Goal: Task Accomplishment & Management: Use online tool/utility

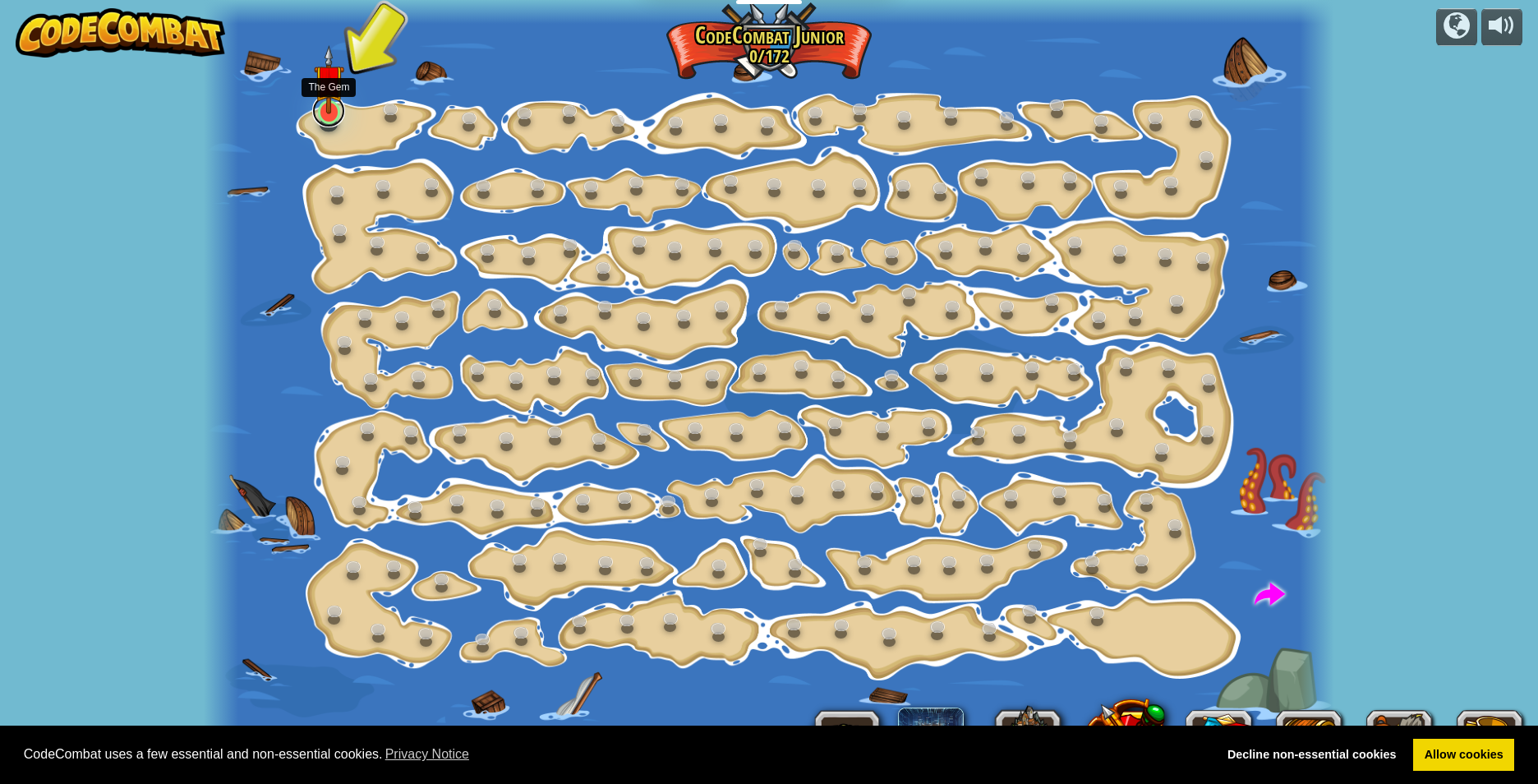
click at [319, 121] on link at bounding box center [329, 110] width 33 height 33
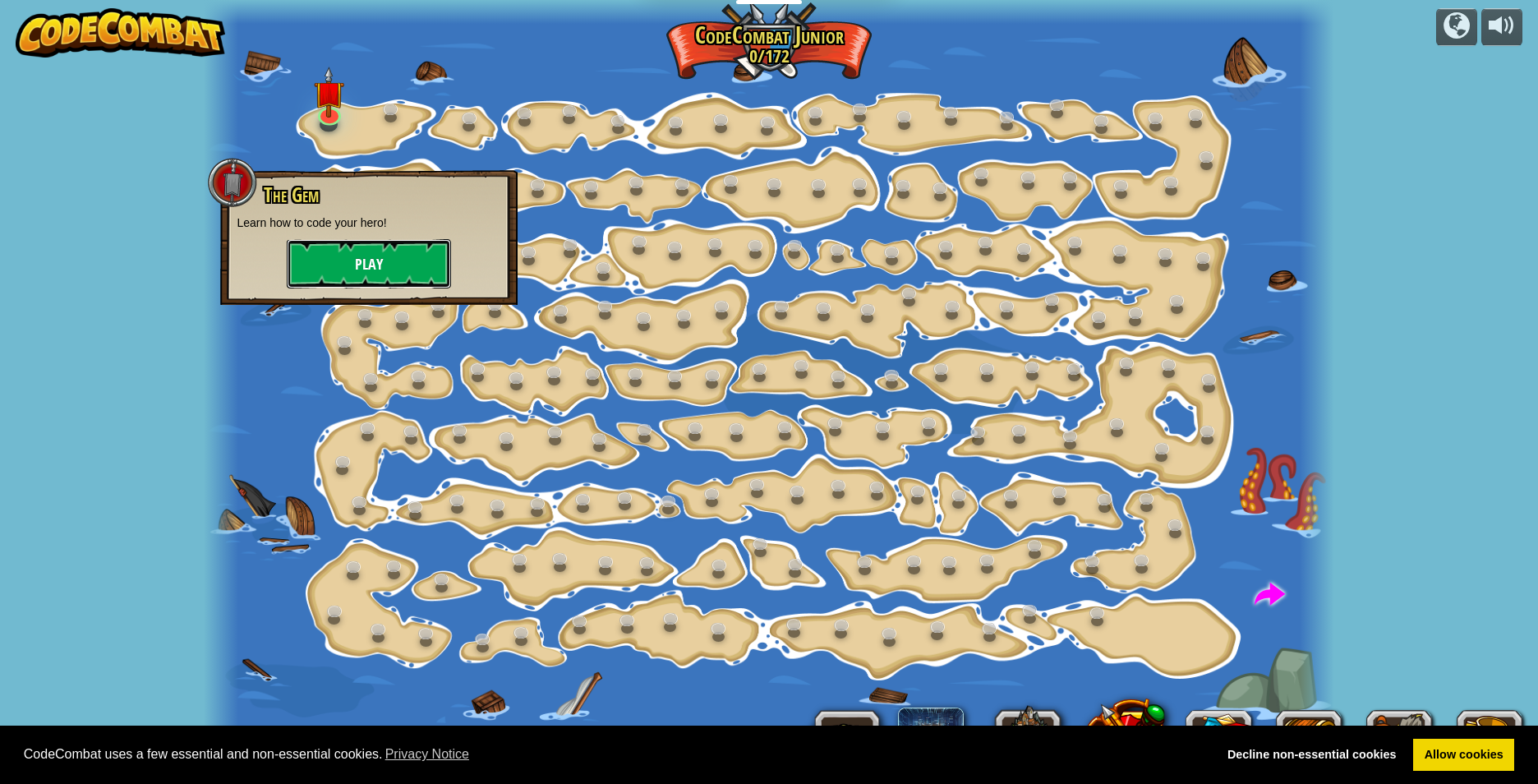
click at [405, 257] on button "Play" at bounding box center [369, 264] width 165 height 50
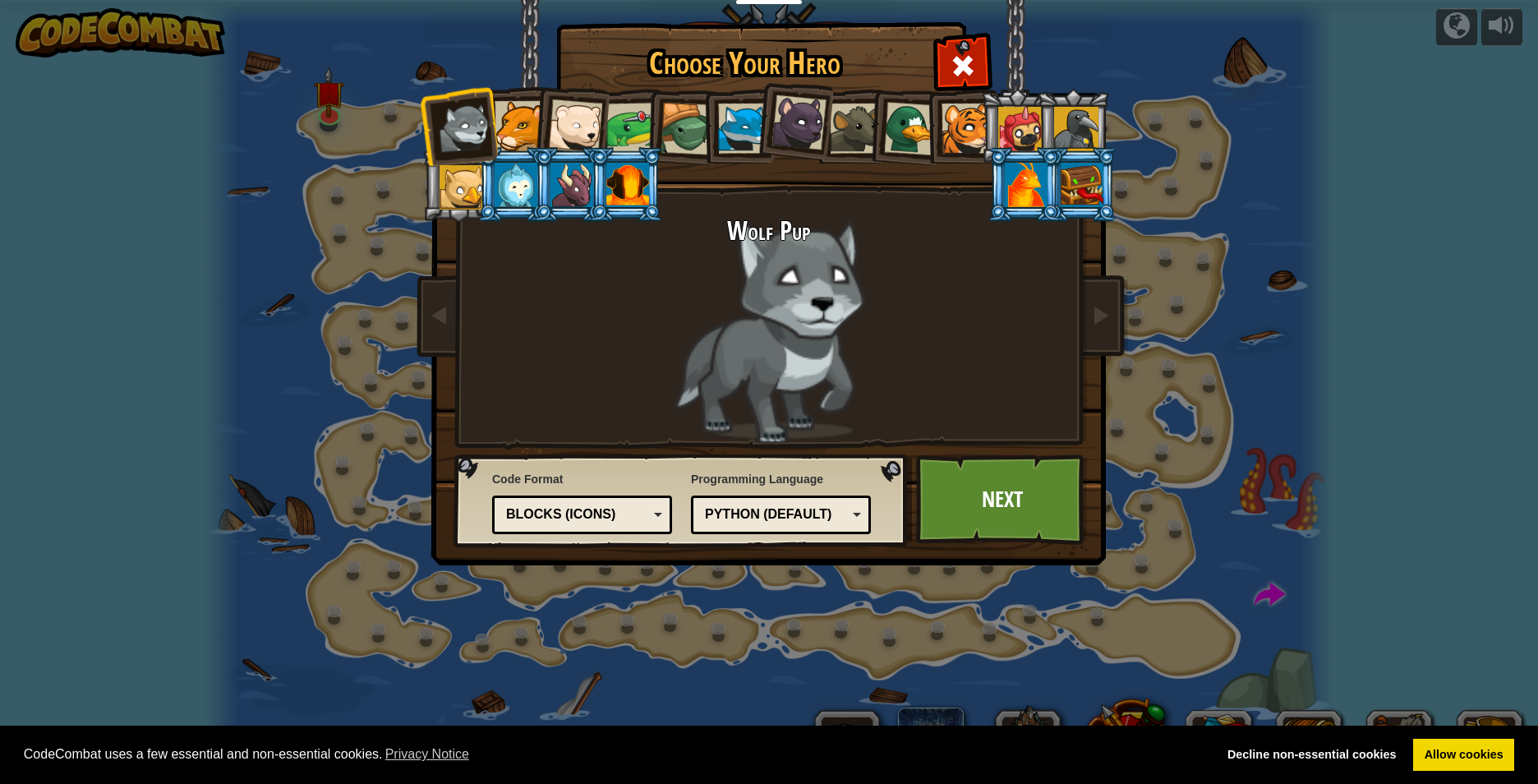
click at [503, 121] on div at bounding box center [520, 126] width 50 height 50
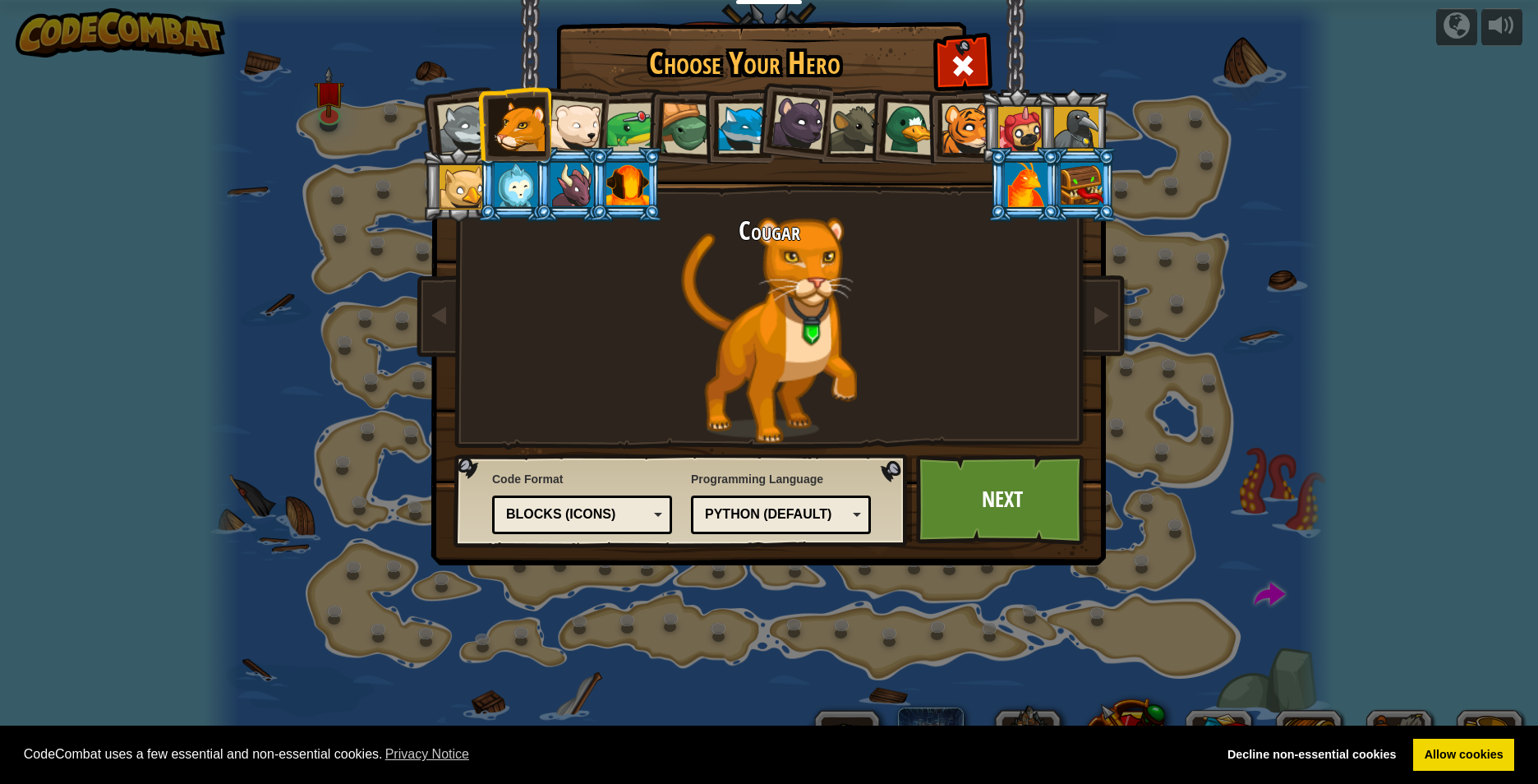
drag, startPoint x: 585, startPoint y: 140, endPoint x: 606, endPoint y: 140, distance: 21.0
click at [586, 140] on div at bounding box center [575, 126] width 55 height 55
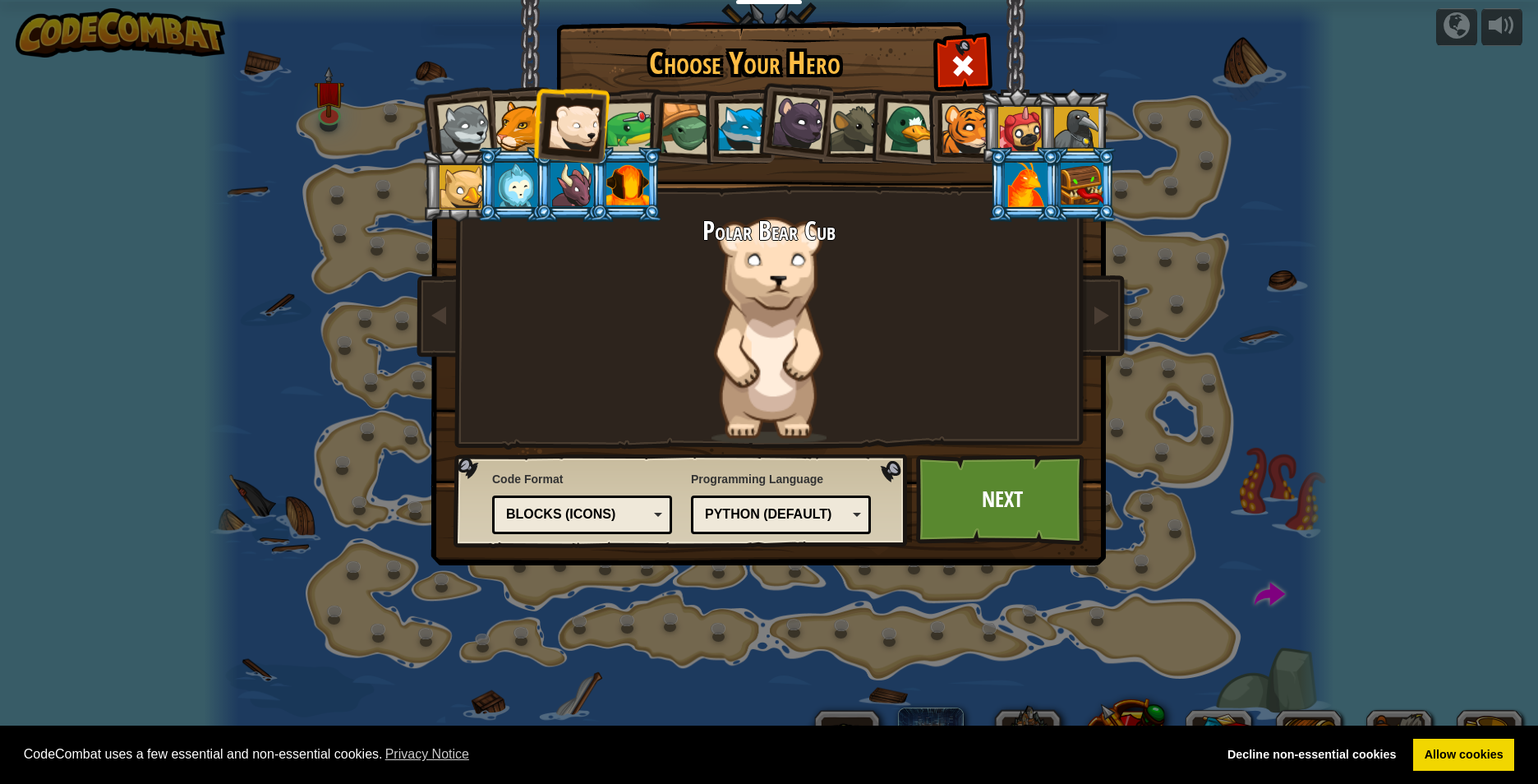
click at [656, 89] on ol at bounding box center [769, 89] width 678 height 0
click at [643, 124] on div at bounding box center [632, 128] width 51 height 51
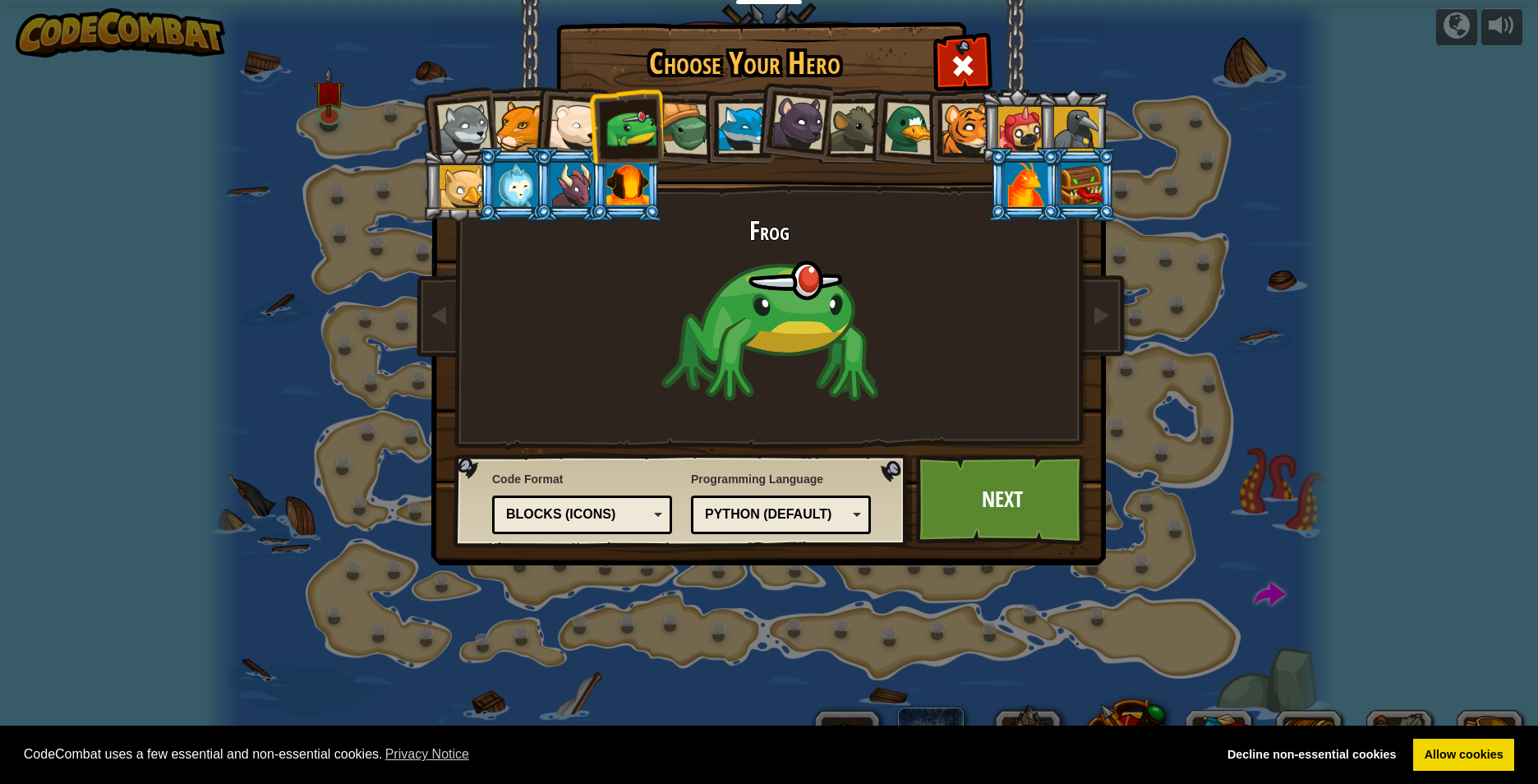
click at [694, 139] on div at bounding box center [687, 129] width 53 height 53
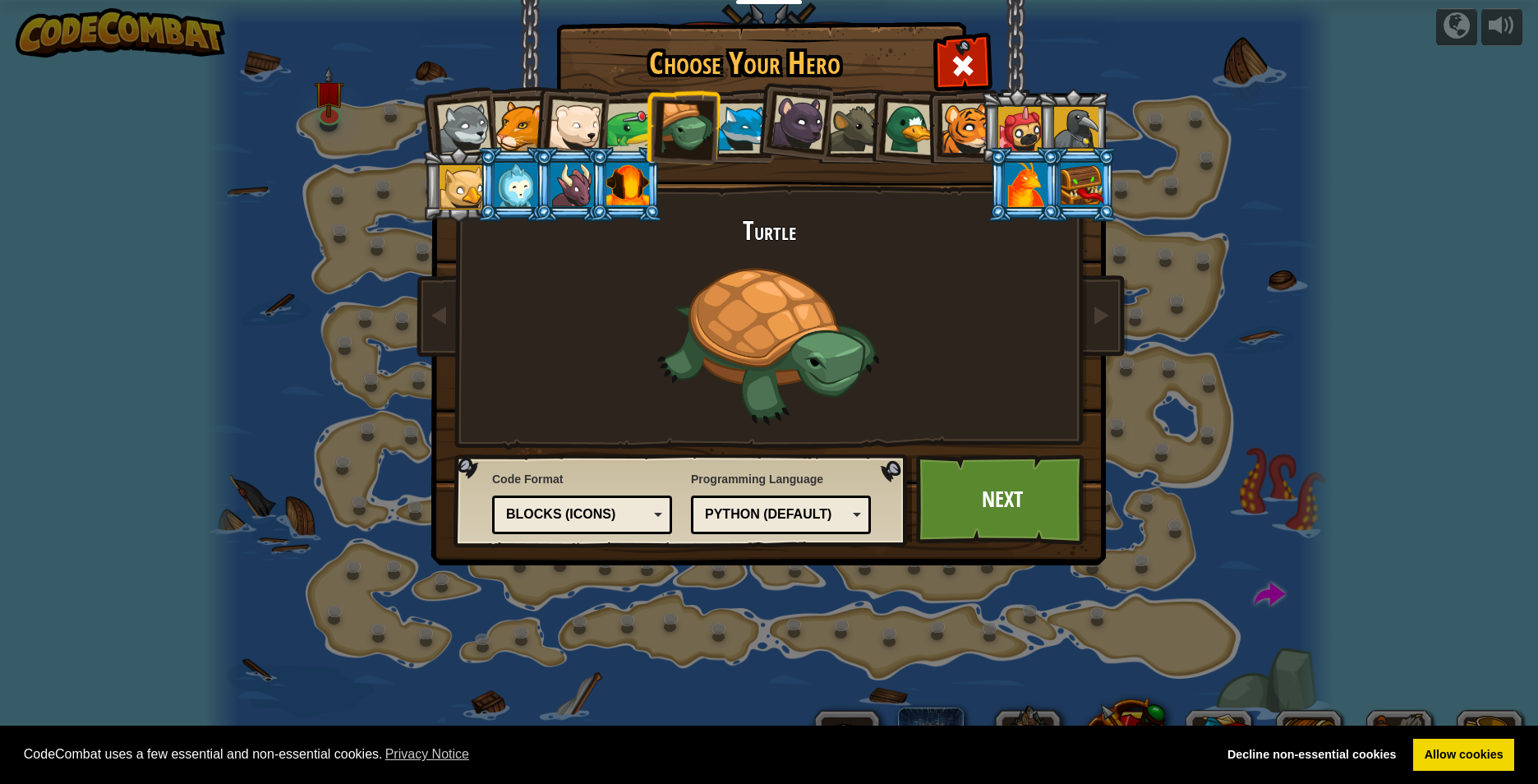
click at [744, 126] on div at bounding box center [744, 129] width 50 height 50
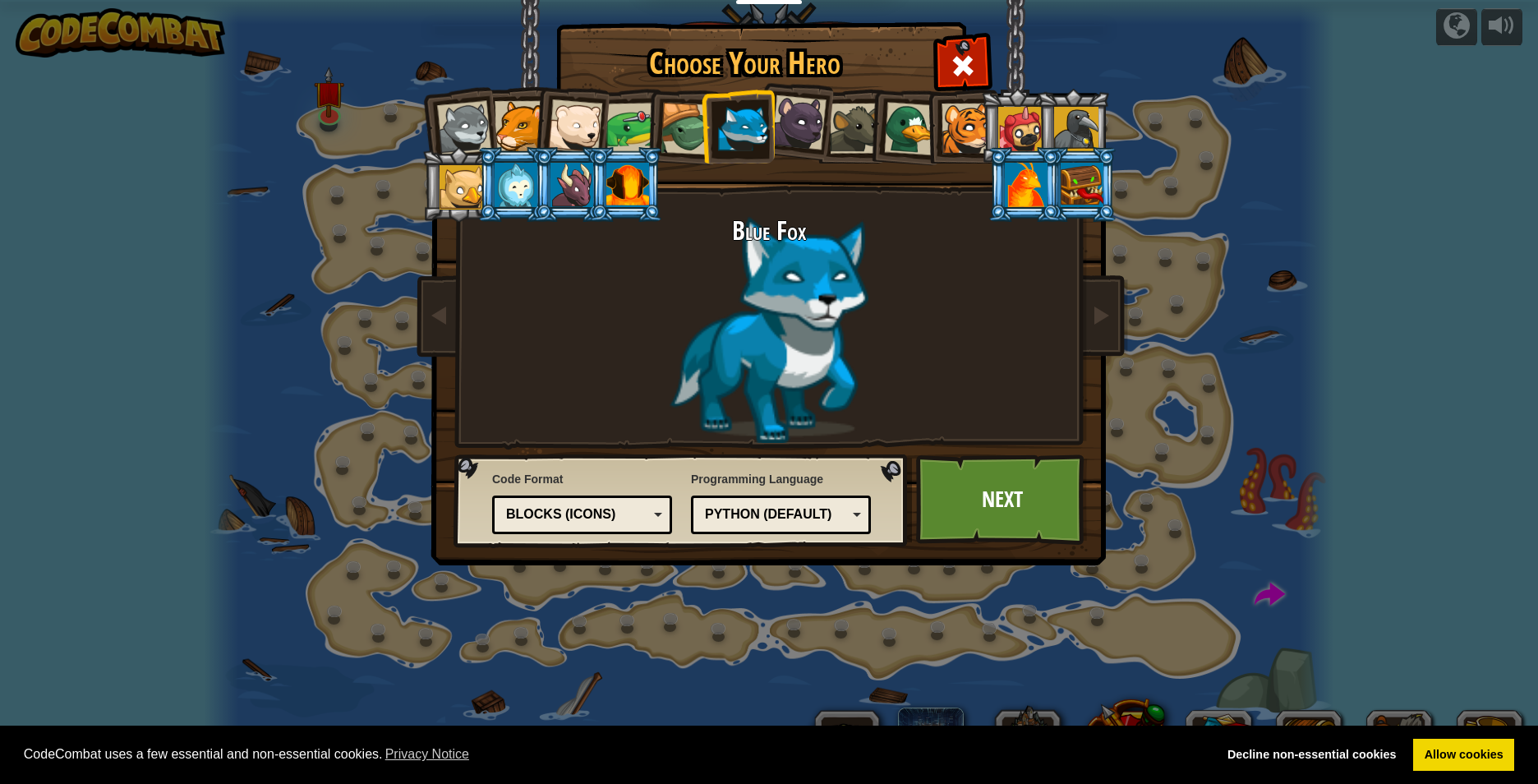
click at [794, 140] on div at bounding box center [799, 123] width 55 height 55
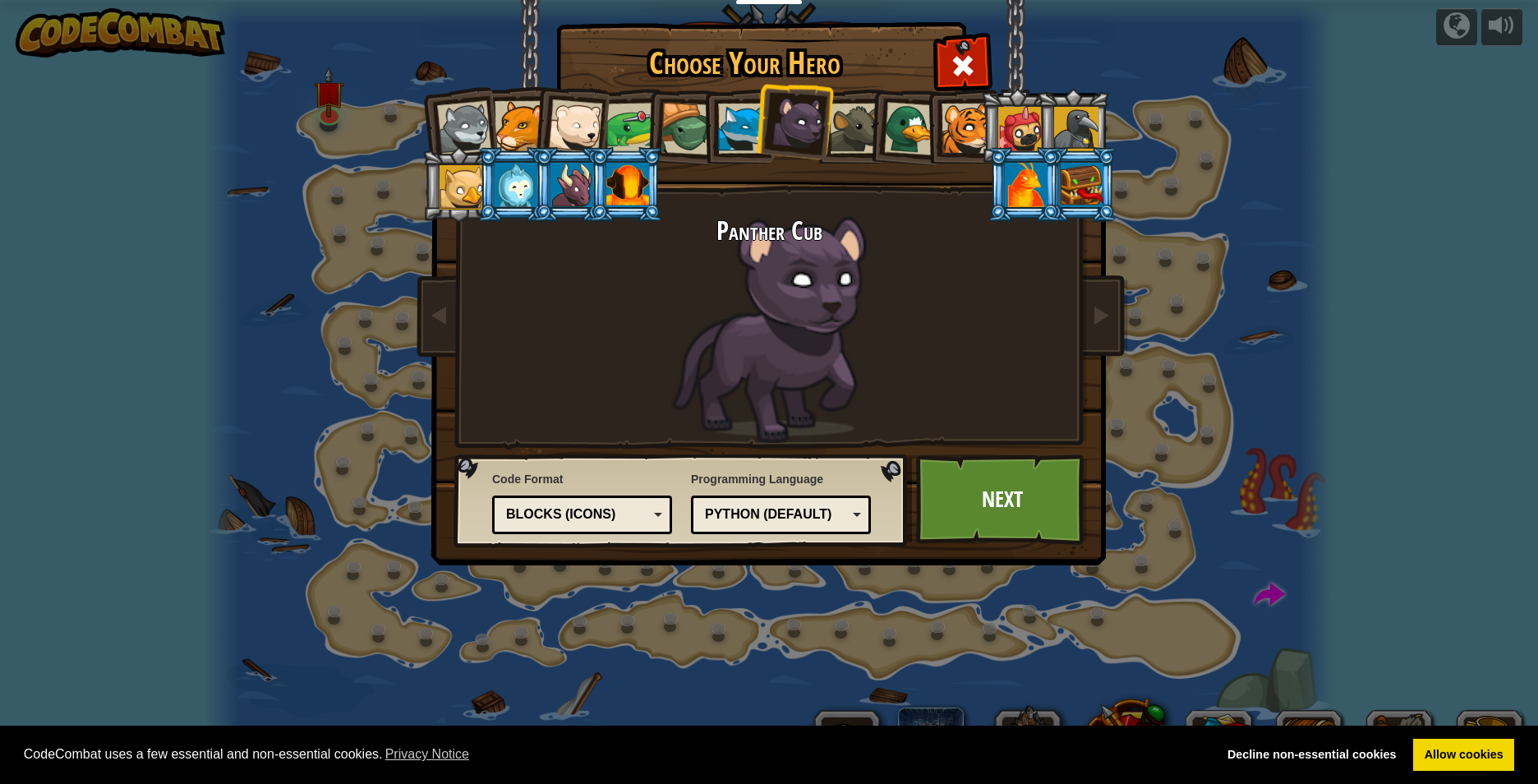
click at [838, 144] on div at bounding box center [856, 129] width 50 height 50
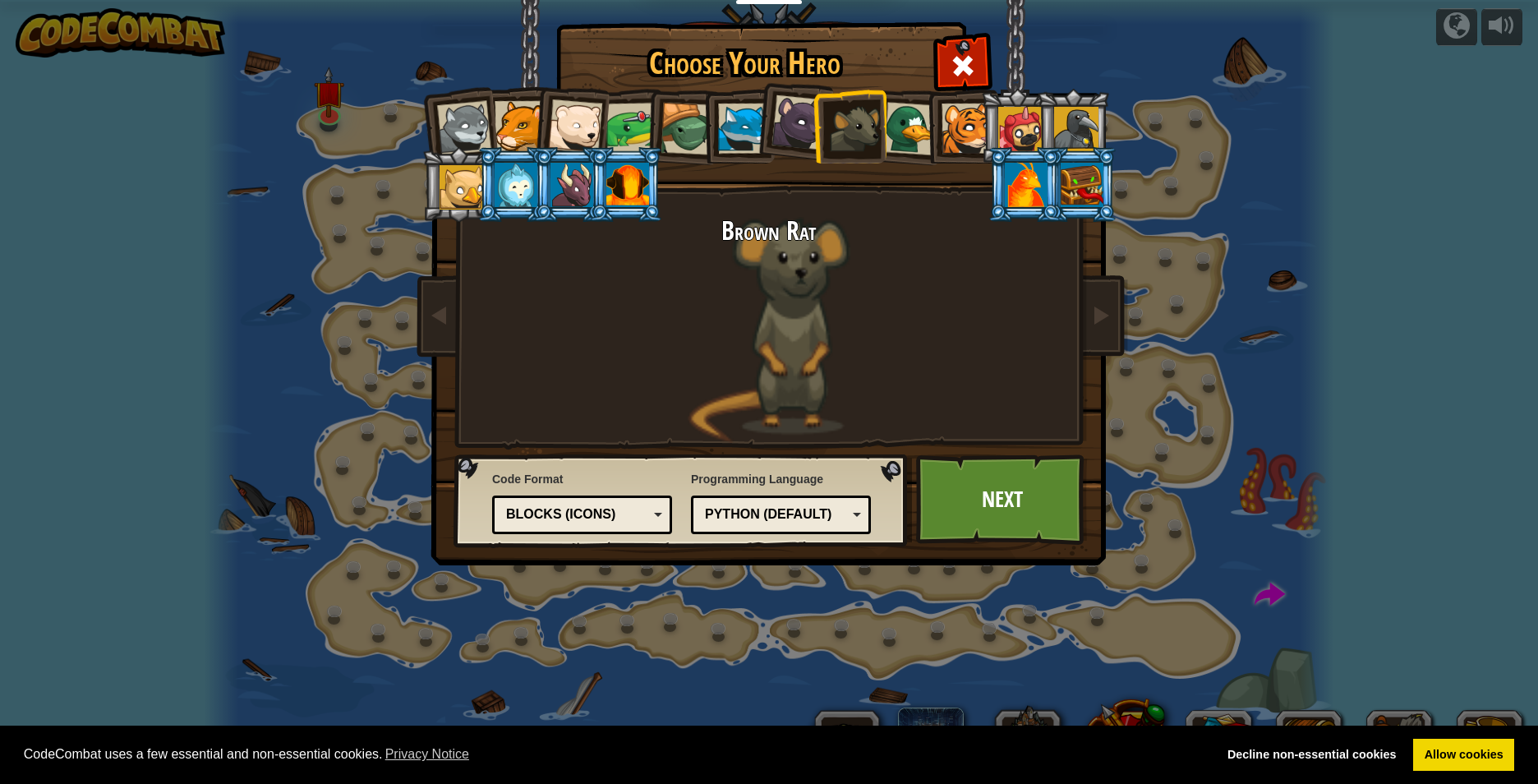
click at [913, 108] on div at bounding box center [911, 129] width 54 height 54
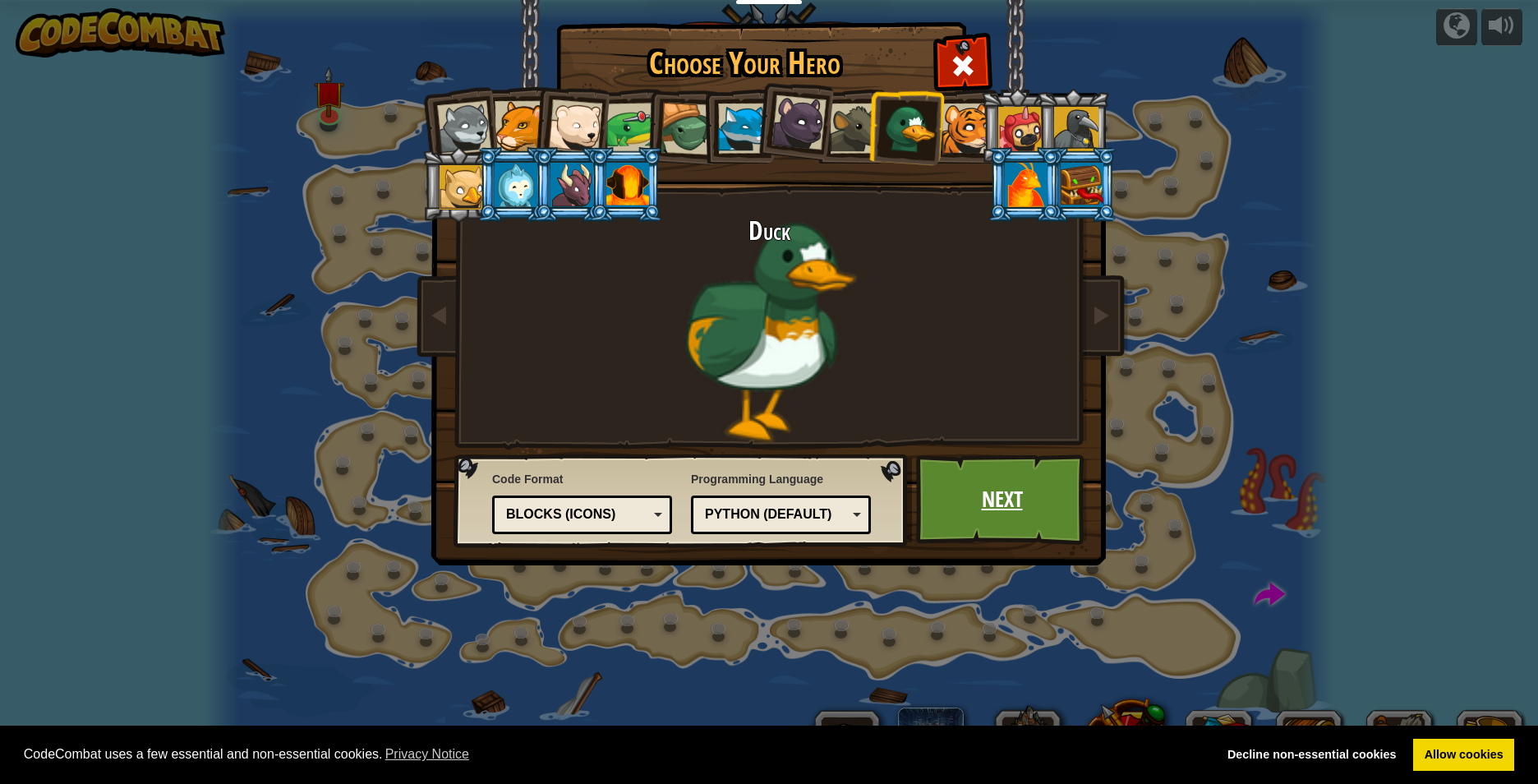
click at [1009, 515] on link "Next" at bounding box center [1002, 500] width 171 height 91
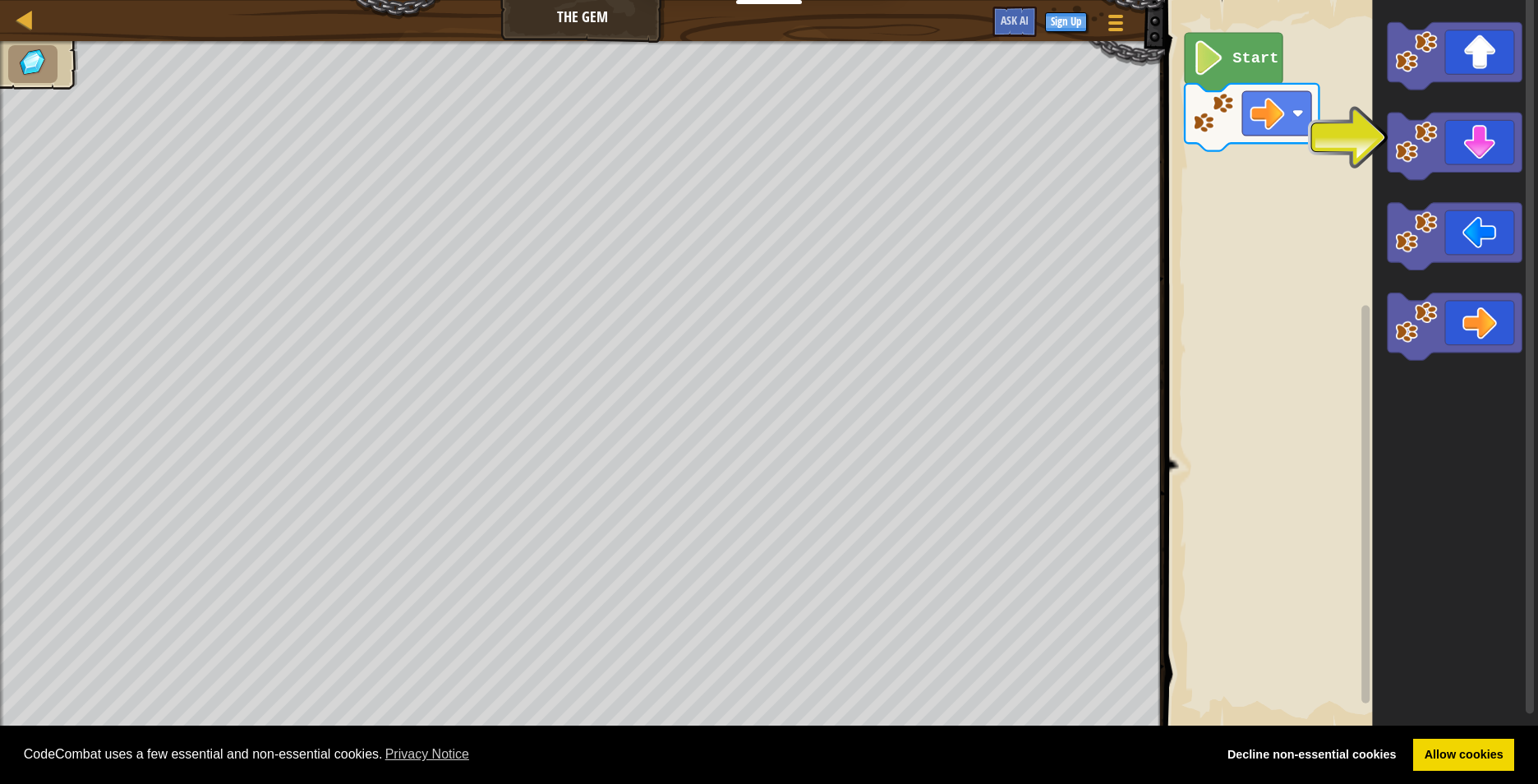
click at [590, 376] on div "Map The Gem Game Menu Sign Up Ask AI 1 הההההההההההההההההההההההההההההההההההההההה…" at bounding box center [769, 392] width 1538 height 784
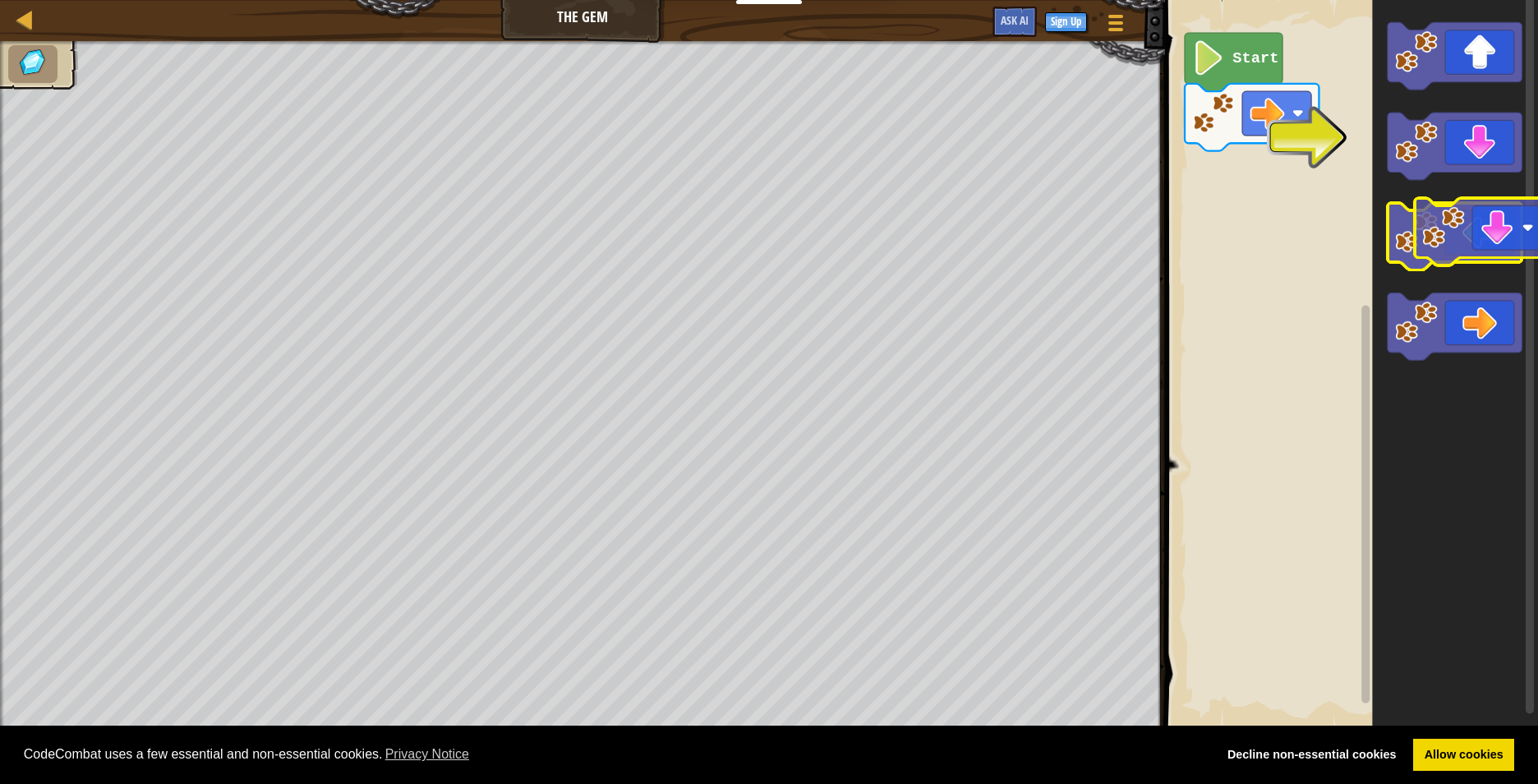
click at [1492, 213] on g "Blockly Workspace" at bounding box center [1454, 191] width 134 height 338
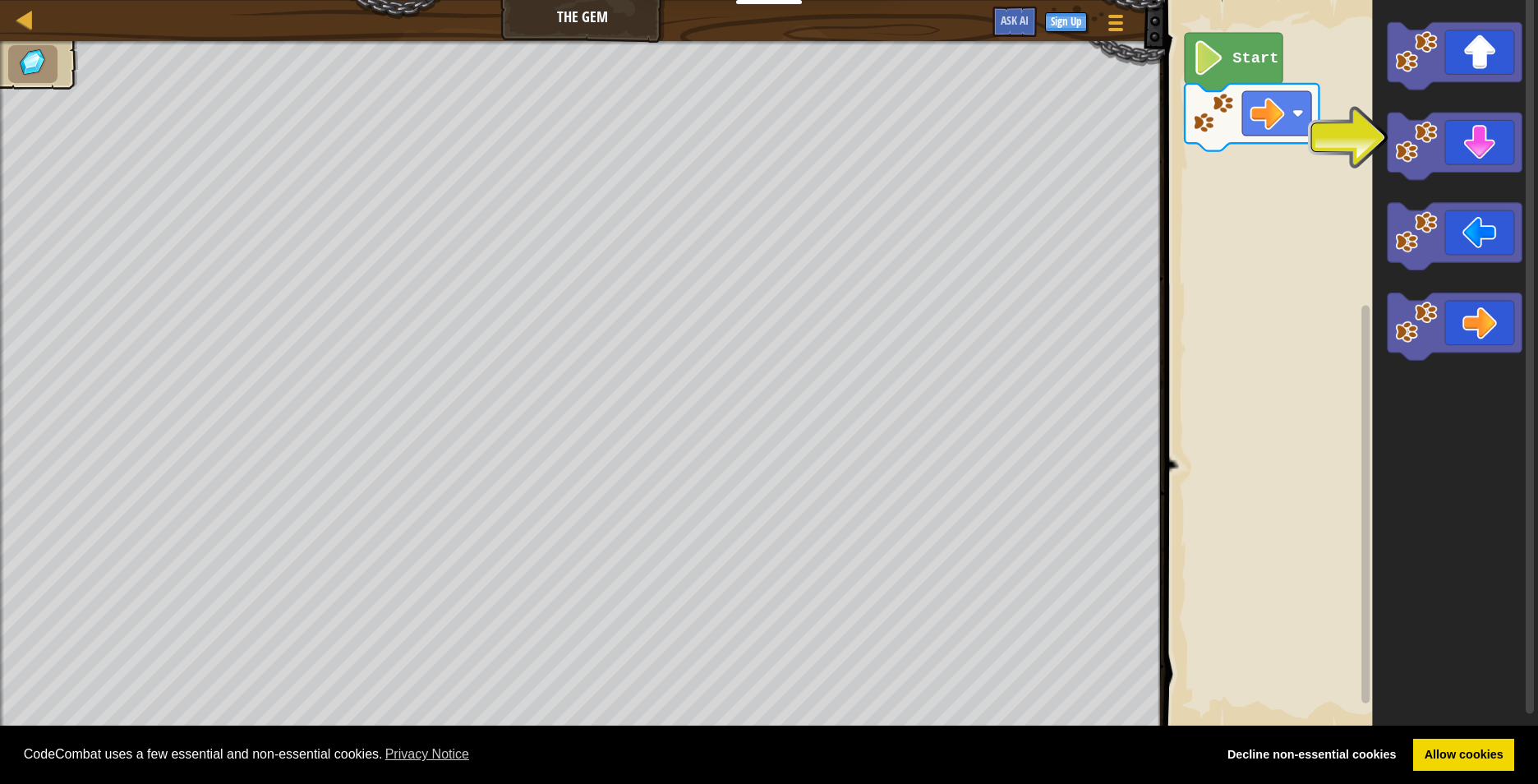
click at [1484, 198] on icon "Blockly Workspace" at bounding box center [1456, 365] width 166 height 746
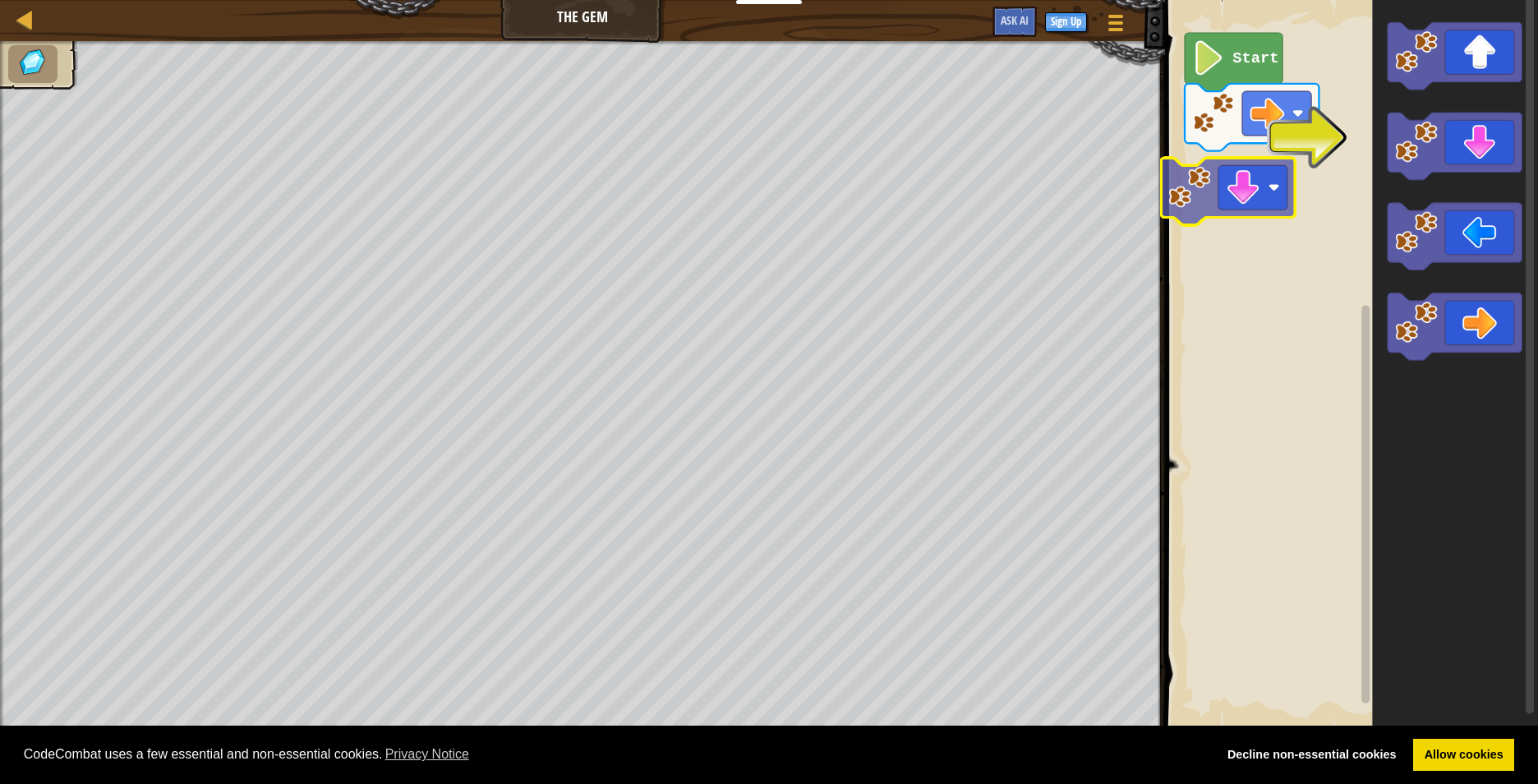
click at [1256, 192] on div "Start" at bounding box center [1350, 365] width 378 height 746
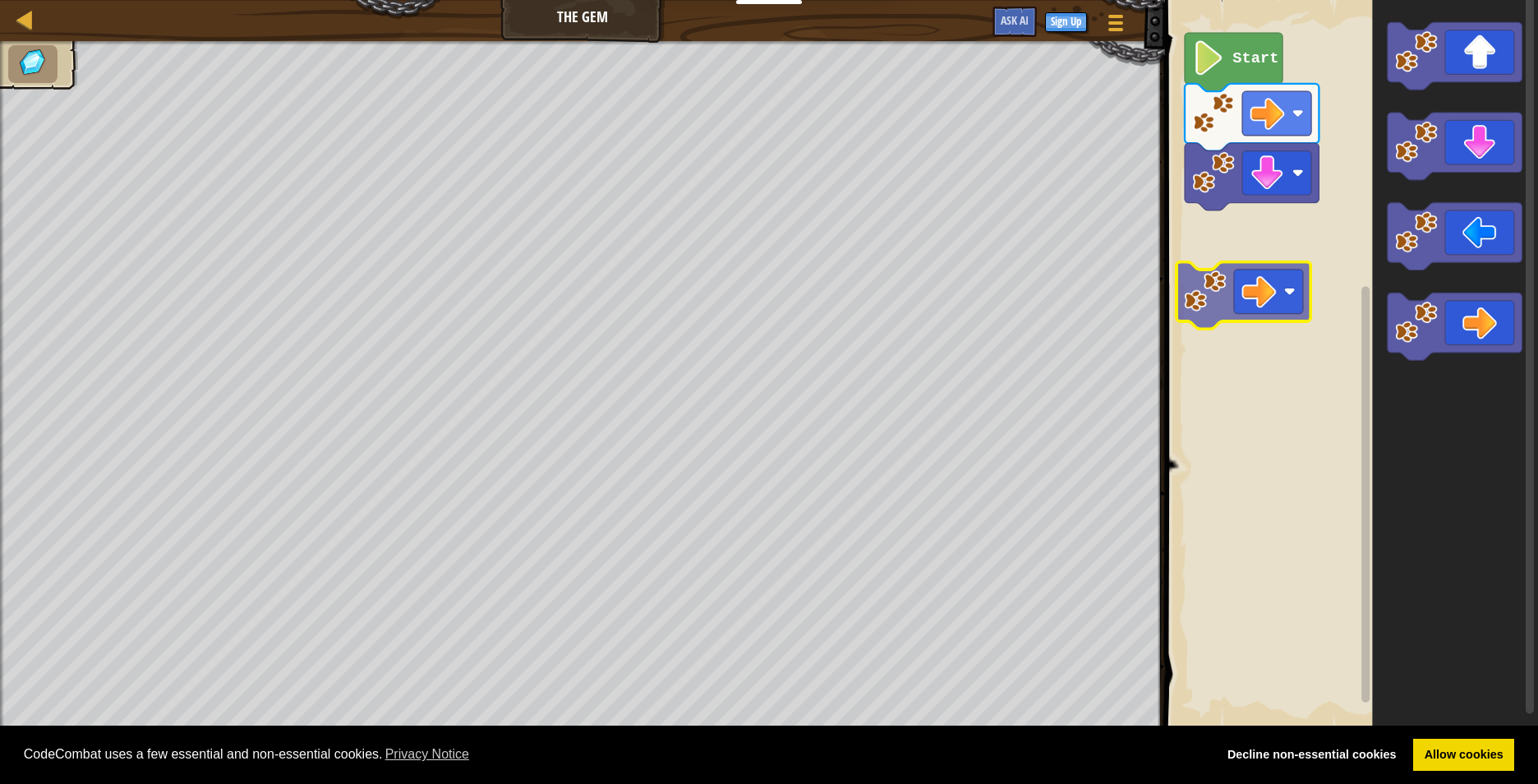
click at [1223, 298] on div "Start" at bounding box center [1350, 365] width 378 height 746
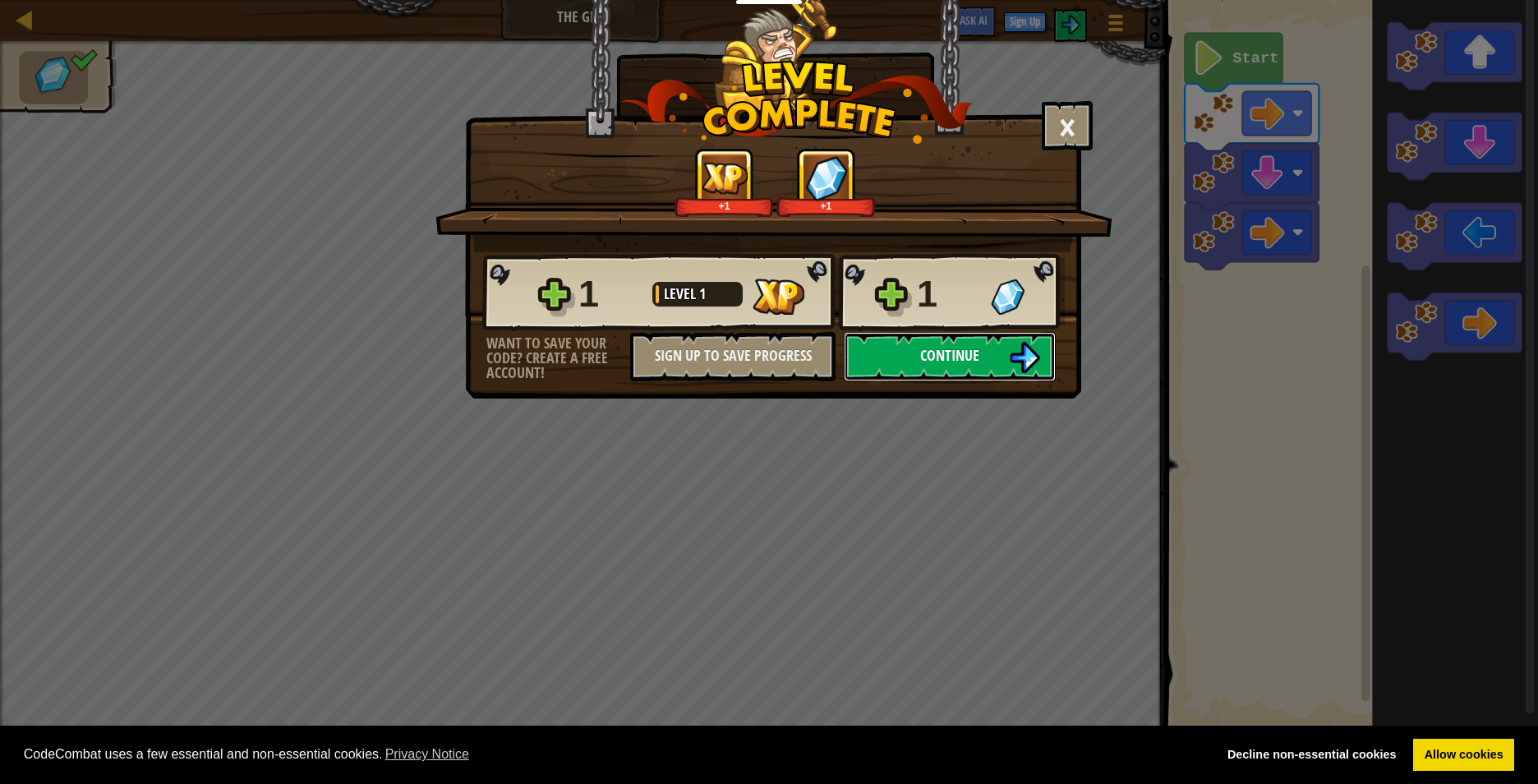
click at [1040, 356] on button "Continue" at bounding box center [950, 356] width 212 height 50
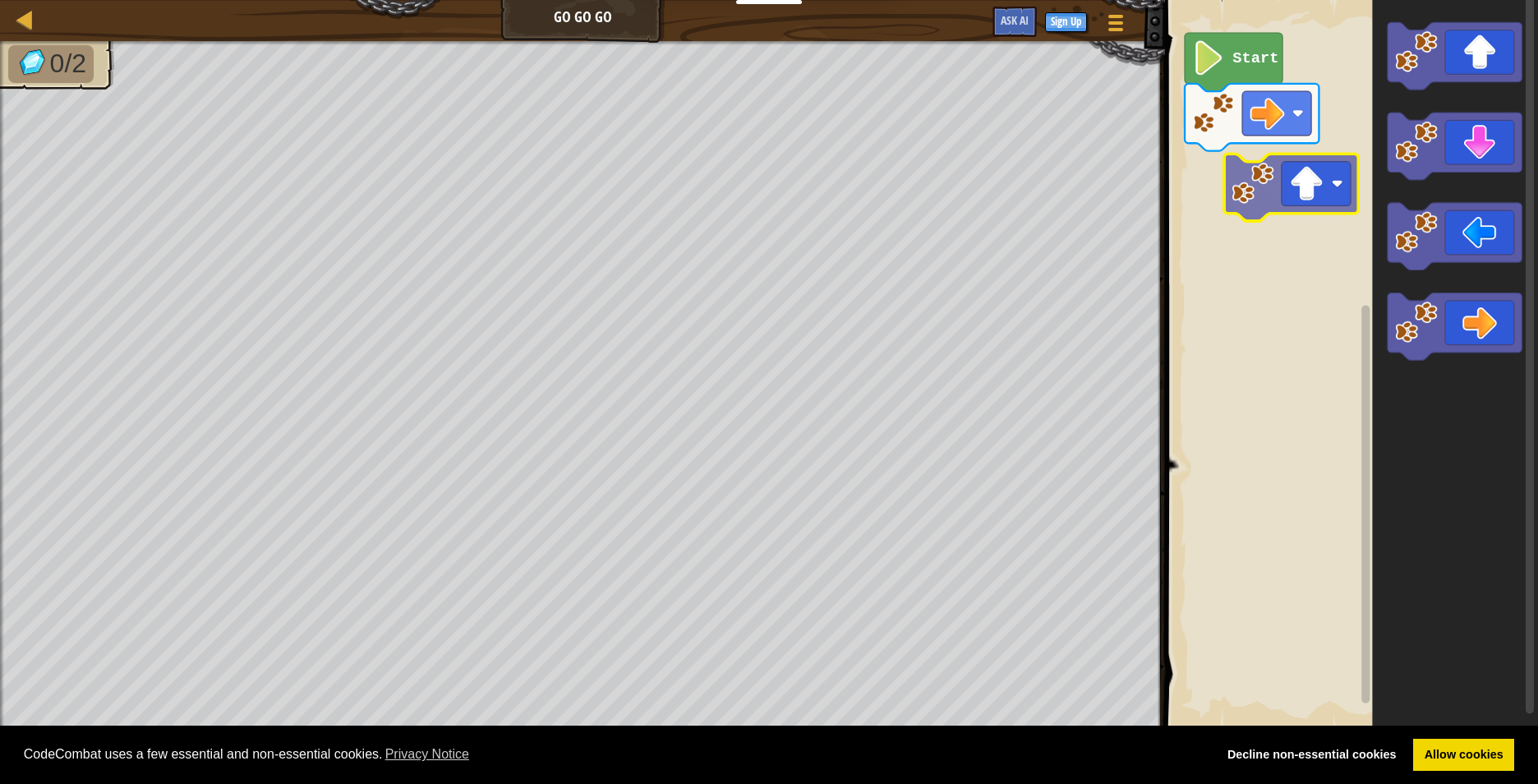
click at [1277, 213] on div "Start" at bounding box center [1350, 365] width 378 height 746
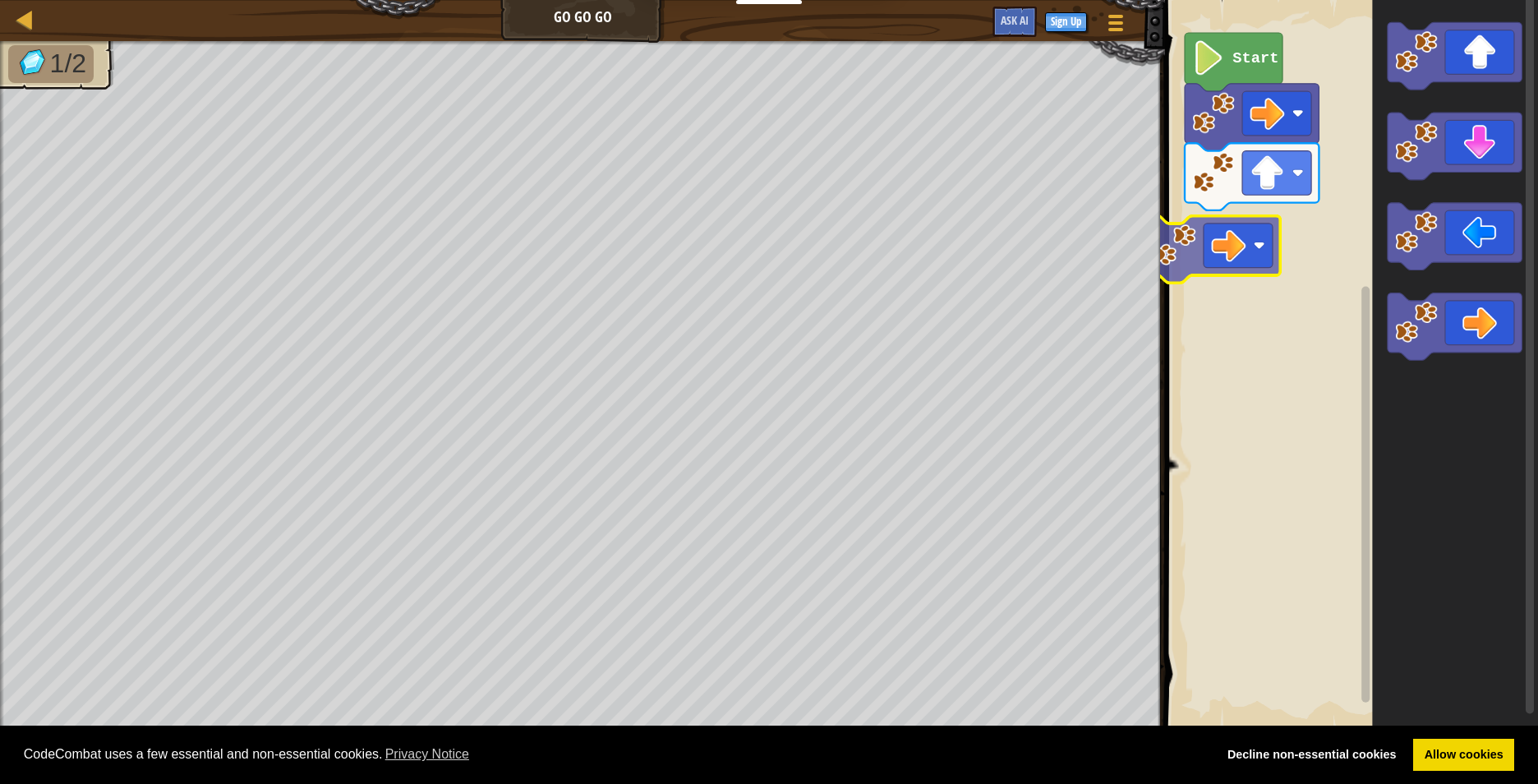
click at [1233, 246] on div "Start" at bounding box center [1350, 365] width 378 height 746
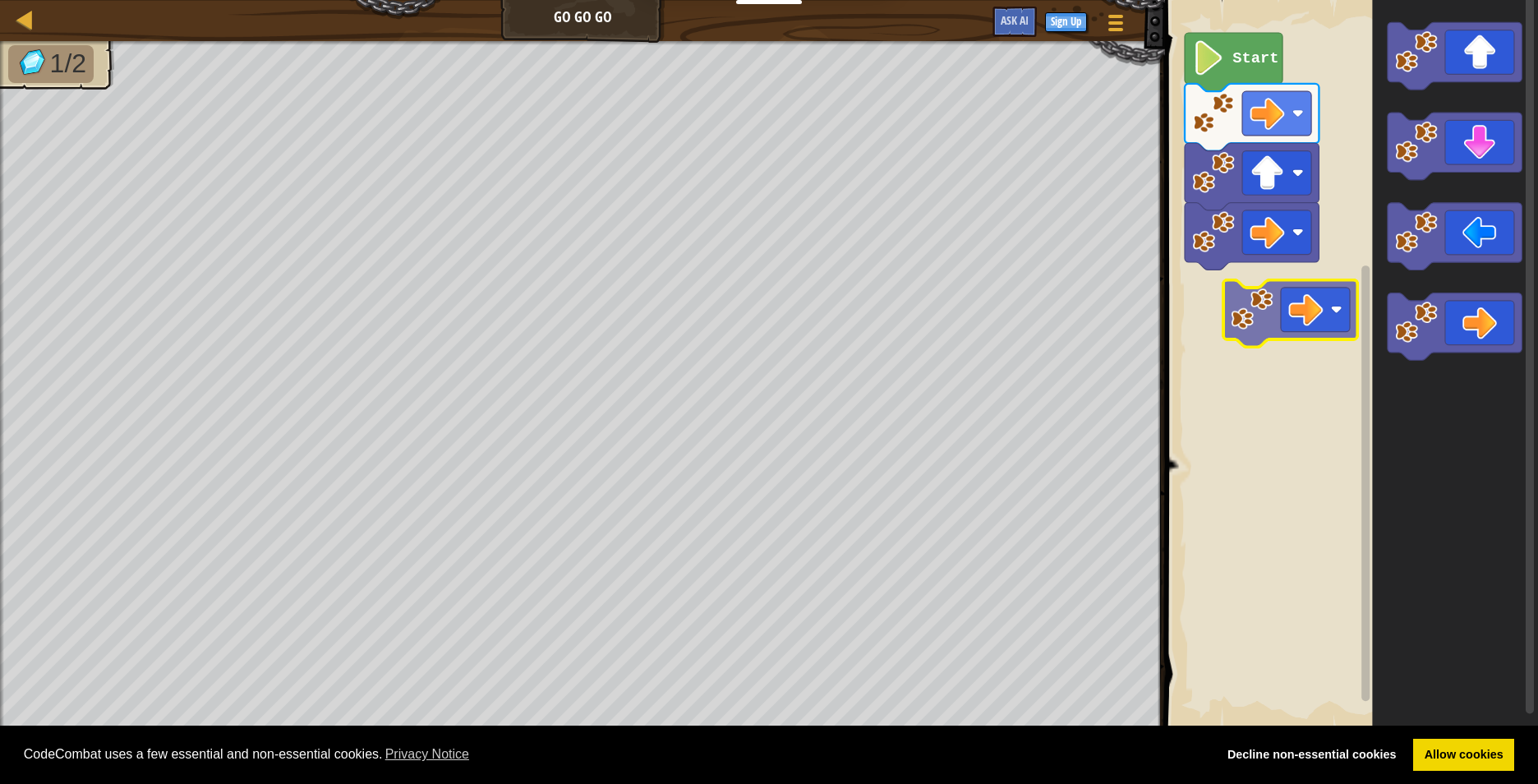
click at [1310, 298] on div "Start" at bounding box center [1350, 365] width 378 height 746
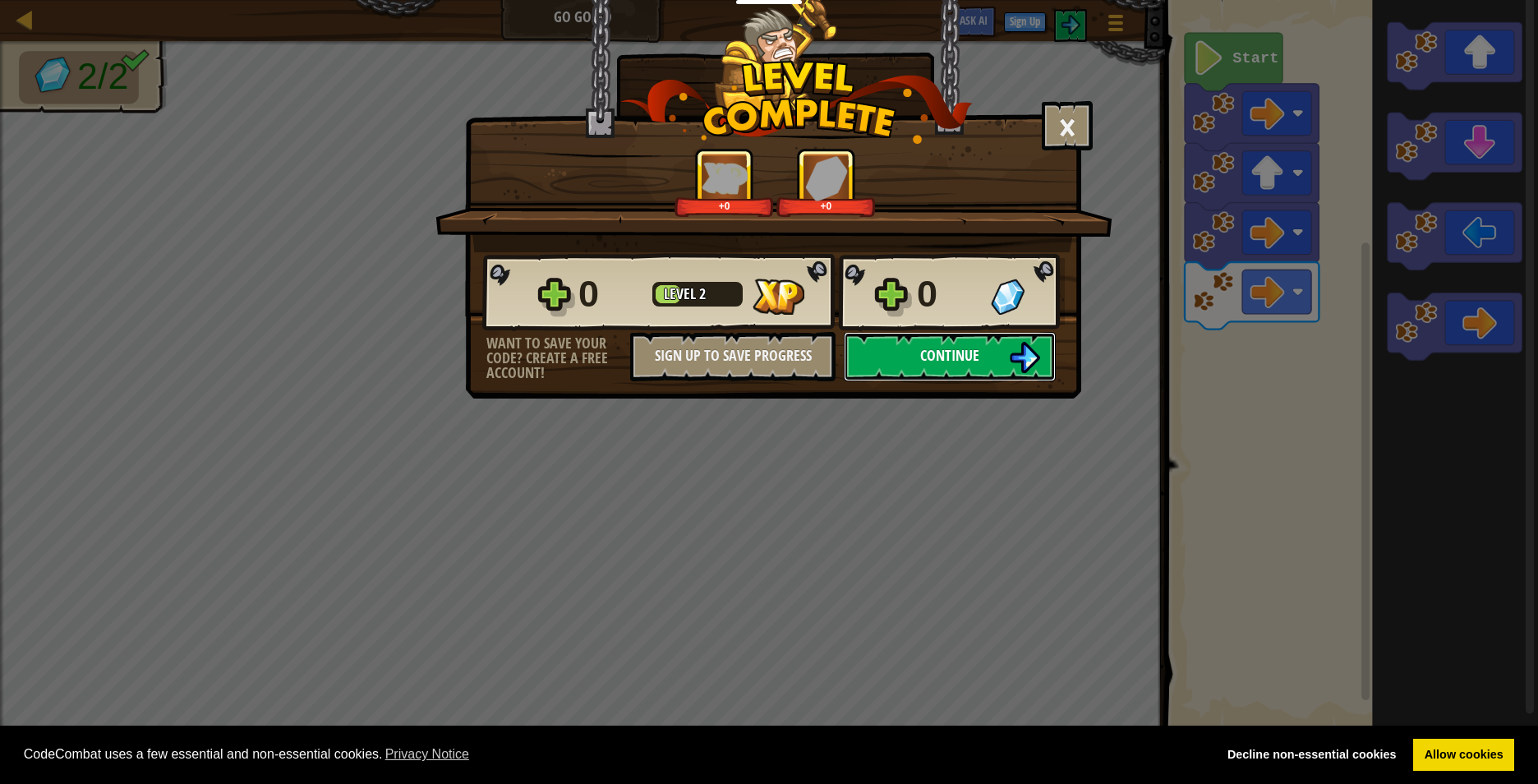
click at [1028, 359] on img at bounding box center [1024, 357] width 31 height 31
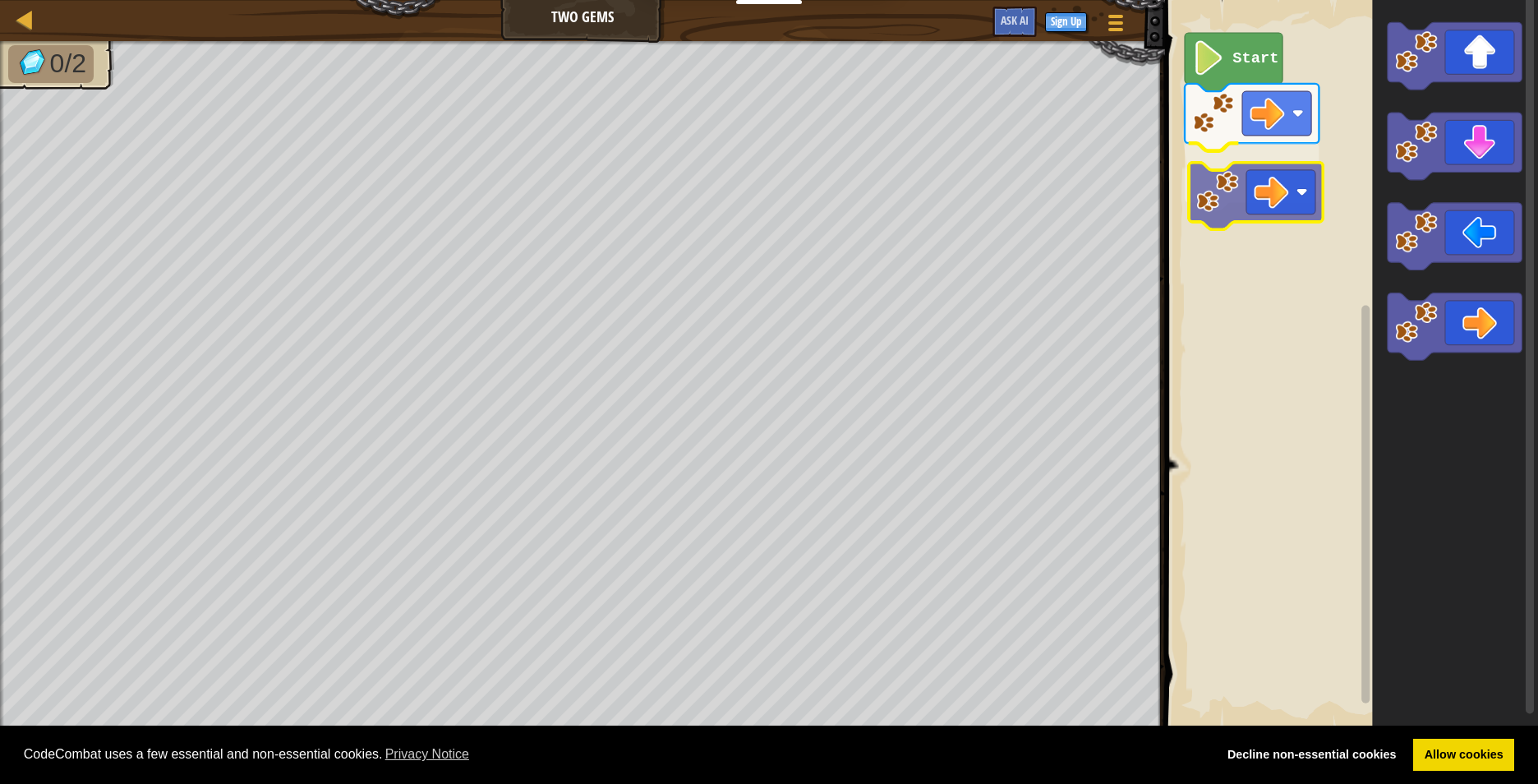
click at [1272, 200] on div "Start" at bounding box center [1350, 365] width 378 height 746
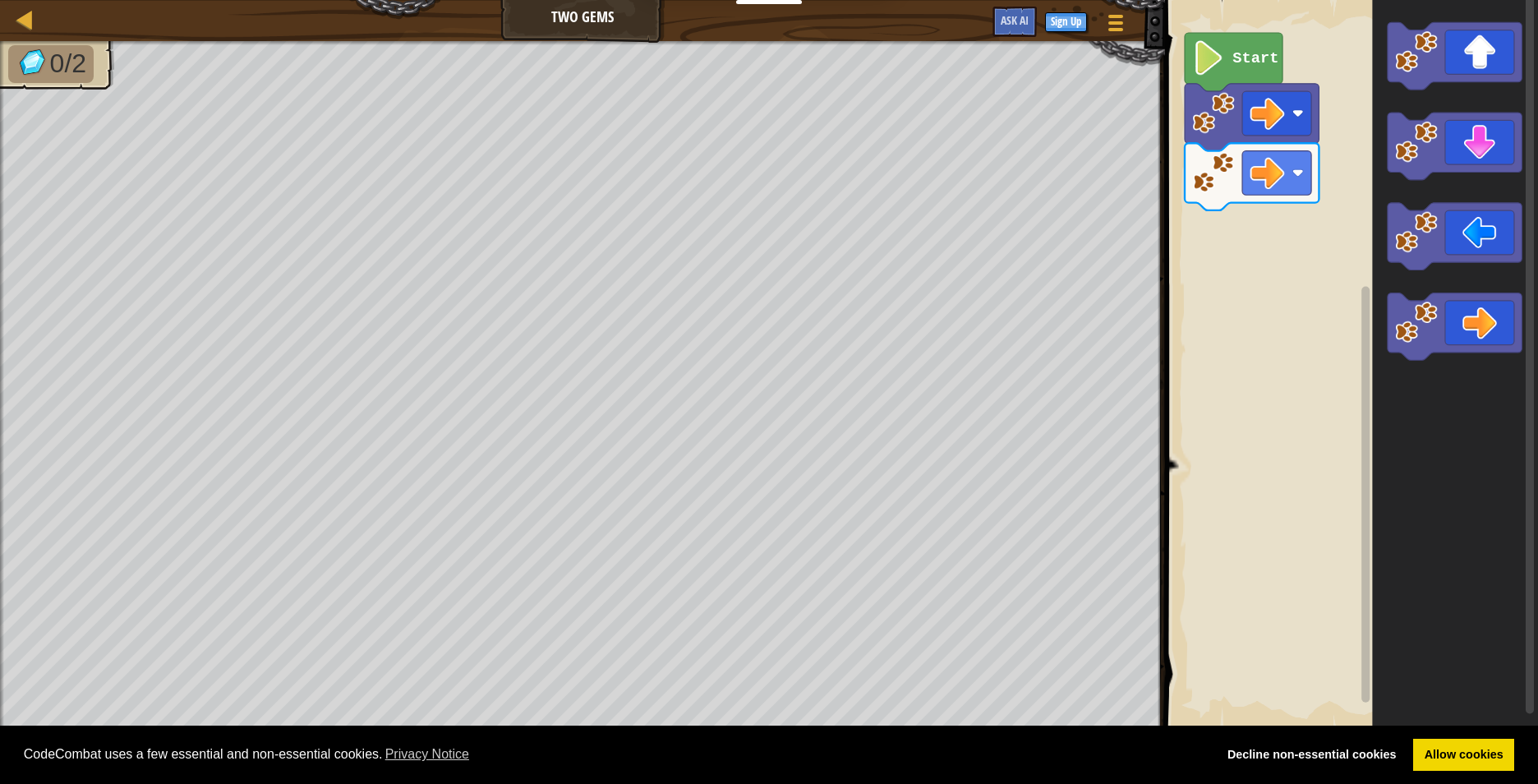
click at [1325, 157] on div "Start" at bounding box center [1350, 365] width 378 height 746
click at [1249, 234] on div "Start" at bounding box center [1350, 365] width 378 height 746
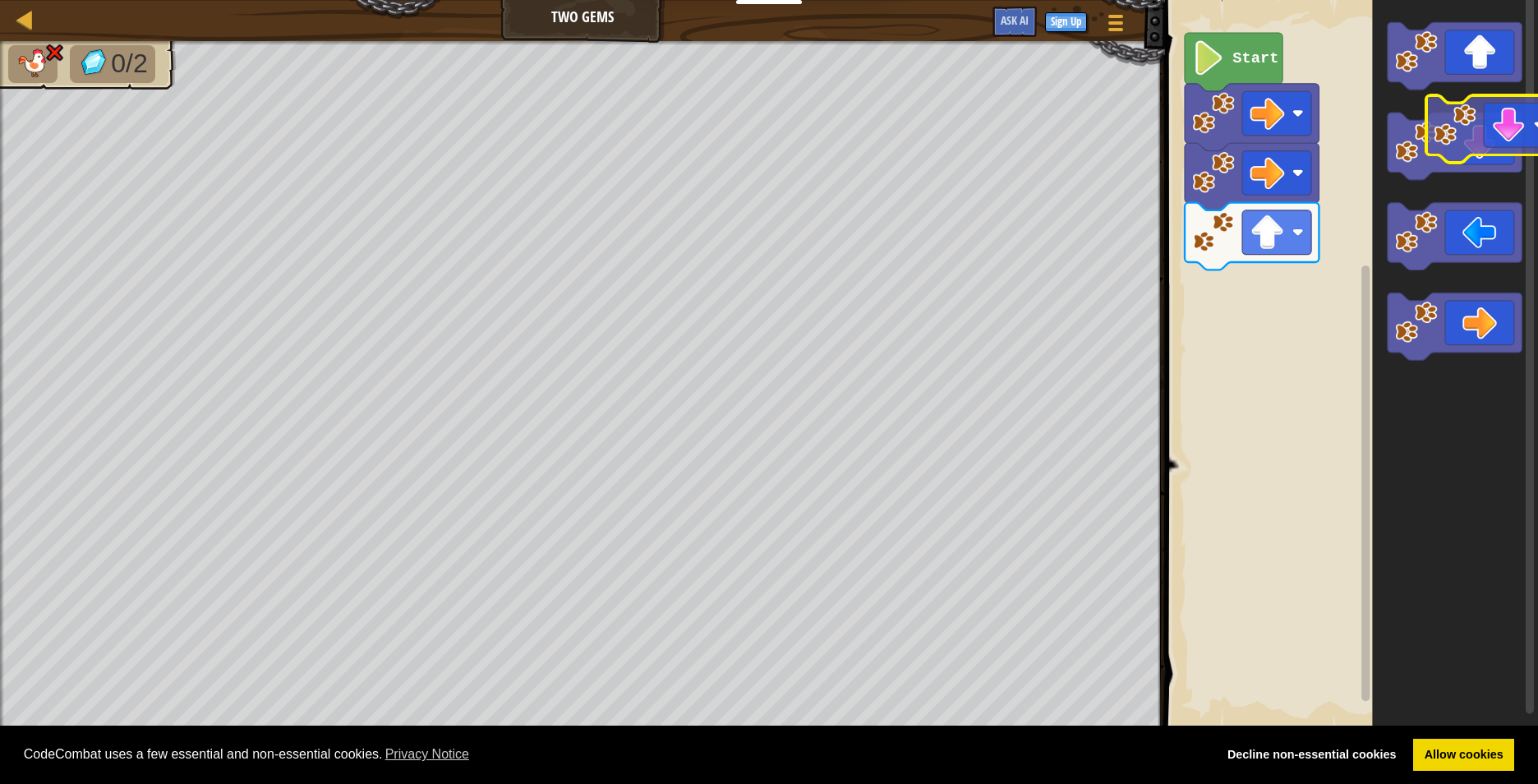
click at [1467, 59] on g "Blockly Workspace" at bounding box center [1454, 191] width 134 height 338
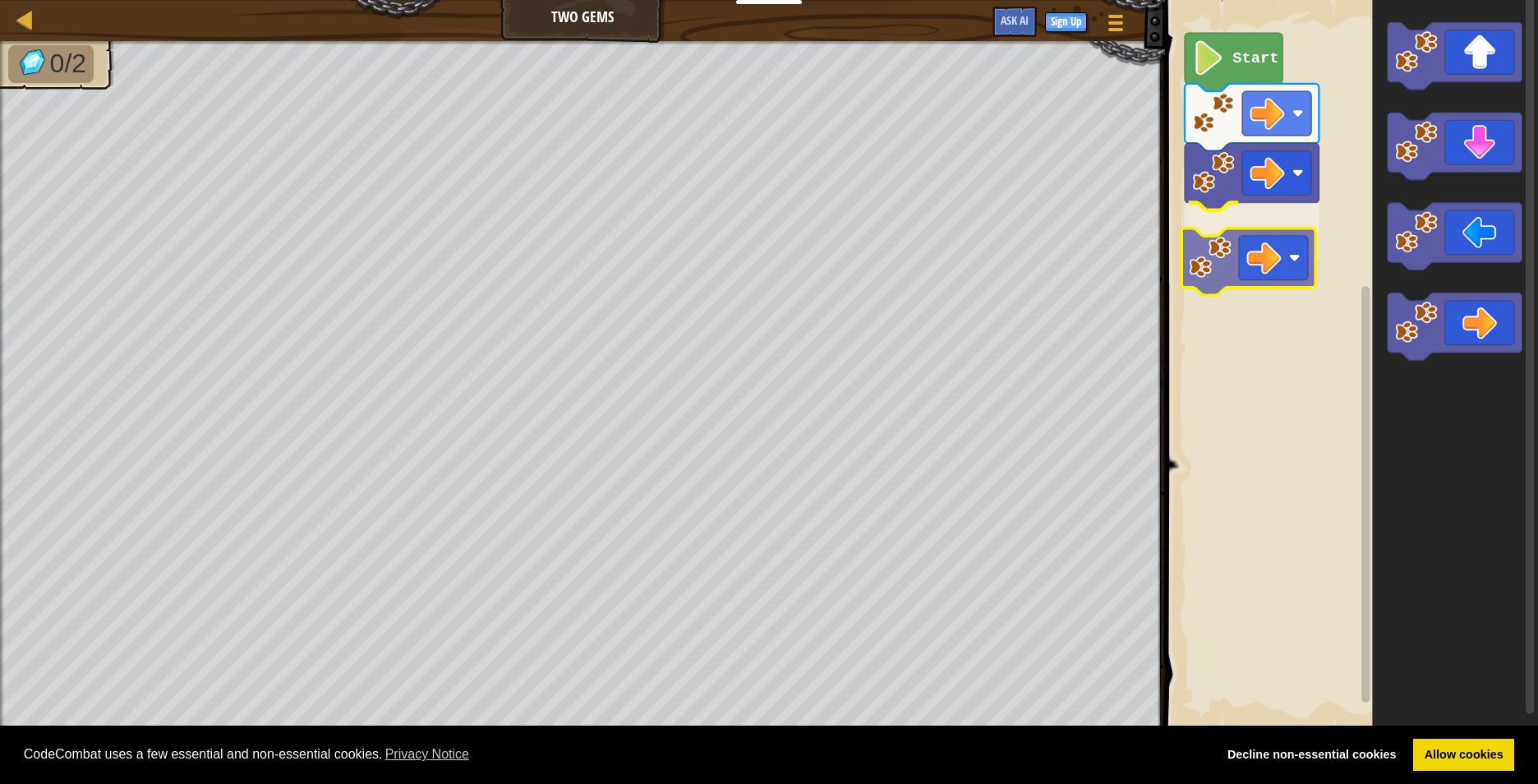
click at [1241, 289] on div "Start" at bounding box center [1350, 365] width 378 height 746
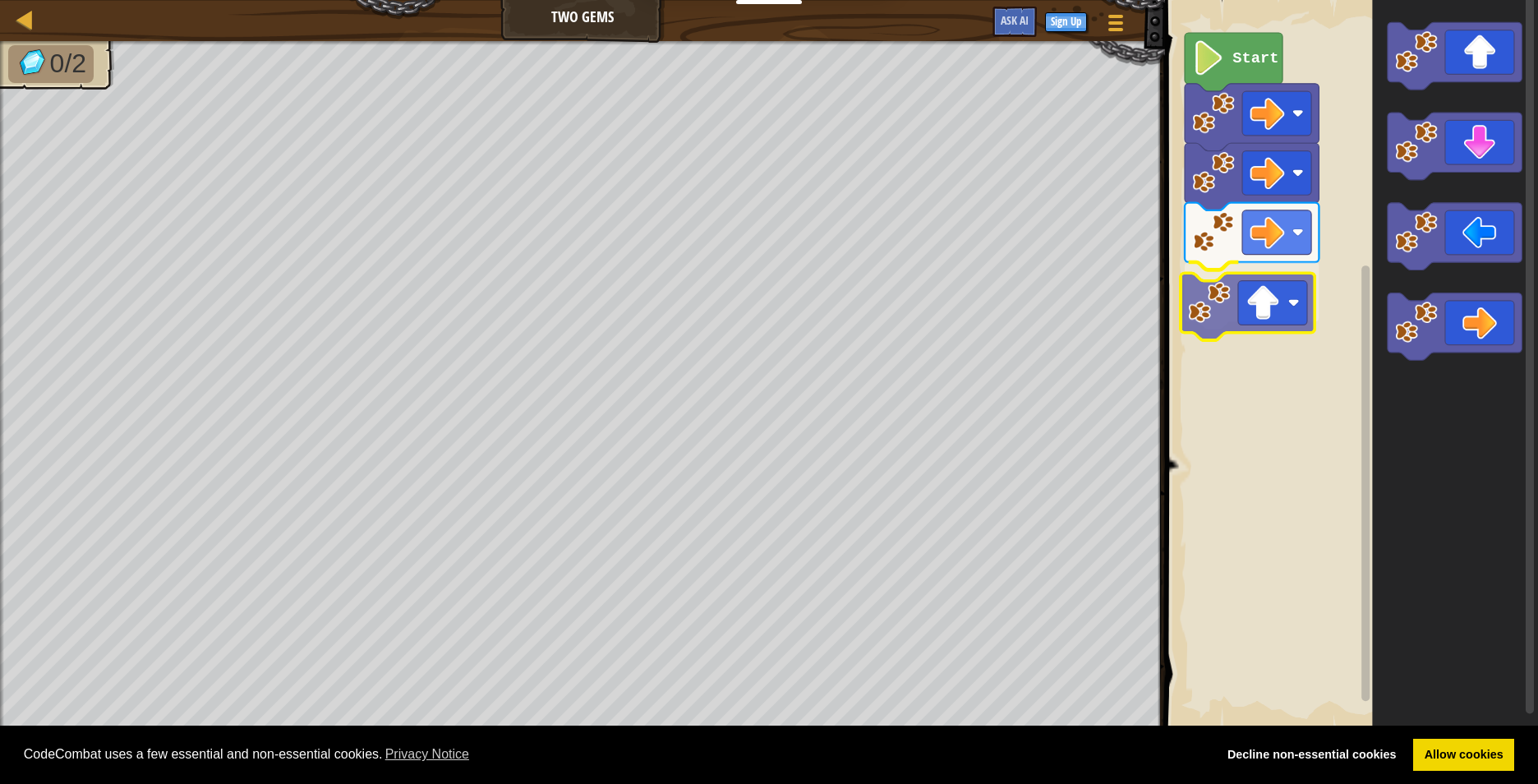
click at [1232, 317] on div "Start" at bounding box center [1350, 365] width 378 height 746
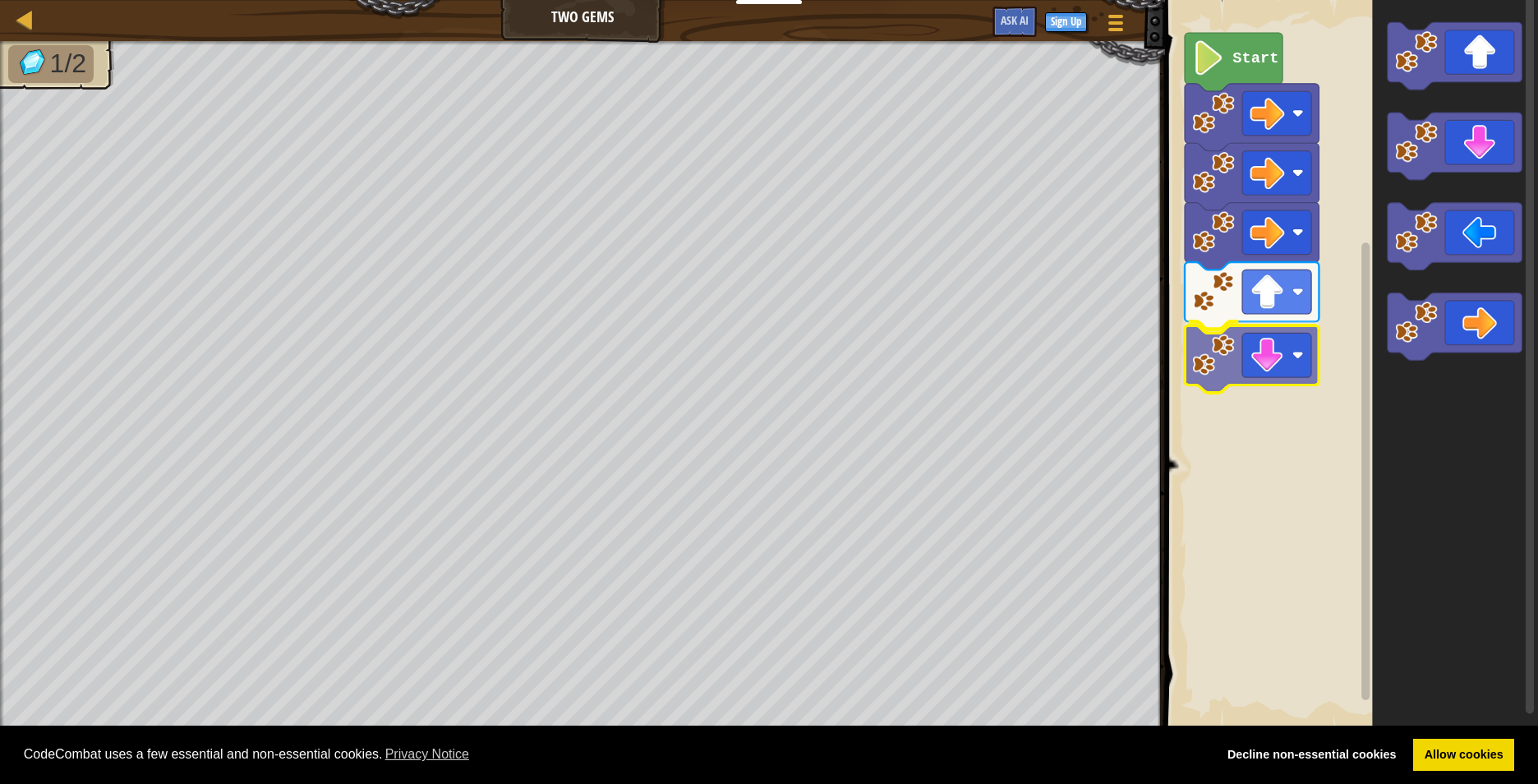
click at [1266, 346] on div "Start" at bounding box center [1350, 365] width 378 height 746
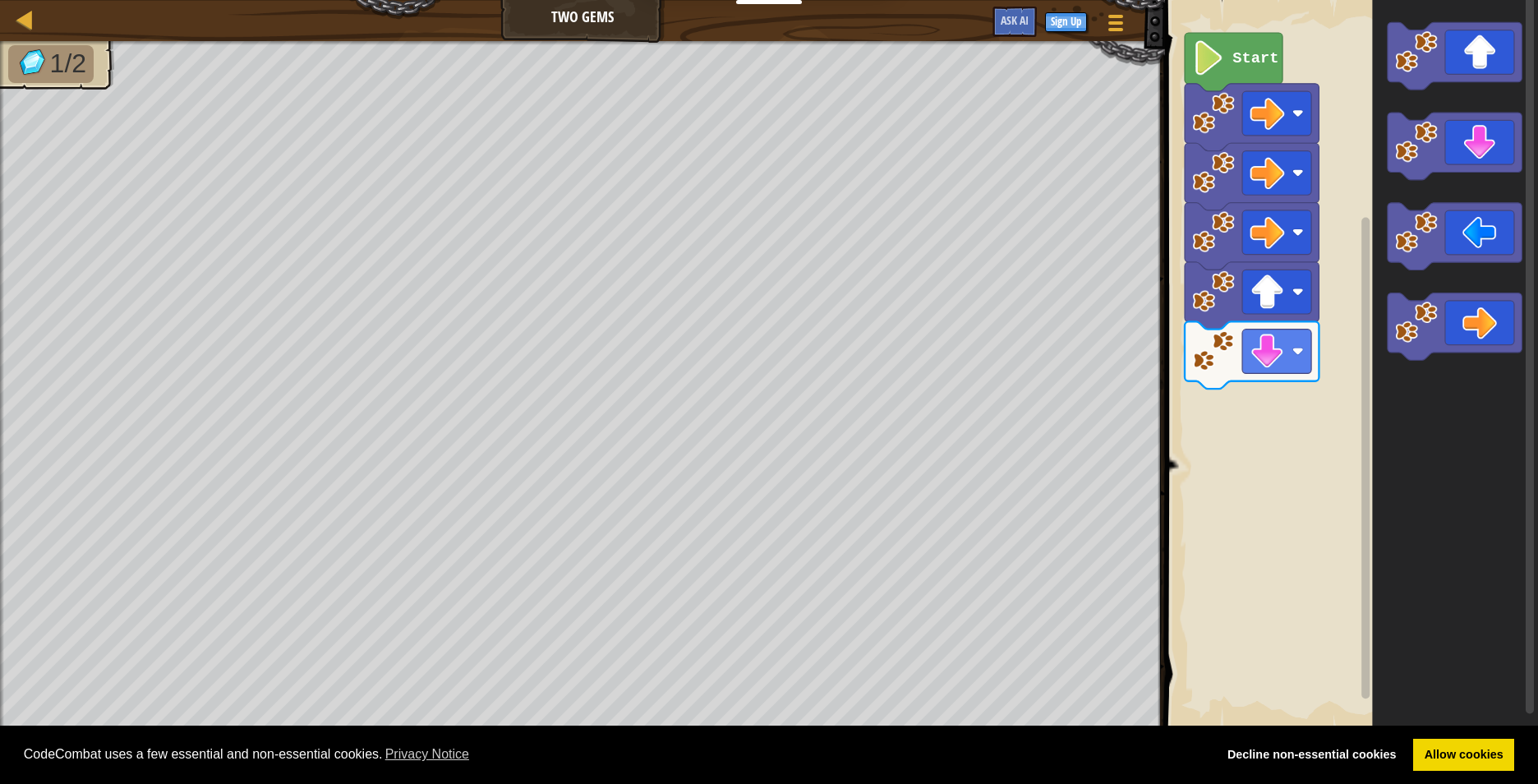
click at [1278, 383] on div "Start" at bounding box center [1350, 365] width 378 height 746
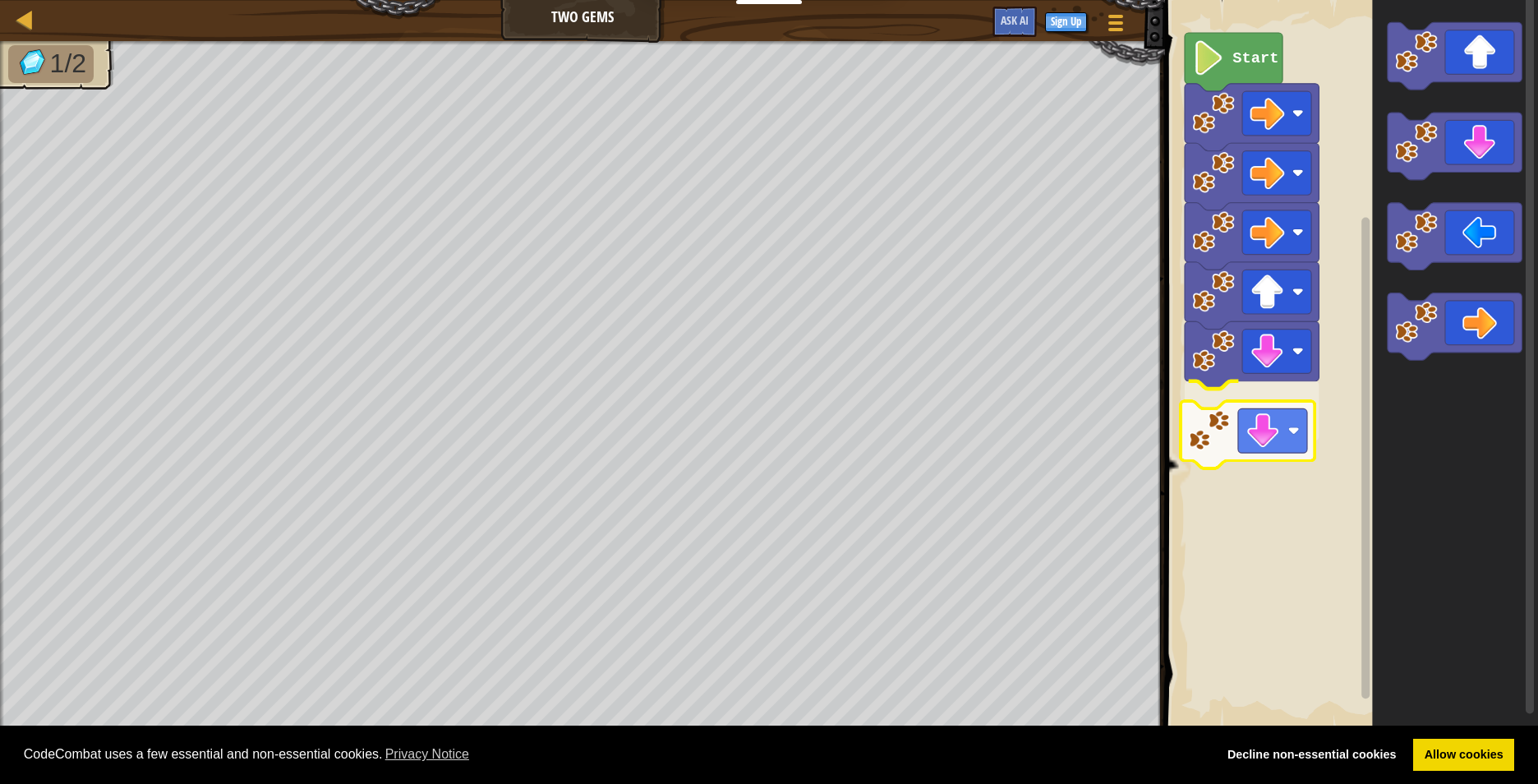
click at [1190, 448] on div "Start" at bounding box center [1350, 365] width 378 height 746
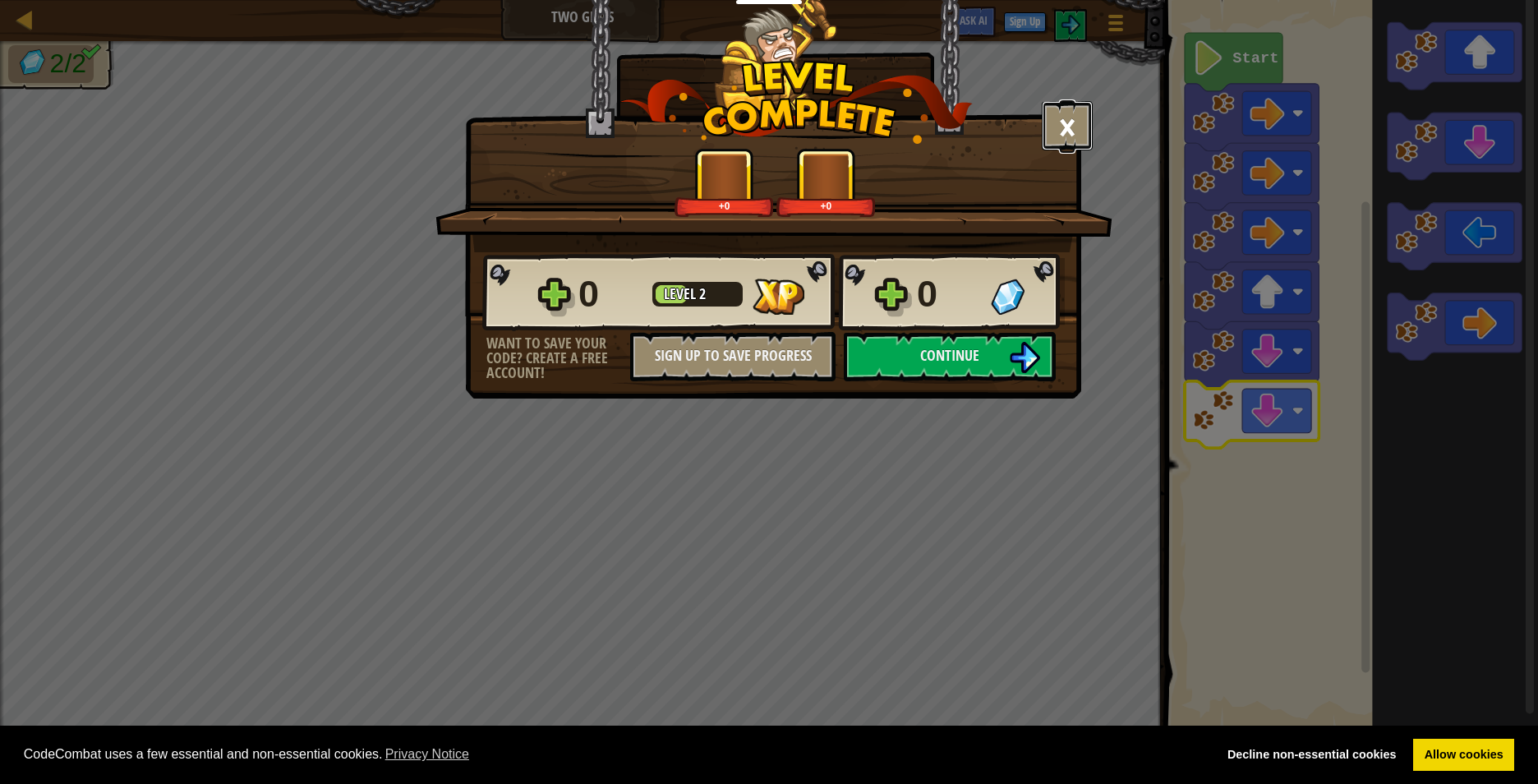
click at [1067, 118] on button "×" at bounding box center [1067, 125] width 51 height 50
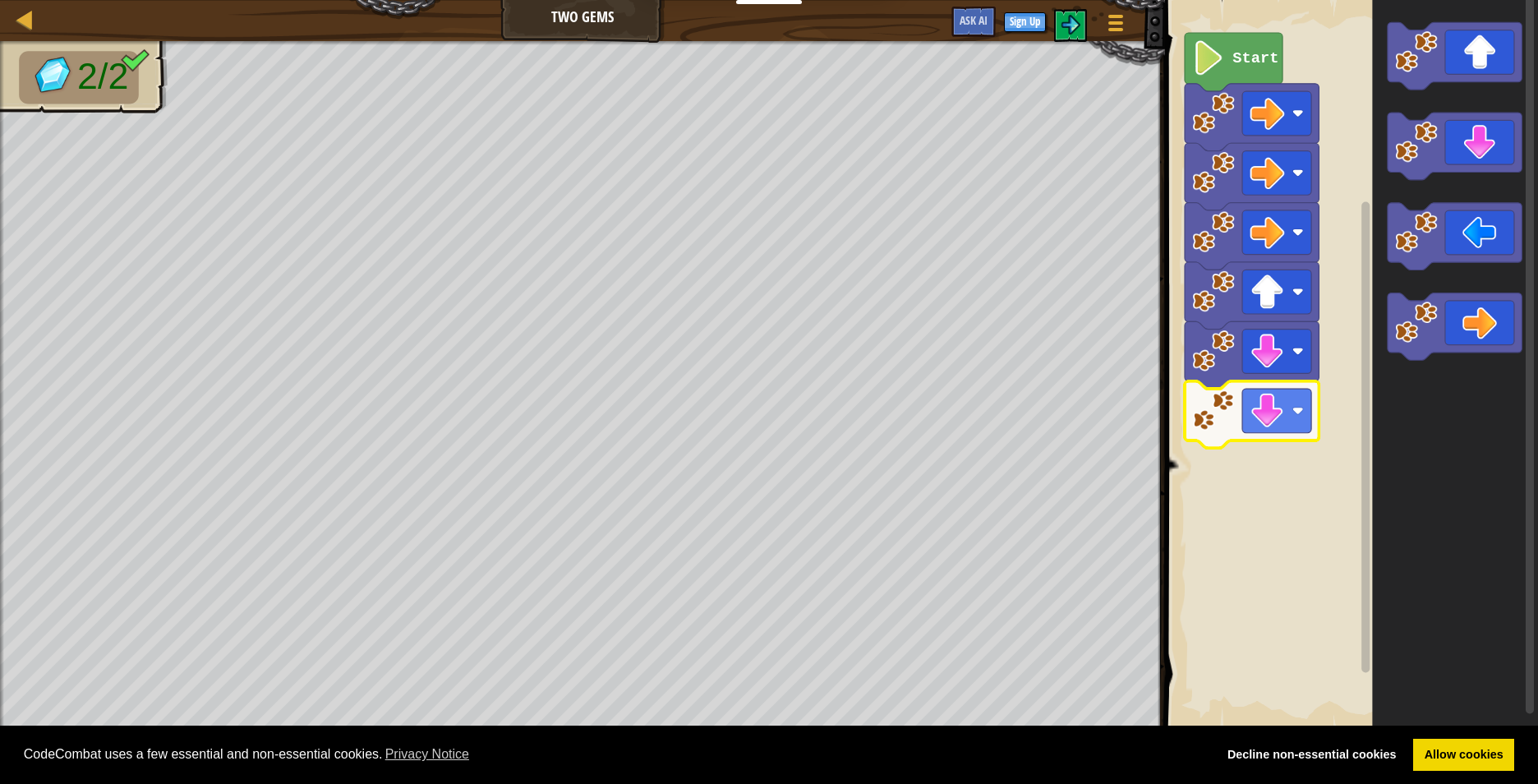
click at [1217, 60] on image "Blockly Workspace" at bounding box center [1209, 57] width 33 height 34
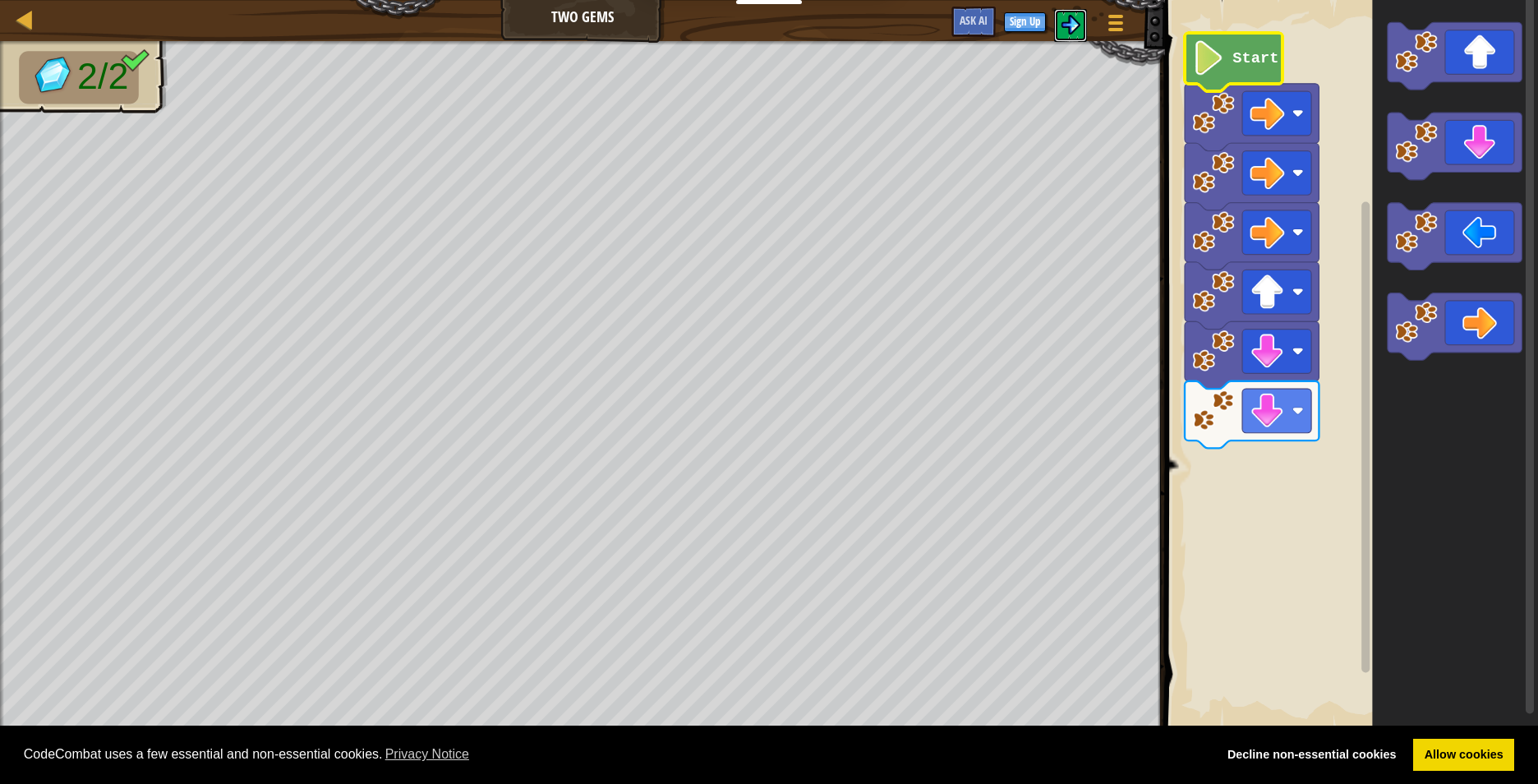
click at [1077, 23] on img at bounding box center [1070, 24] width 19 height 19
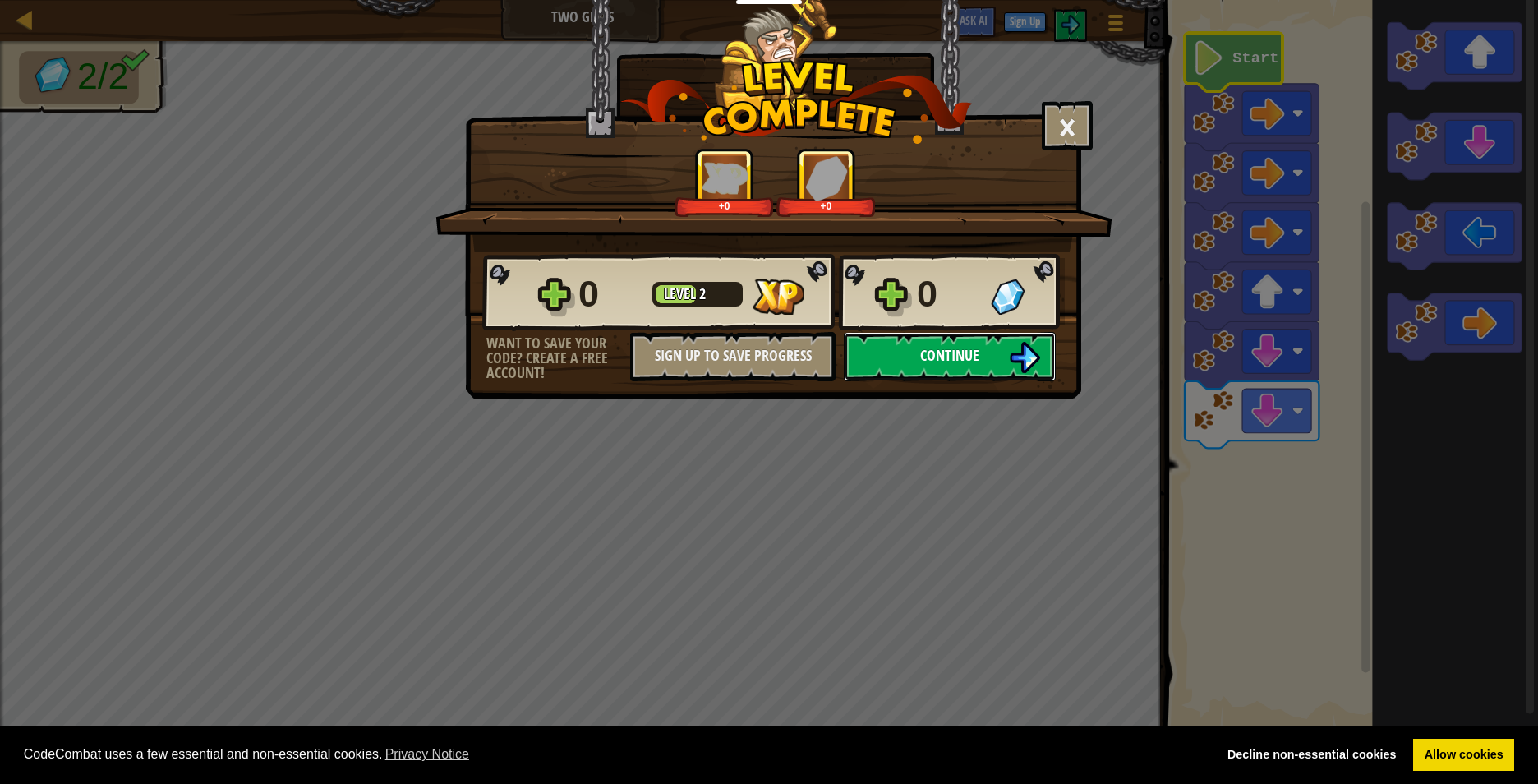
click at [984, 361] on button "Continue" at bounding box center [950, 356] width 212 height 50
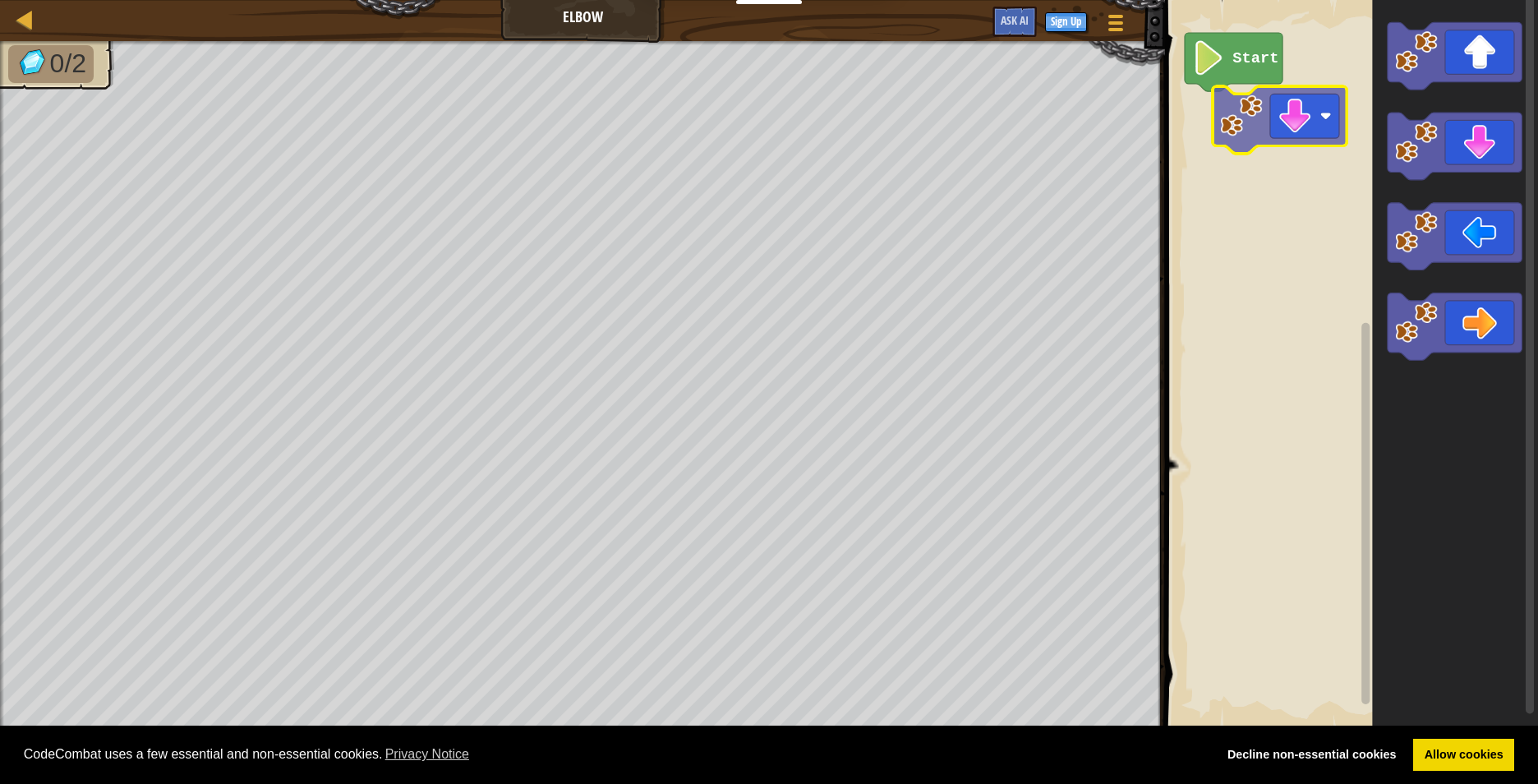
click at [1307, 137] on div "Start" at bounding box center [1350, 365] width 378 height 746
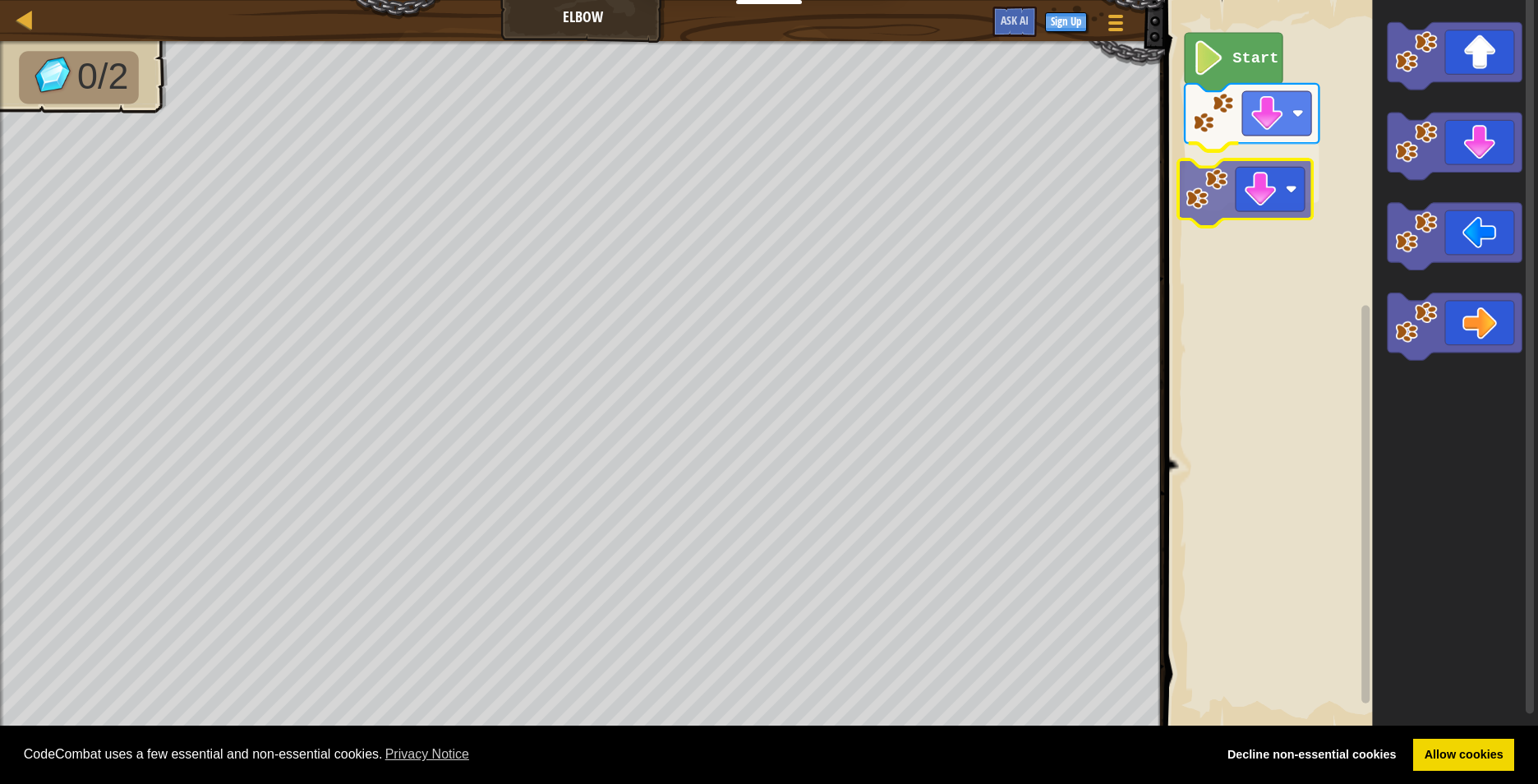
click at [1235, 172] on div "Start" at bounding box center [1350, 365] width 378 height 746
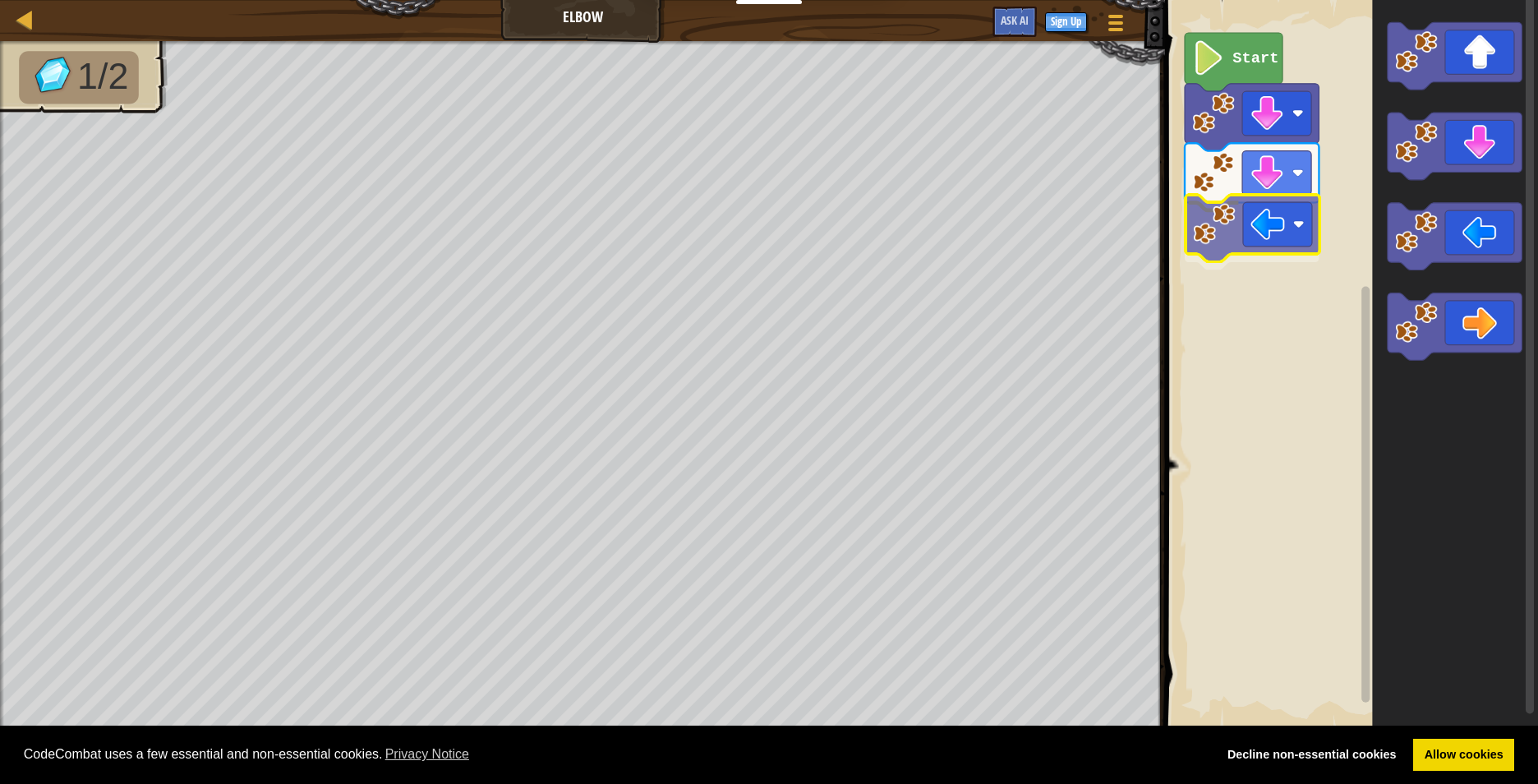
click at [1279, 234] on div "Start" at bounding box center [1350, 365] width 378 height 746
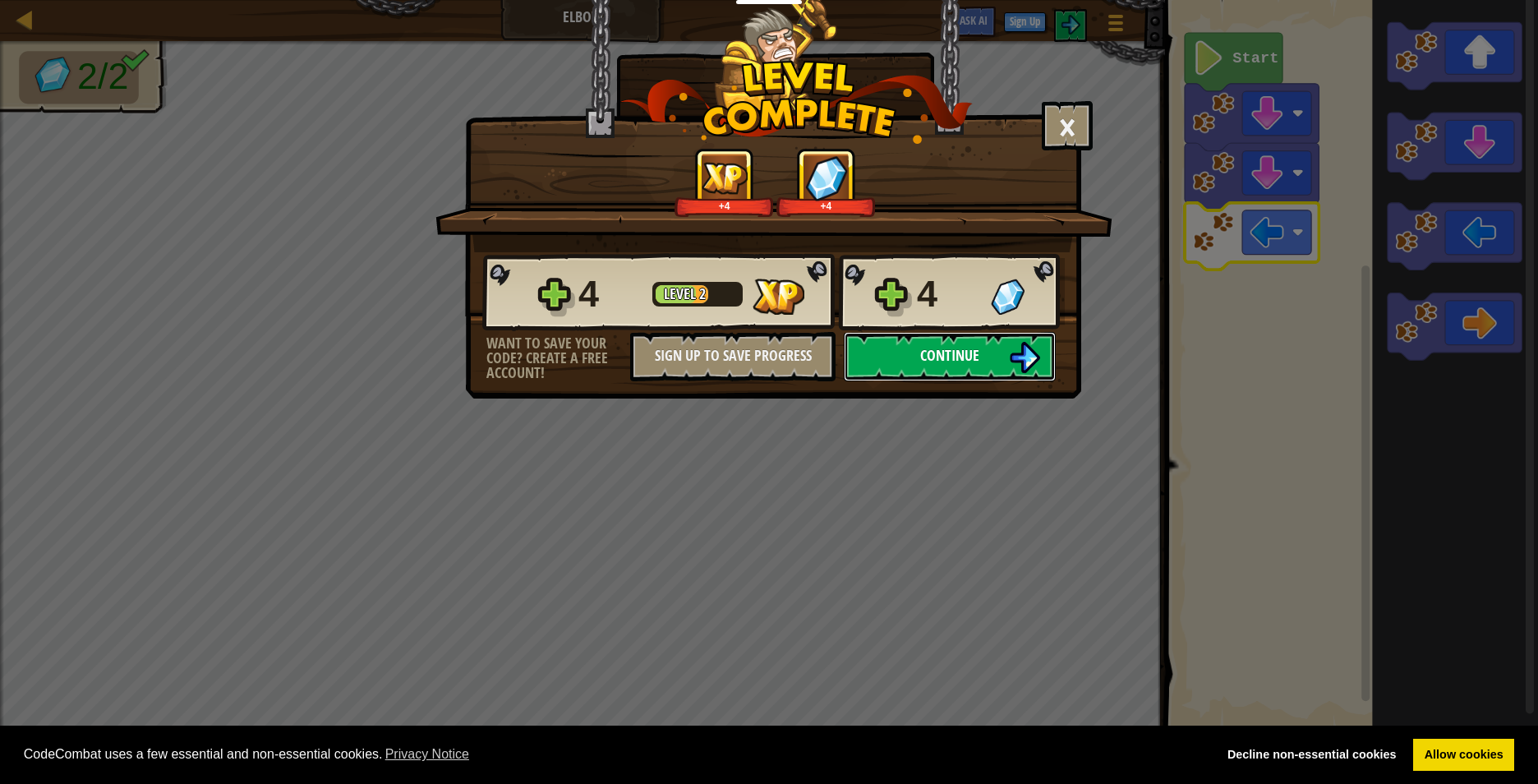
click at [1017, 368] on img at bounding box center [1024, 357] width 31 height 31
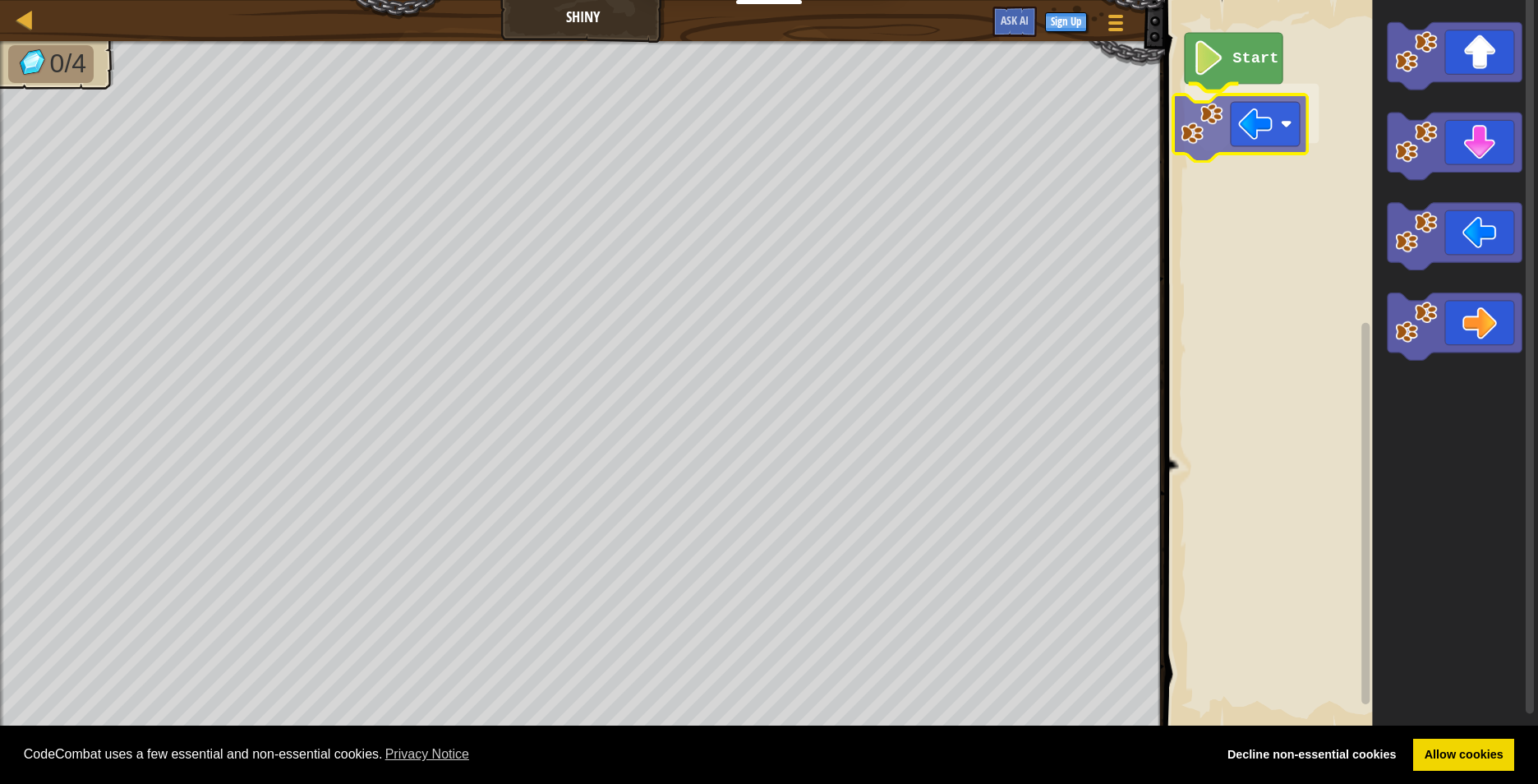
click at [1253, 130] on div "Start" at bounding box center [1350, 365] width 378 height 746
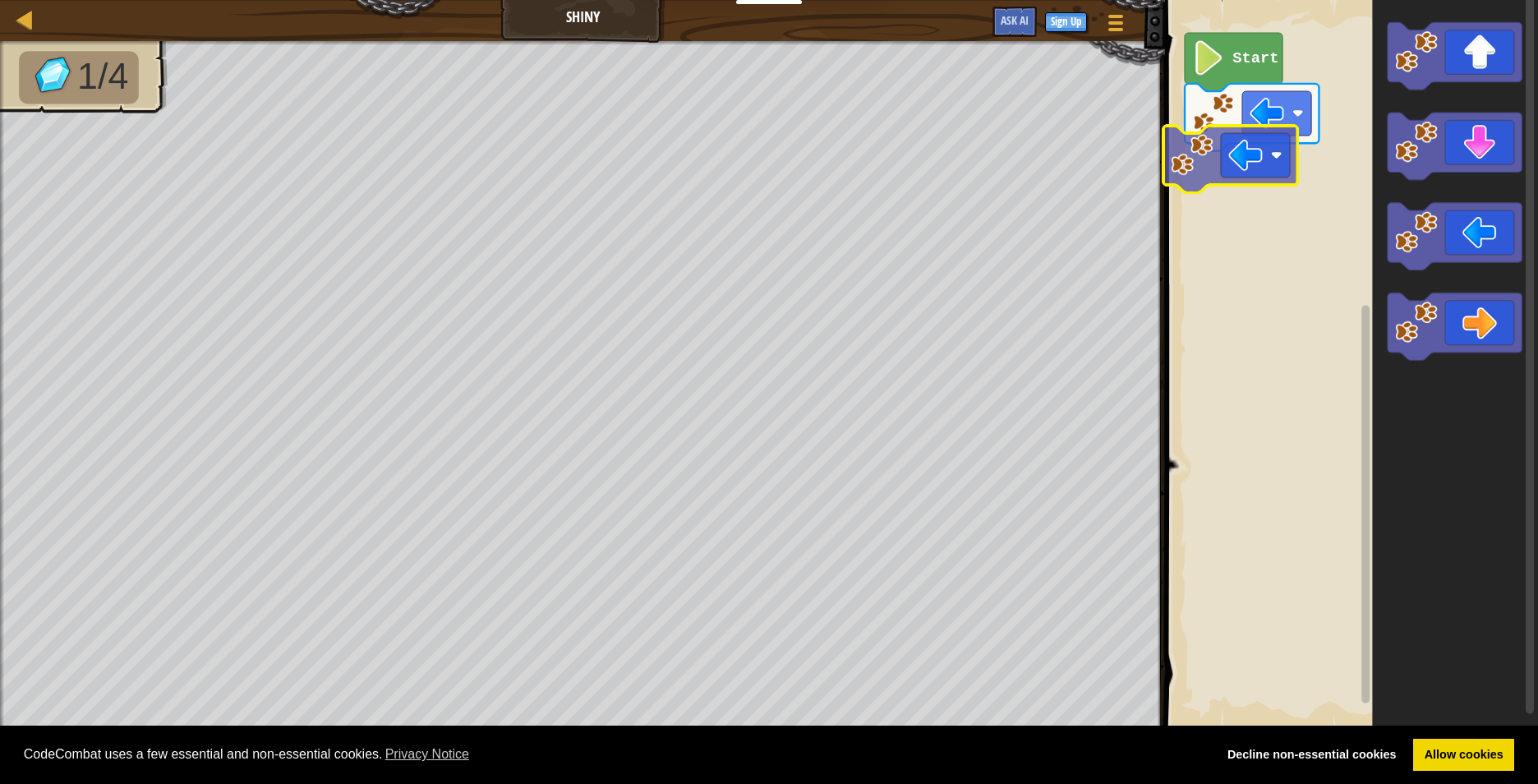
click at [1272, 162] on div "Start" at bounding box center [1350, 365] width 378 height 746
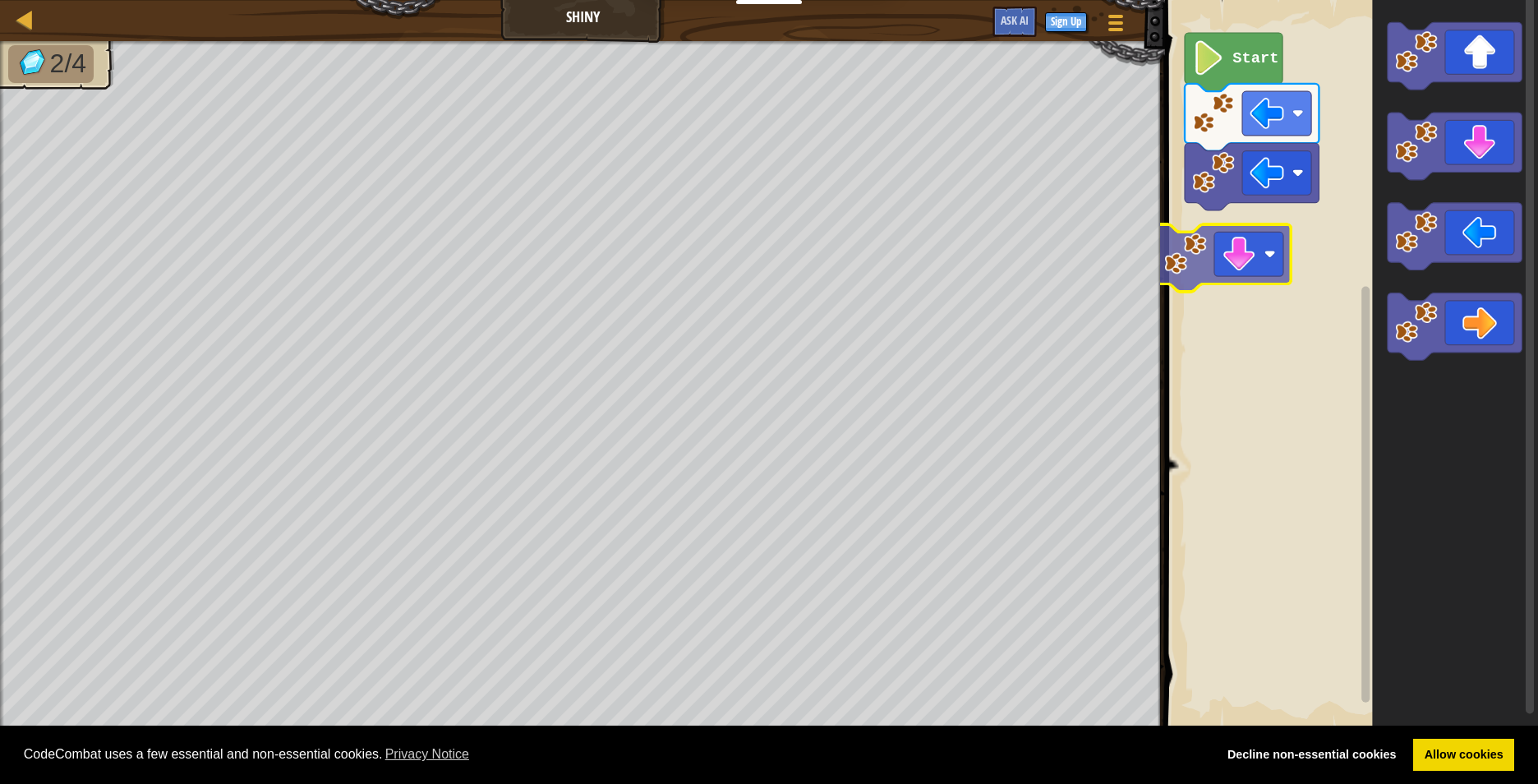
click at [1181, 256] on div "Start" at bounding box center [1350, 365] width 378 height 746
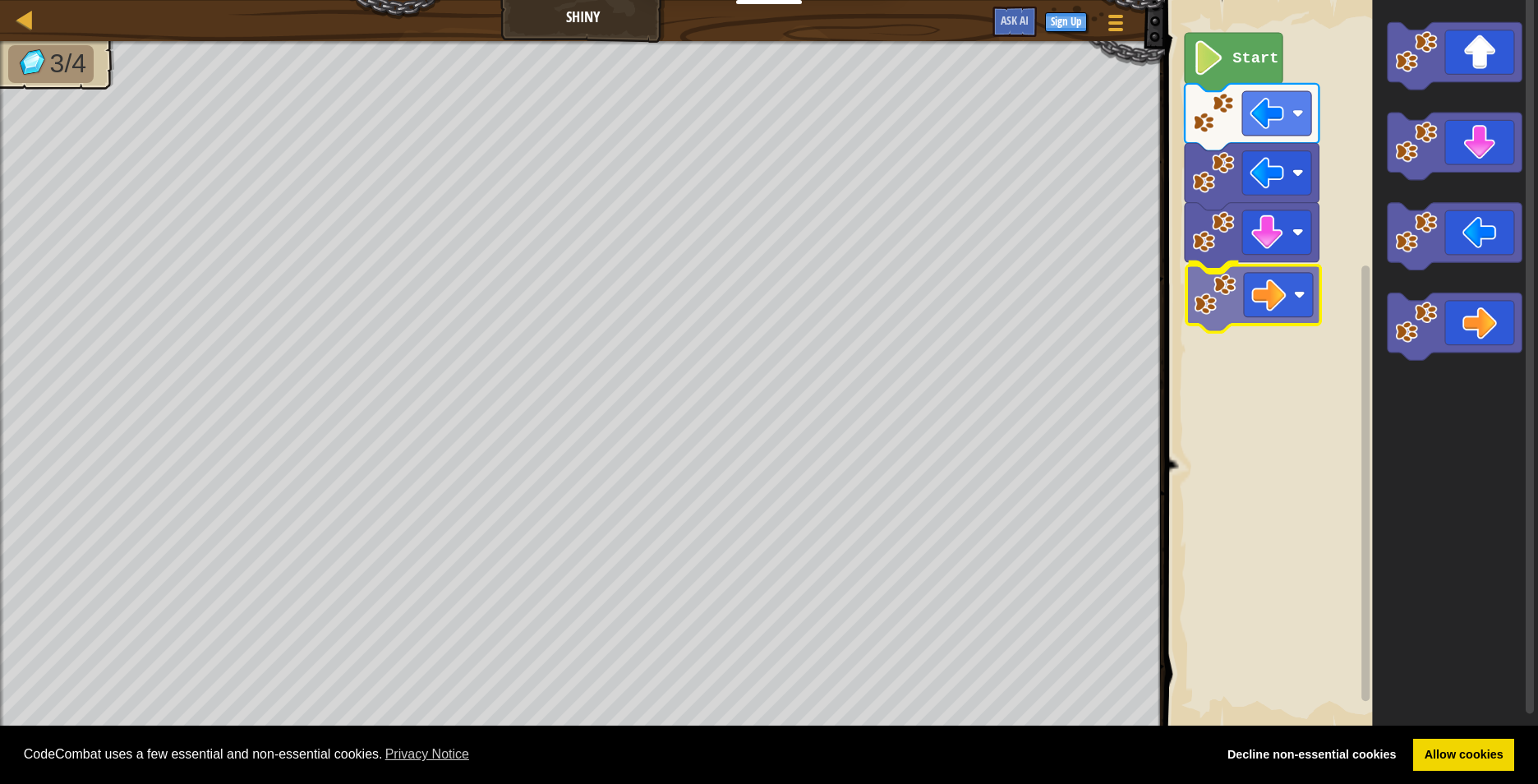
click at [1246, 319] on div "Start" at bounding box center [1350, 365] width 378 height 746
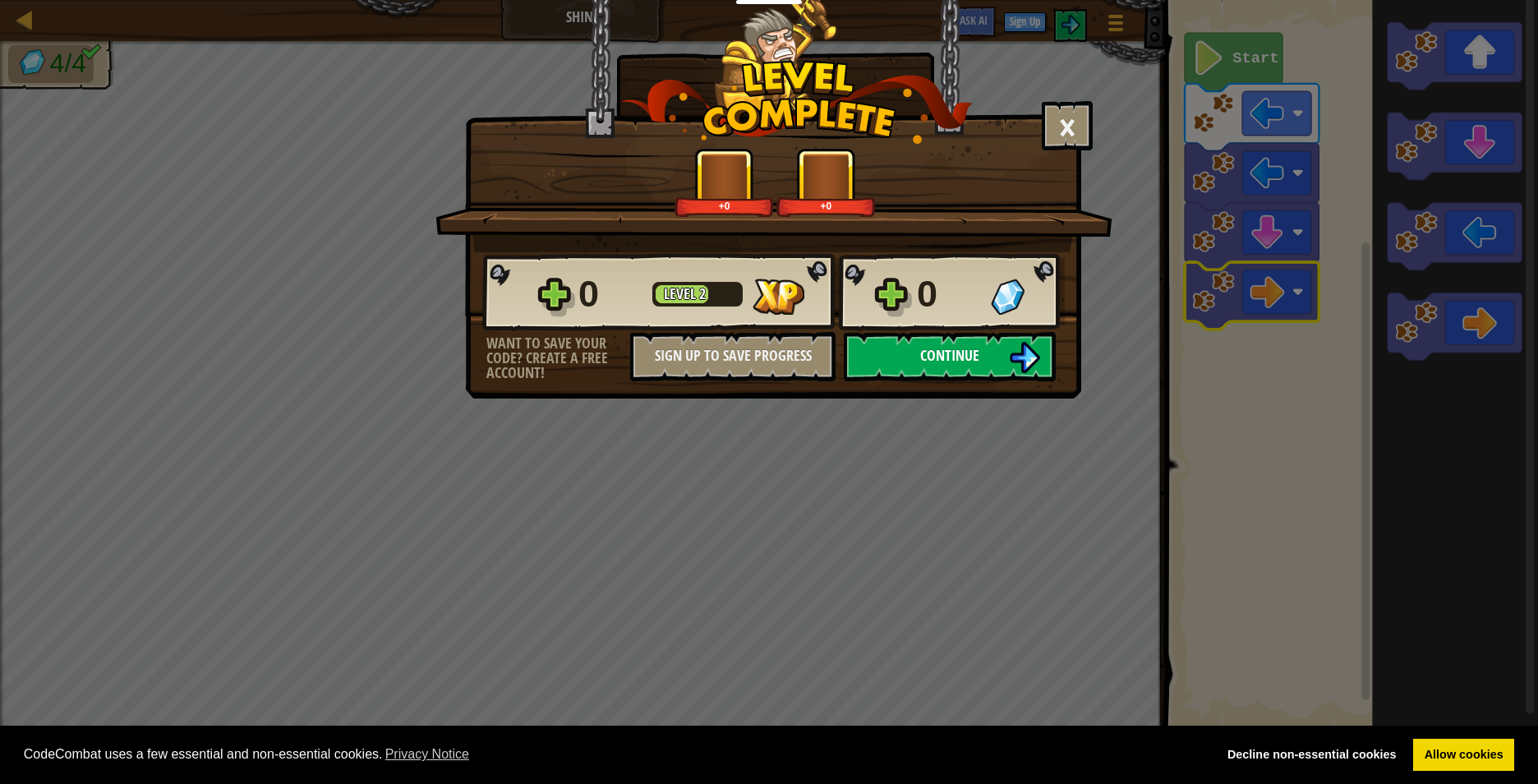
click at [955, 349] on span "Continue" at bounding box center [950, 355] width 59 height 20
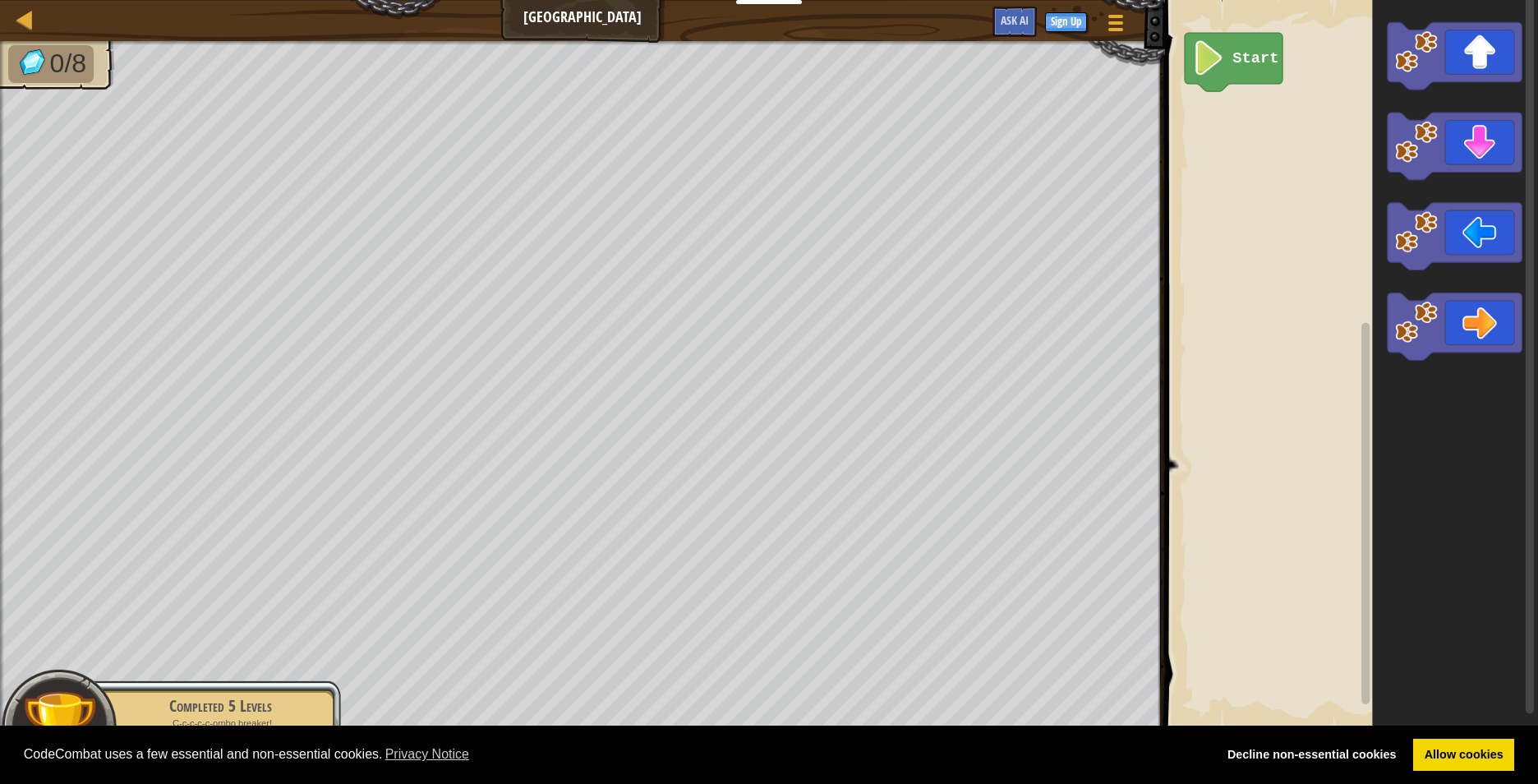
click at [1317, 111] on div "Start" at bounding box center [1350, 365] width 378 height 746
click at [1242, 150] on div "Start" at bounding box center [1350, 365] width 378 height 746
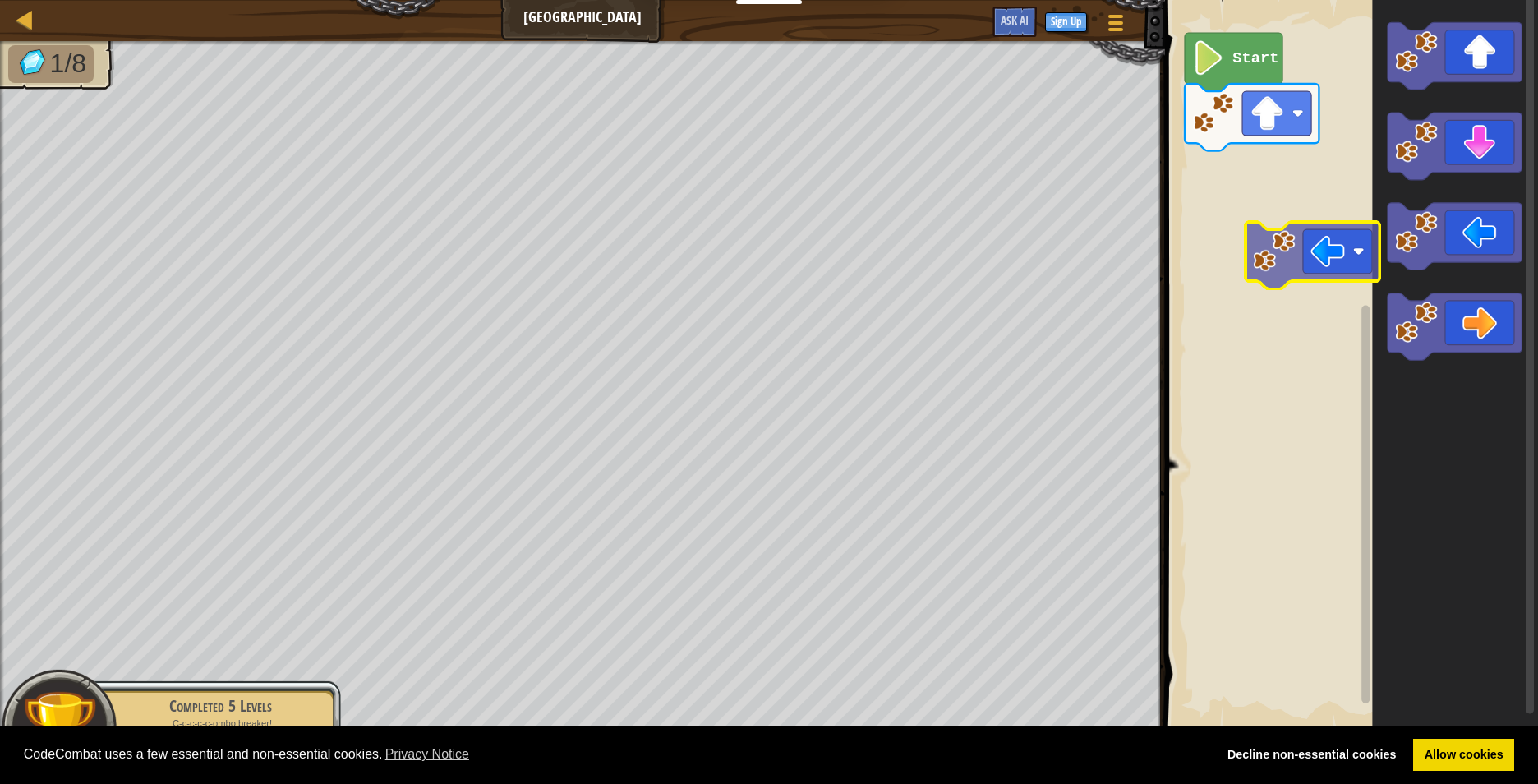
click at [1263, 223] on div "Start" at bounding box center [1350, 365] width 378 height 746
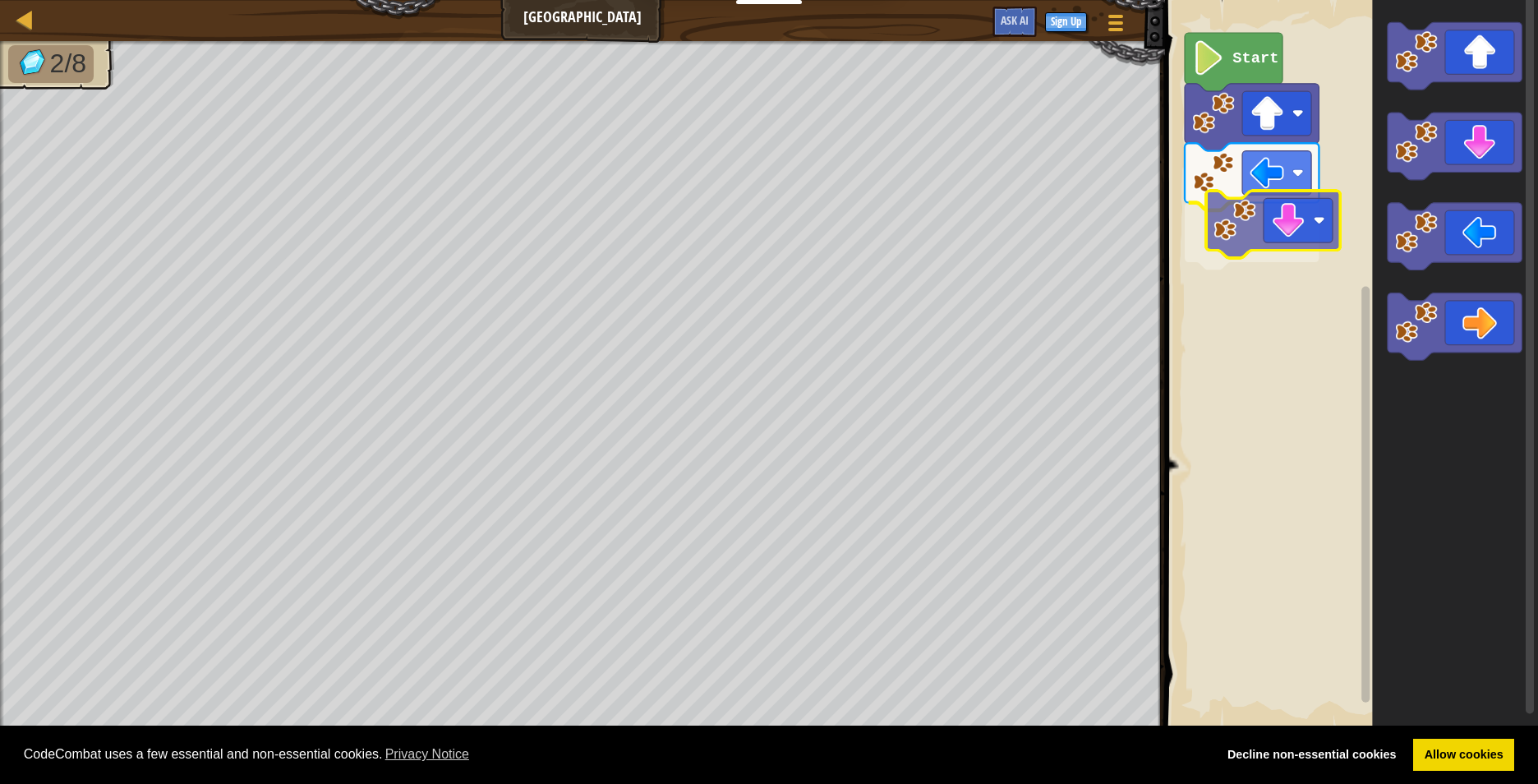
click at [1297, 239] on div "Start" at bounding box center [1350, 365] width 378 height 746
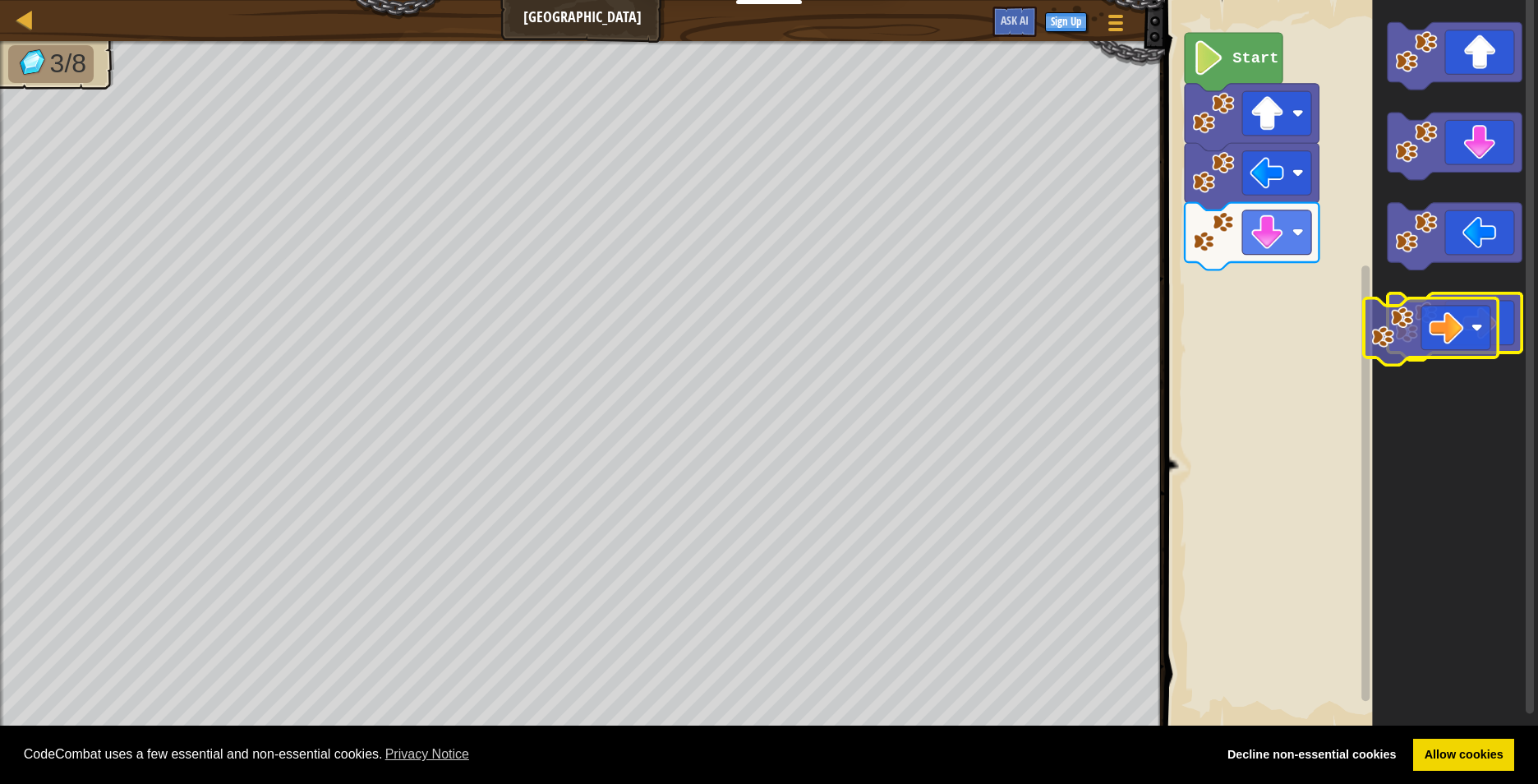
click at [1446, 325] on icon "Blockly Workspace" at bounding box center [1454, 327] width 134 height 67
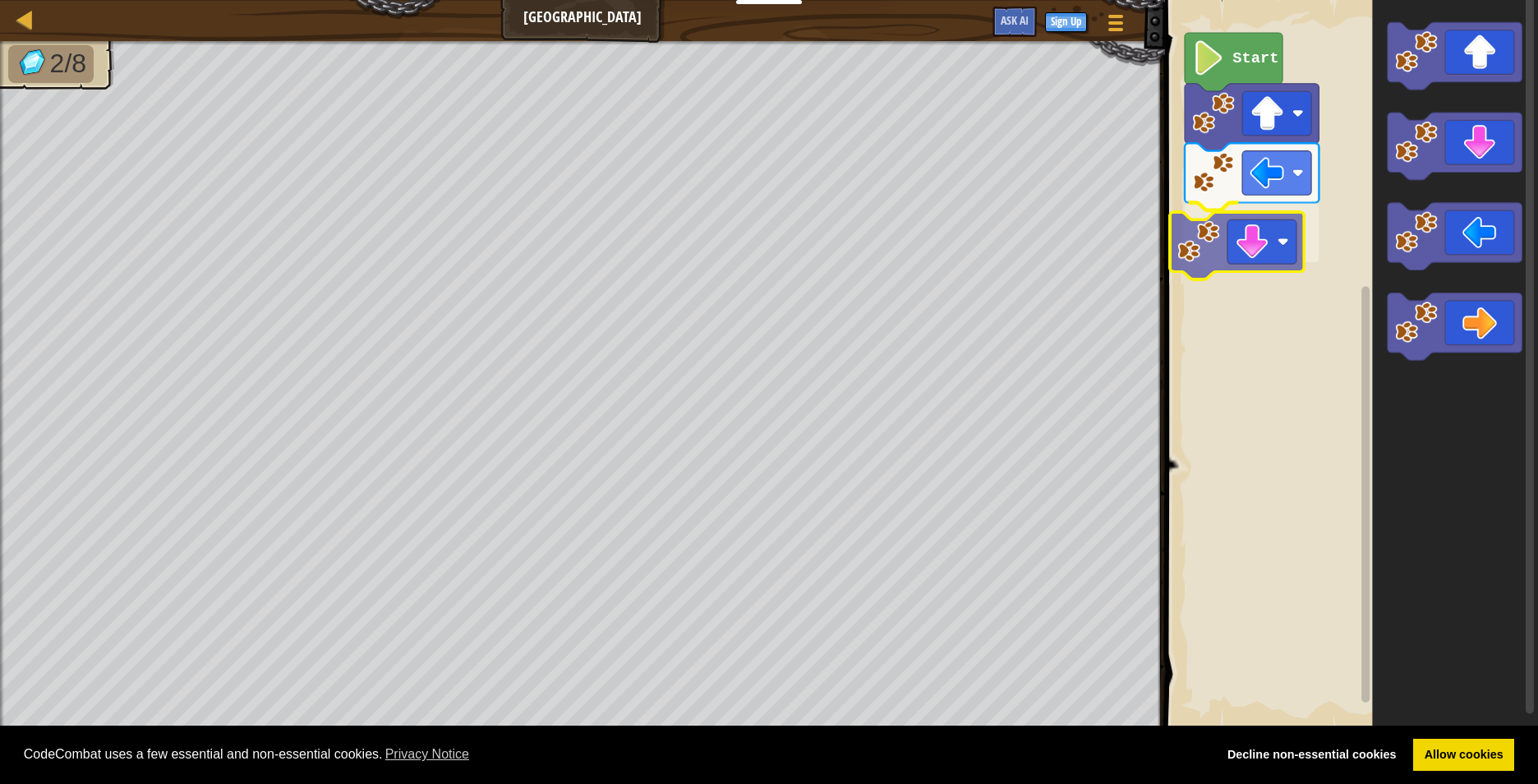
click at [1267, 237] on div "Start" at bounding box center [1350, 365] width 378 height 746
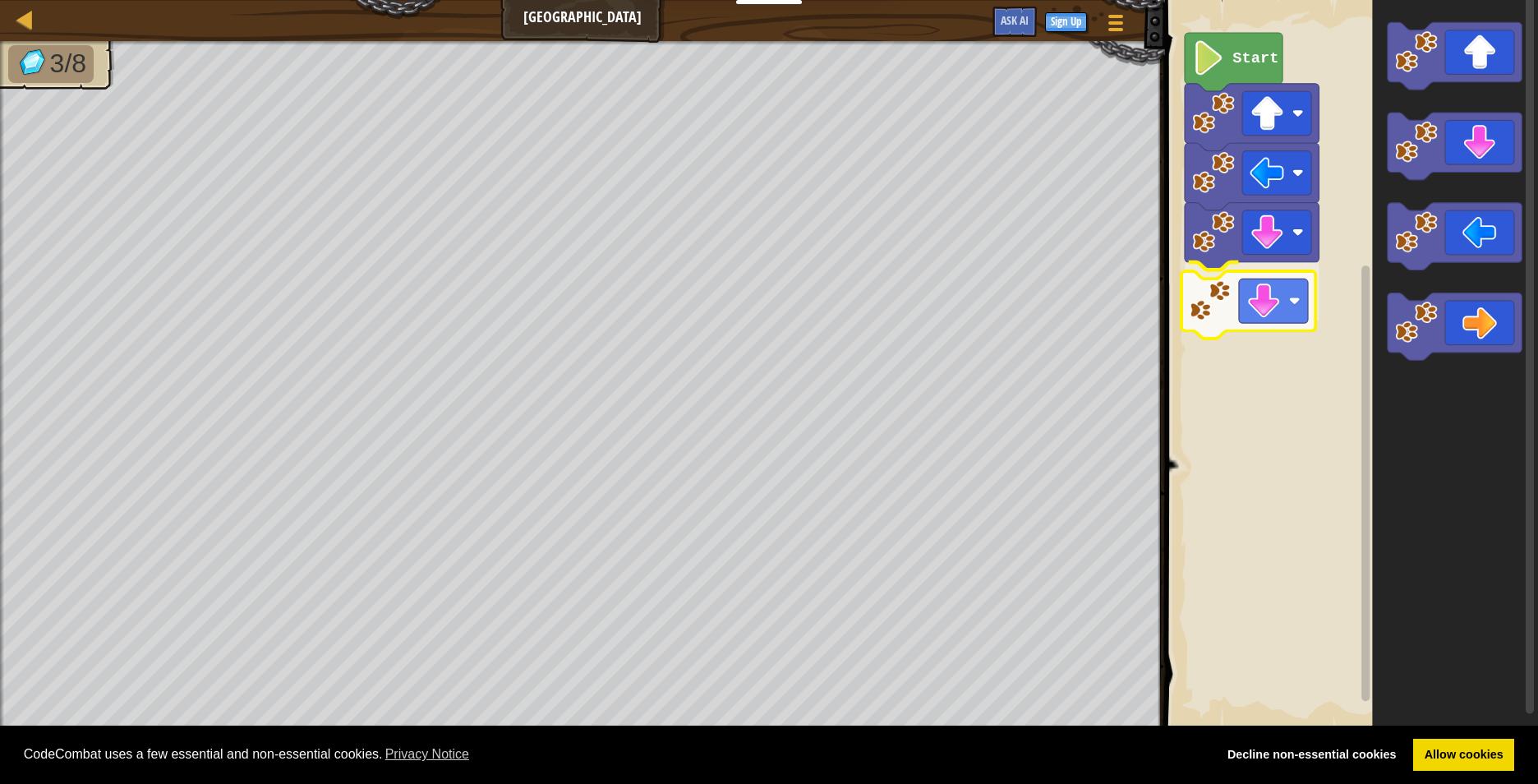
click at [1241, 292] on div "Start" at bounding box center [1350, 365] width 378 height 746
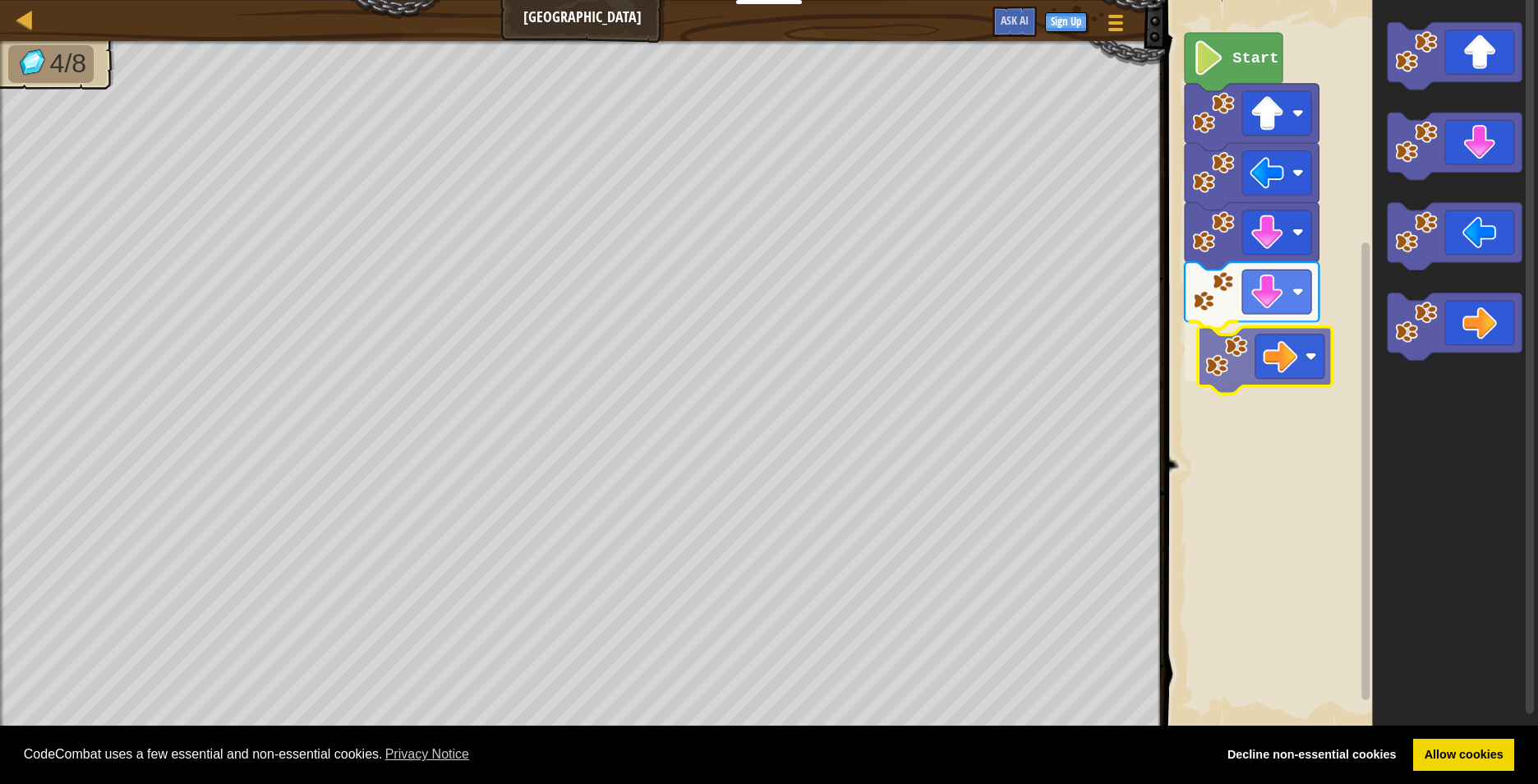
click at [1252, 343] on div "Start" at bounding box center [1350, 365] width 378 height 746
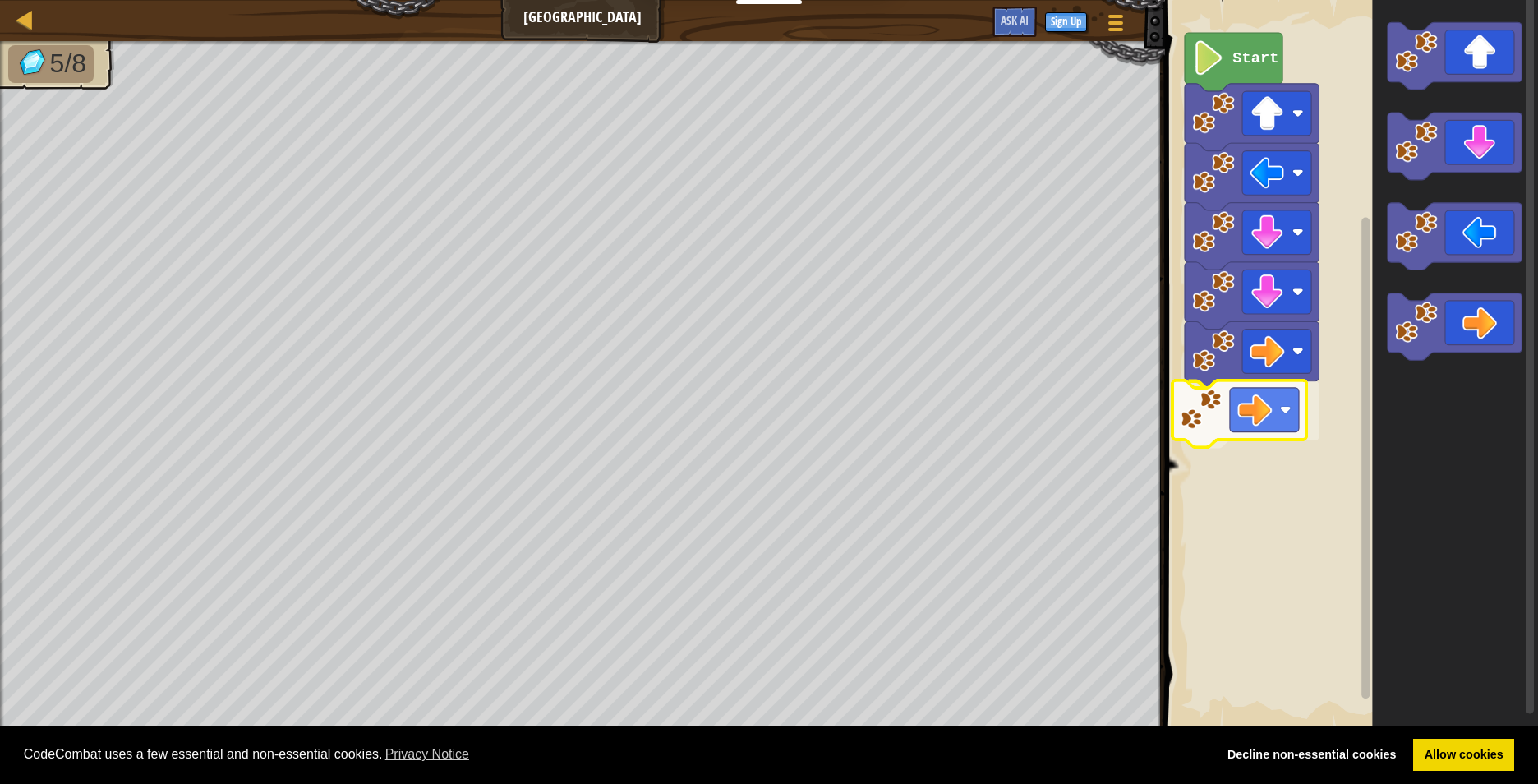
click at [1190, 406] on div "Start" at bounding box center [1350, 365] width 378 height 746
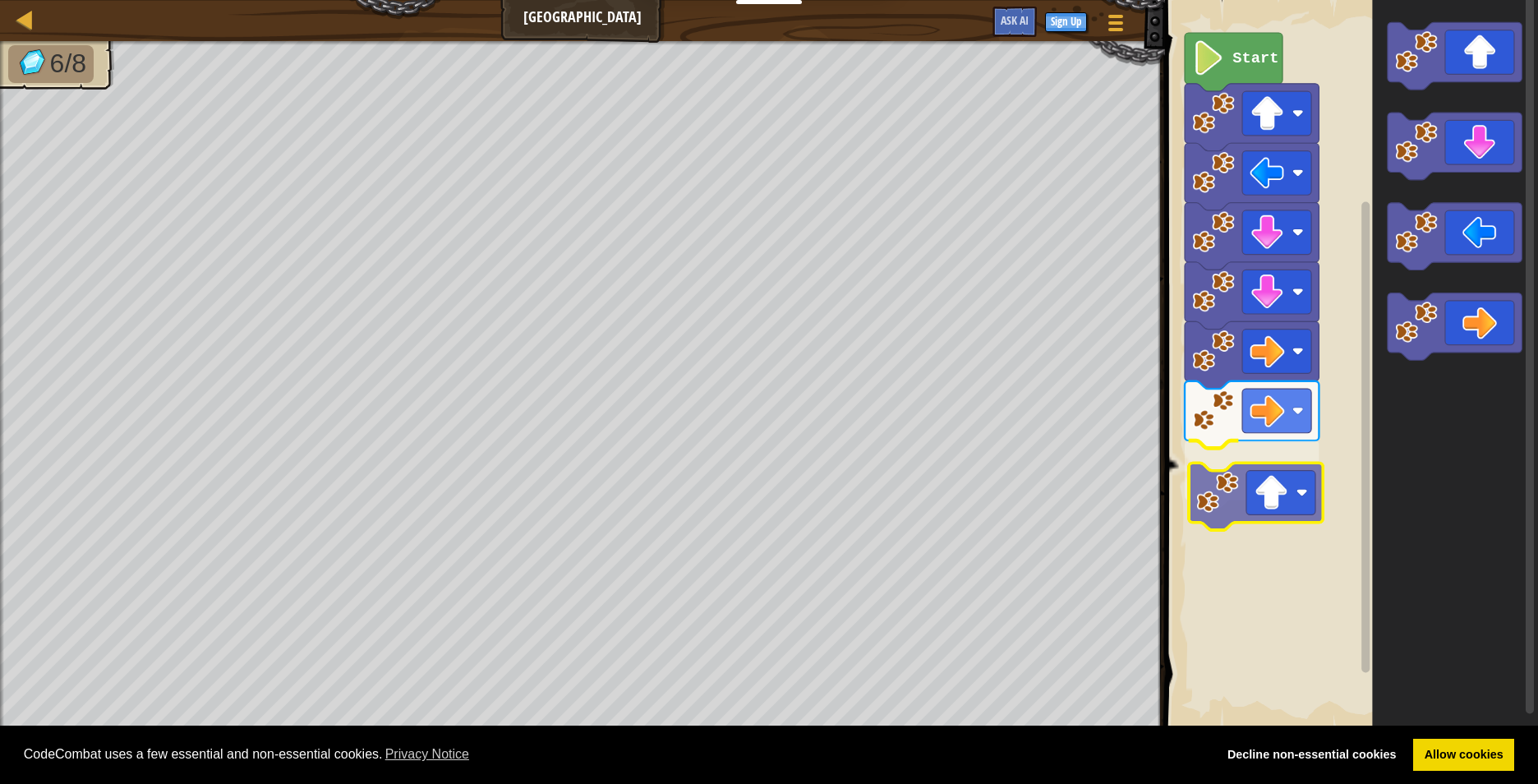
click at [1269, 498] on div "Start" at bounding box center [1350, 365] width 378 height 746
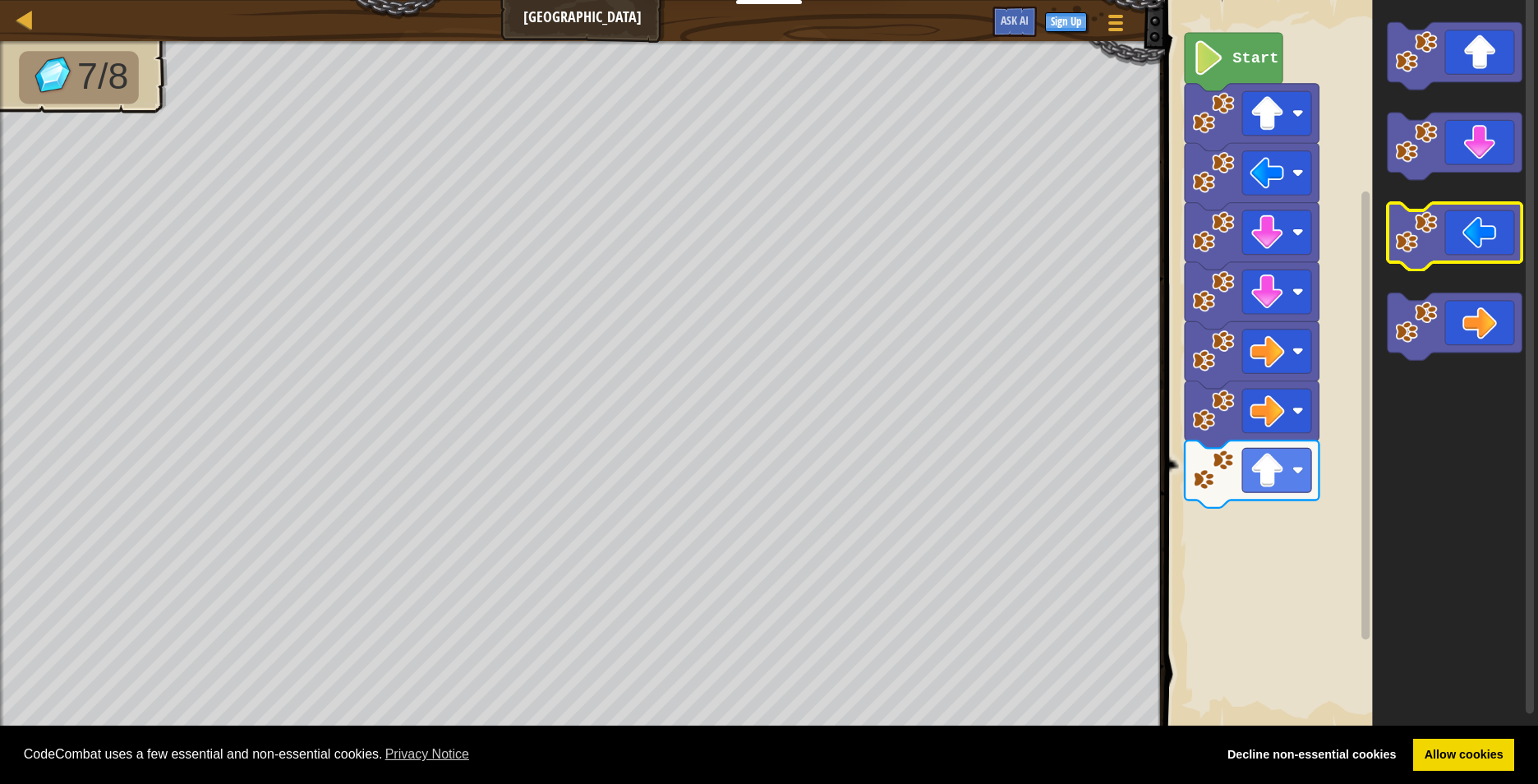
click at [1425, 112] on icon "Blockly Workspace" at bounding box center [1456, 365] width 166 height 746
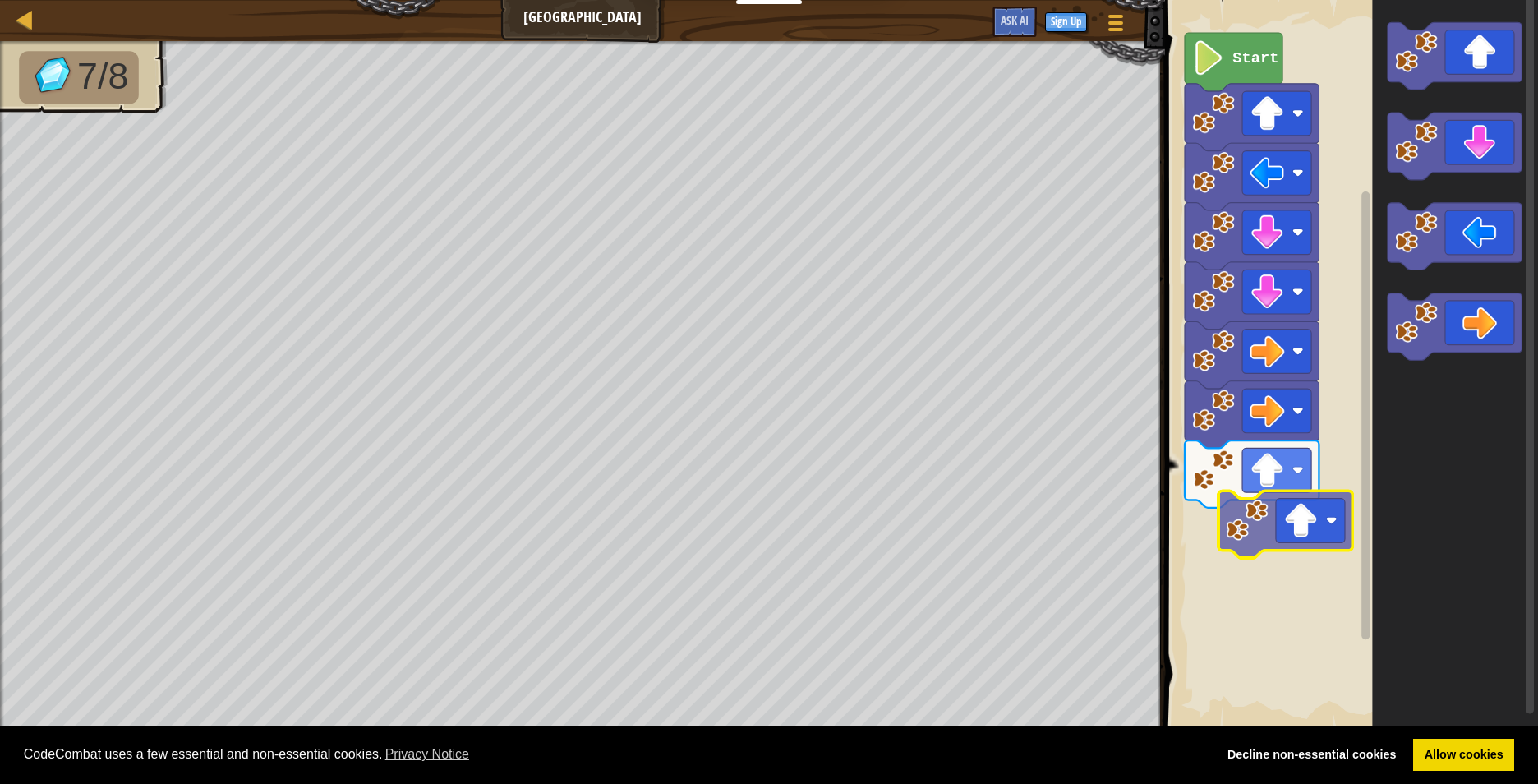
click at [1211, 526] on div "Start" at bounding box center [1350, 365] width 378 height 746
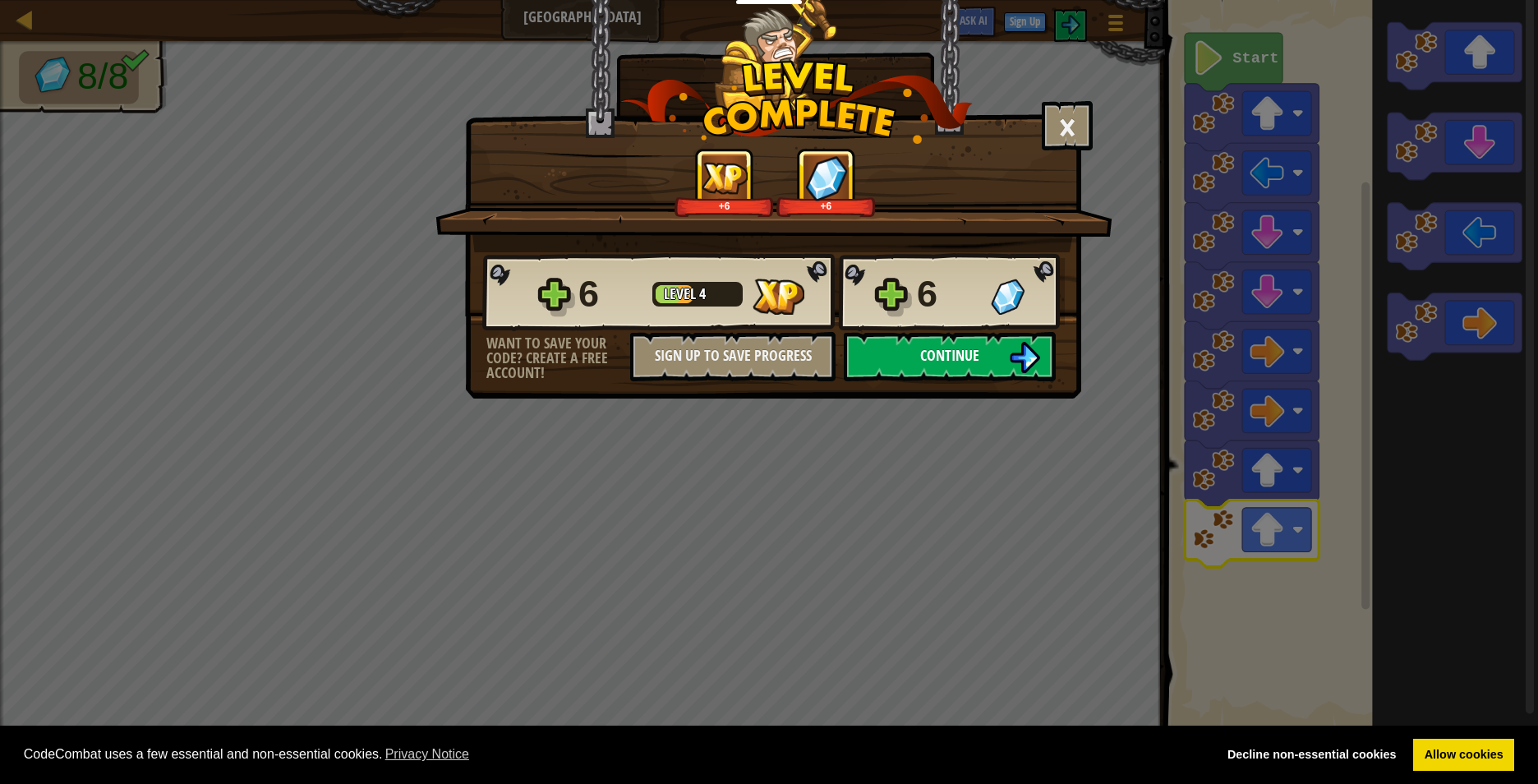
click at [888, 356] on button "Continue" at bounding box center [950, 356] width 212 height 50
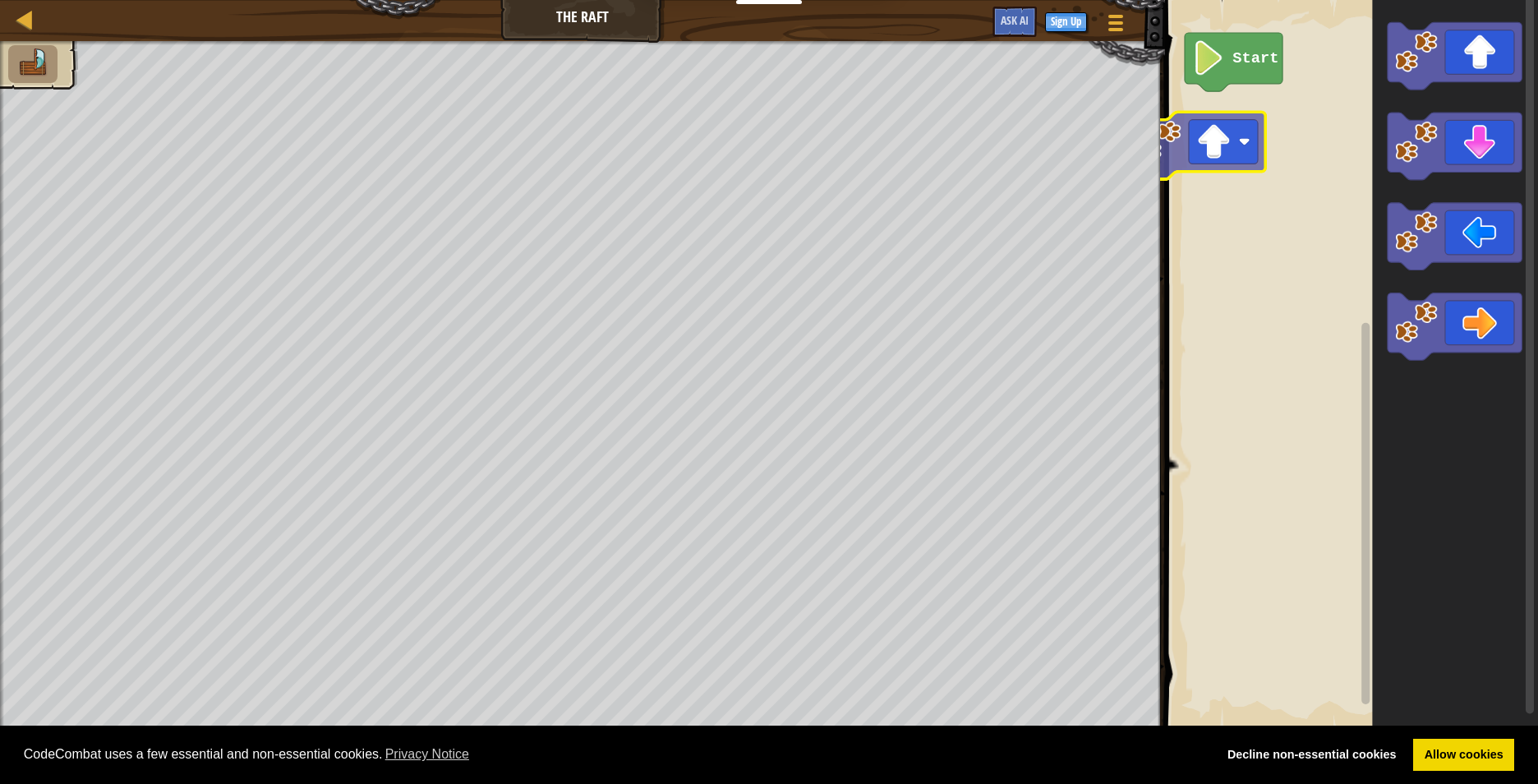
click at [1236, 146] on div "Start" at bounding box center [1350, 365] width 378 height 746
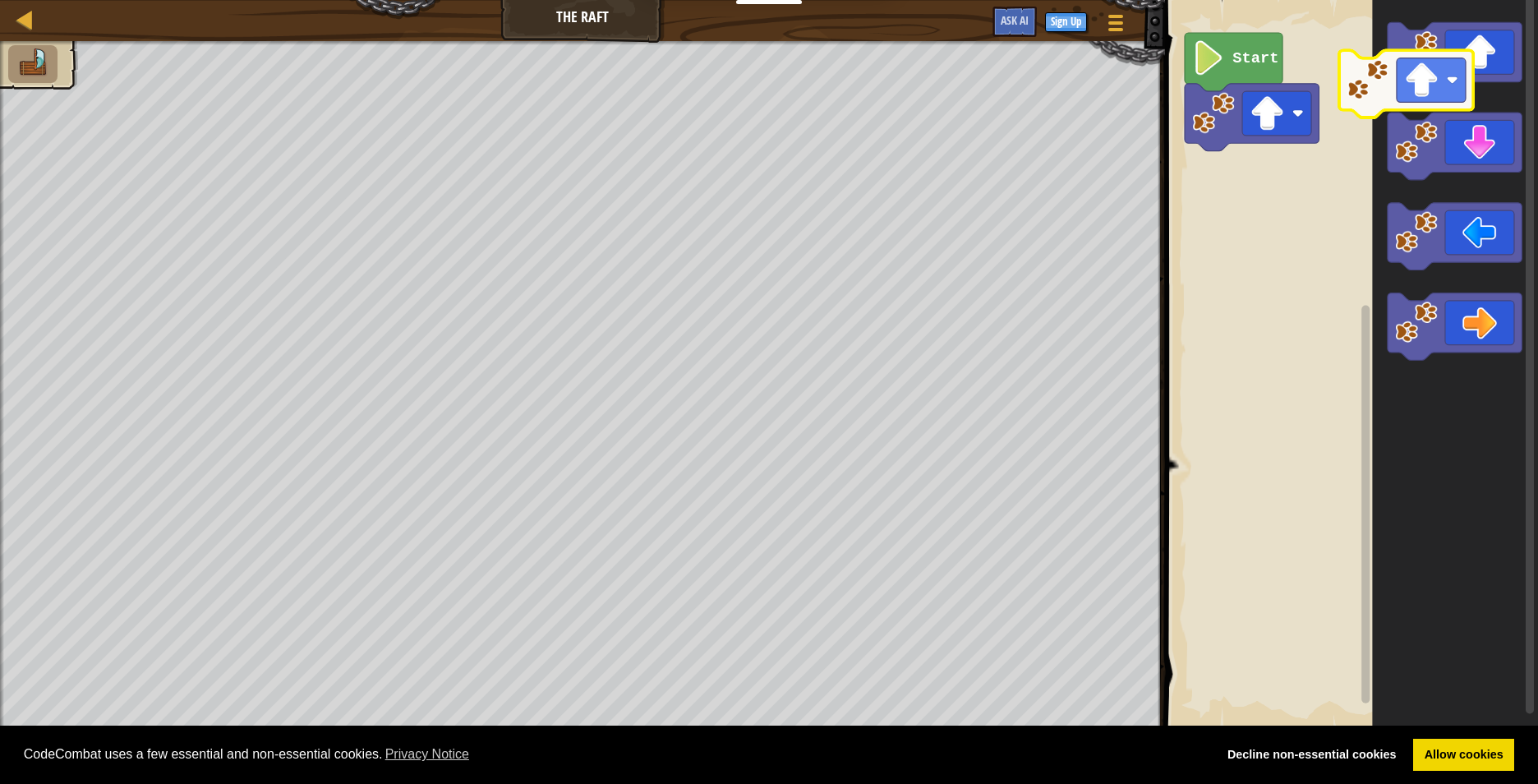
click at [1443, 93] on icon "Blockly Workspace" at bounding box center [1456, 365] width 166 height 746
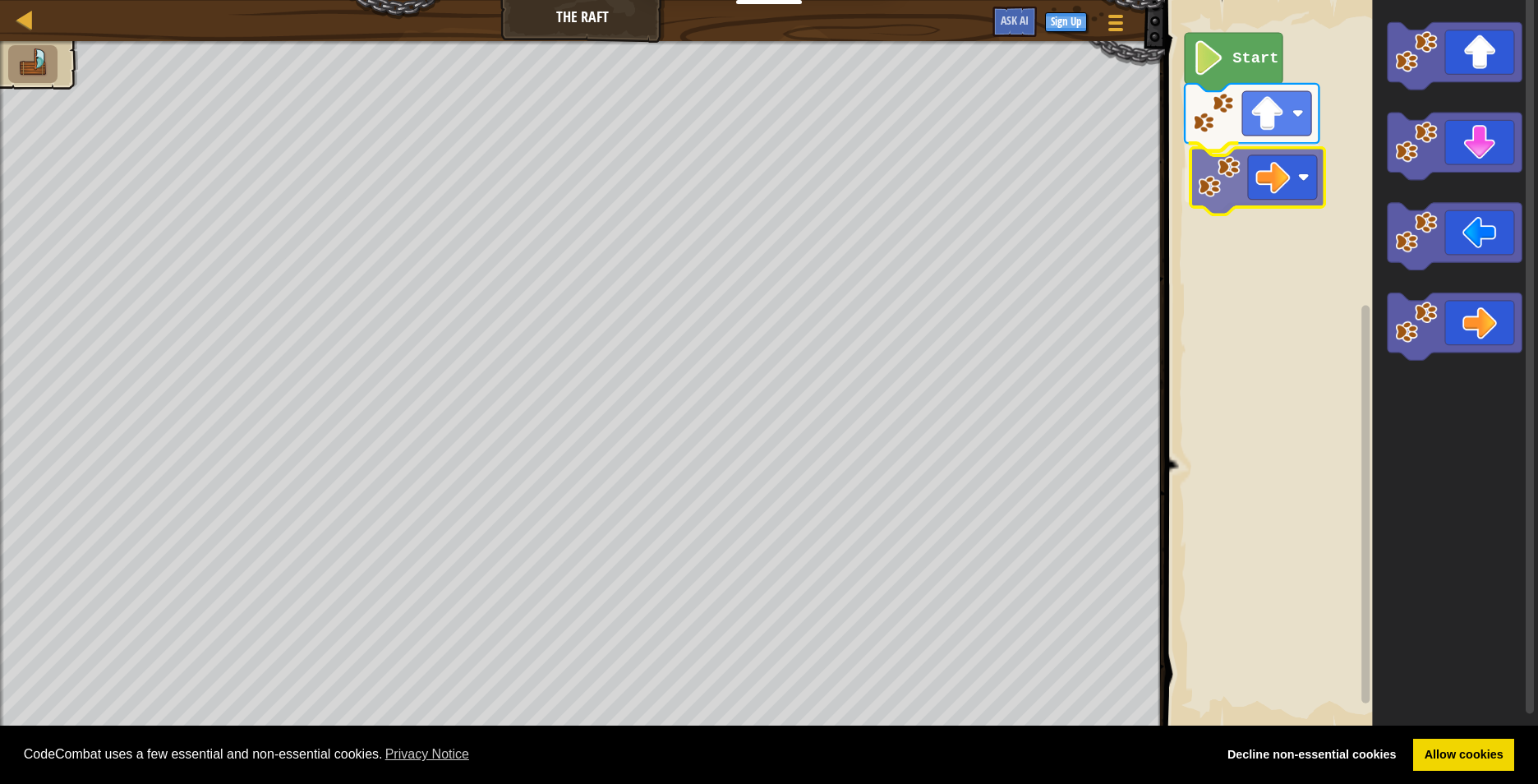
click at [1239, 164] on div "Start" at bounding box center [1350, 365] width 378 height 746
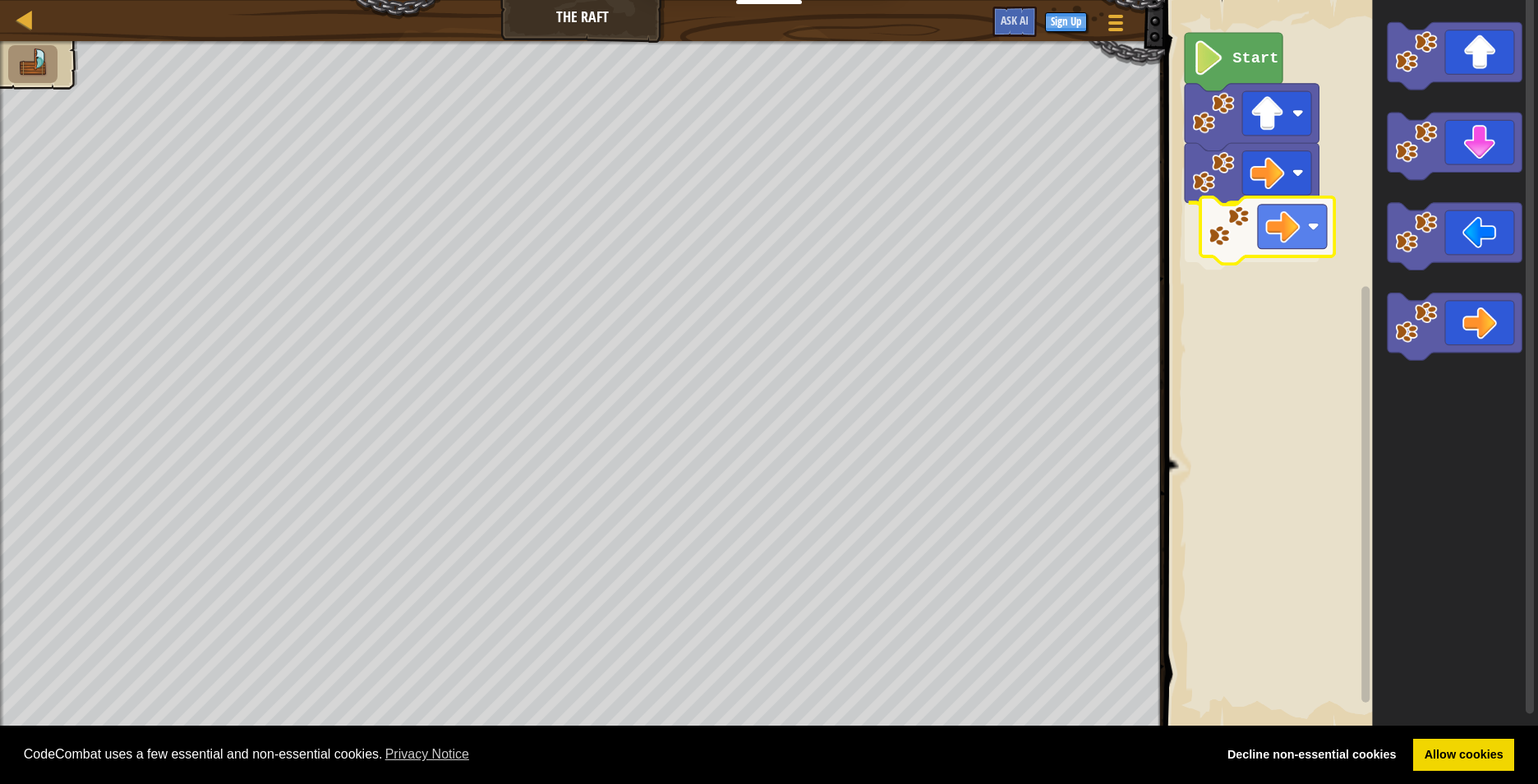
click at [1202, 252] on div "Start" at bounding box center [1350, 365] width 378 height 746
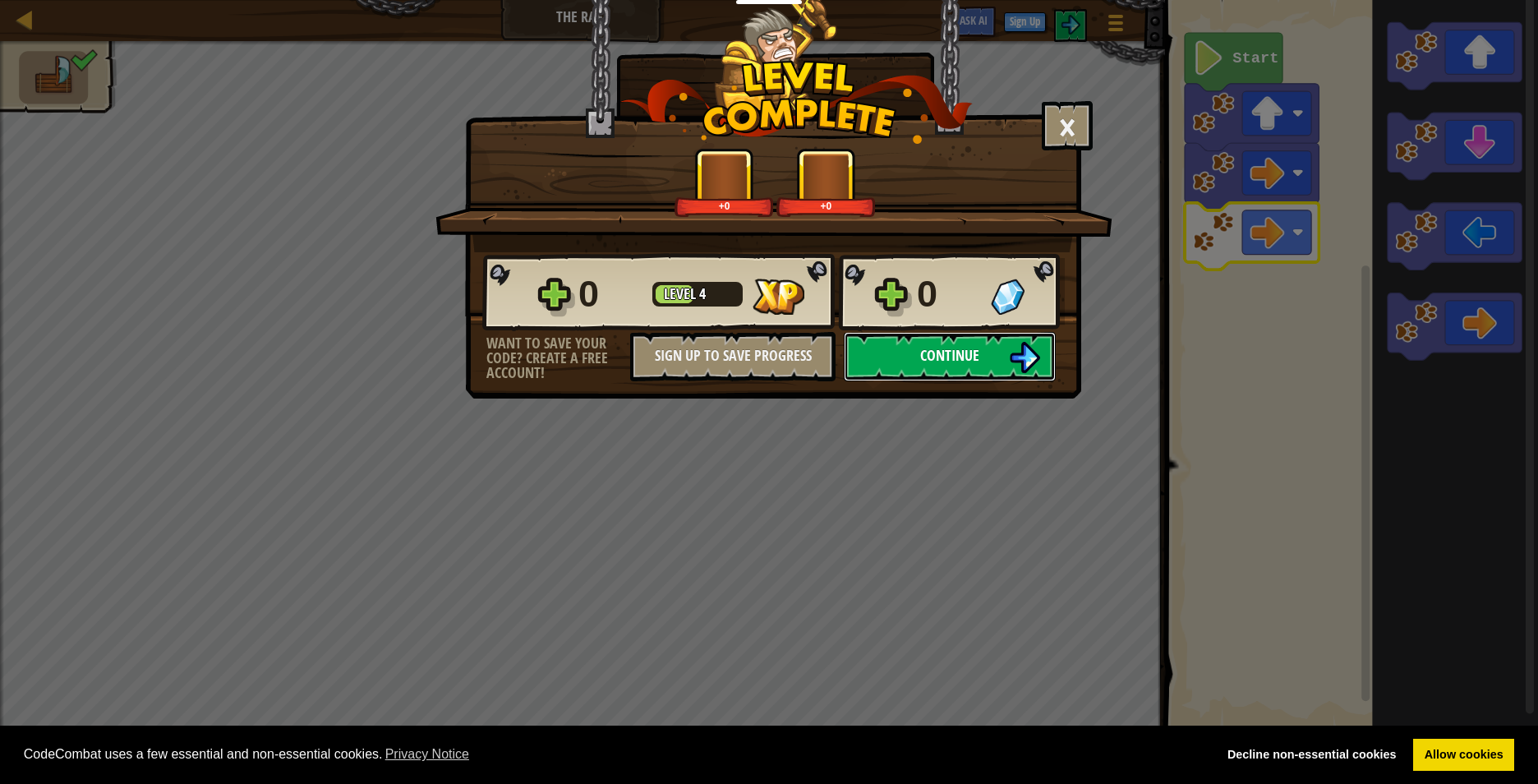
click at [930, 345] on button "Continue" at bounding box center [950, 356] width 212 height 50
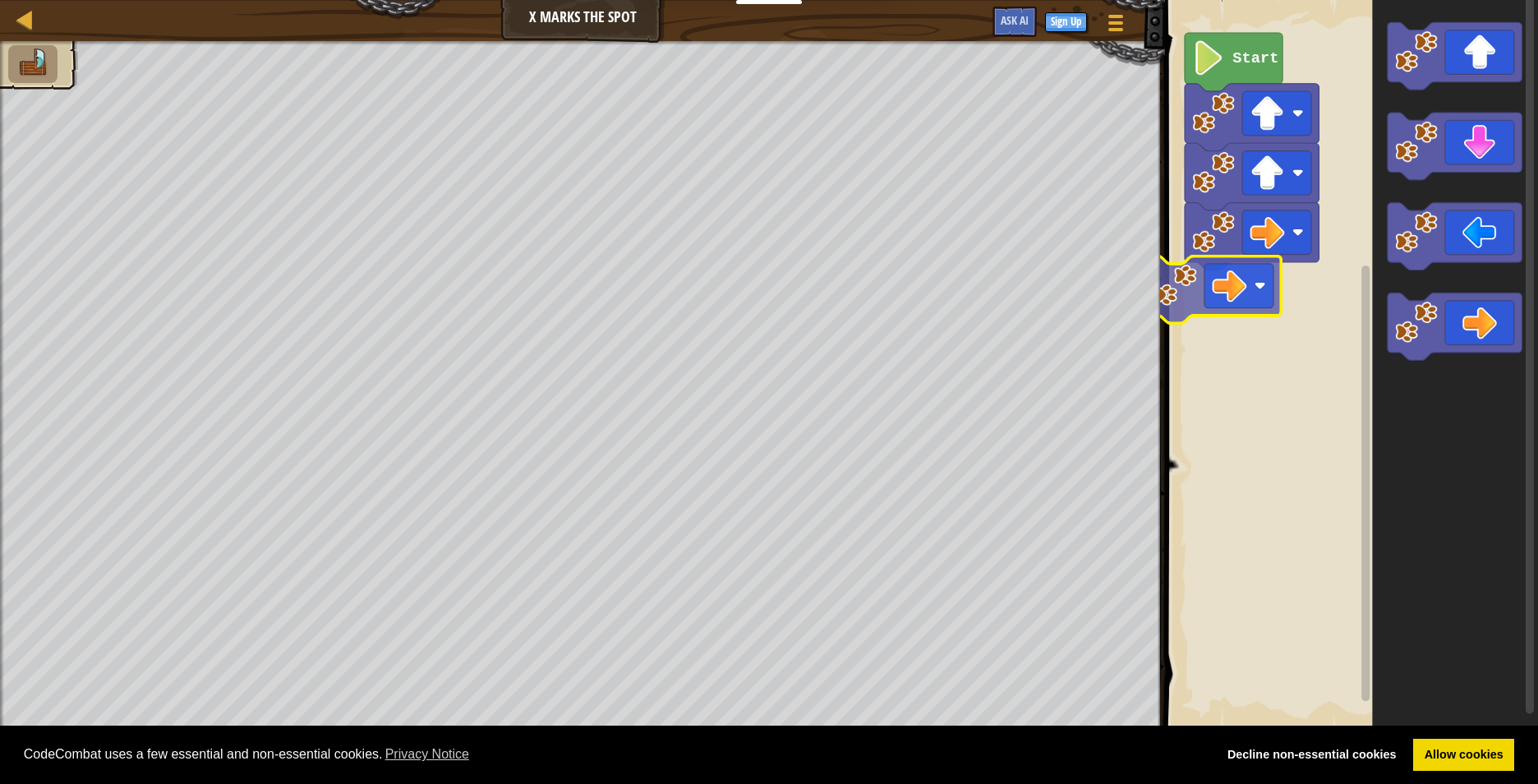
click at [1202, 297] on div "Start" at bounding box center [1350, 365] width 378 height 746
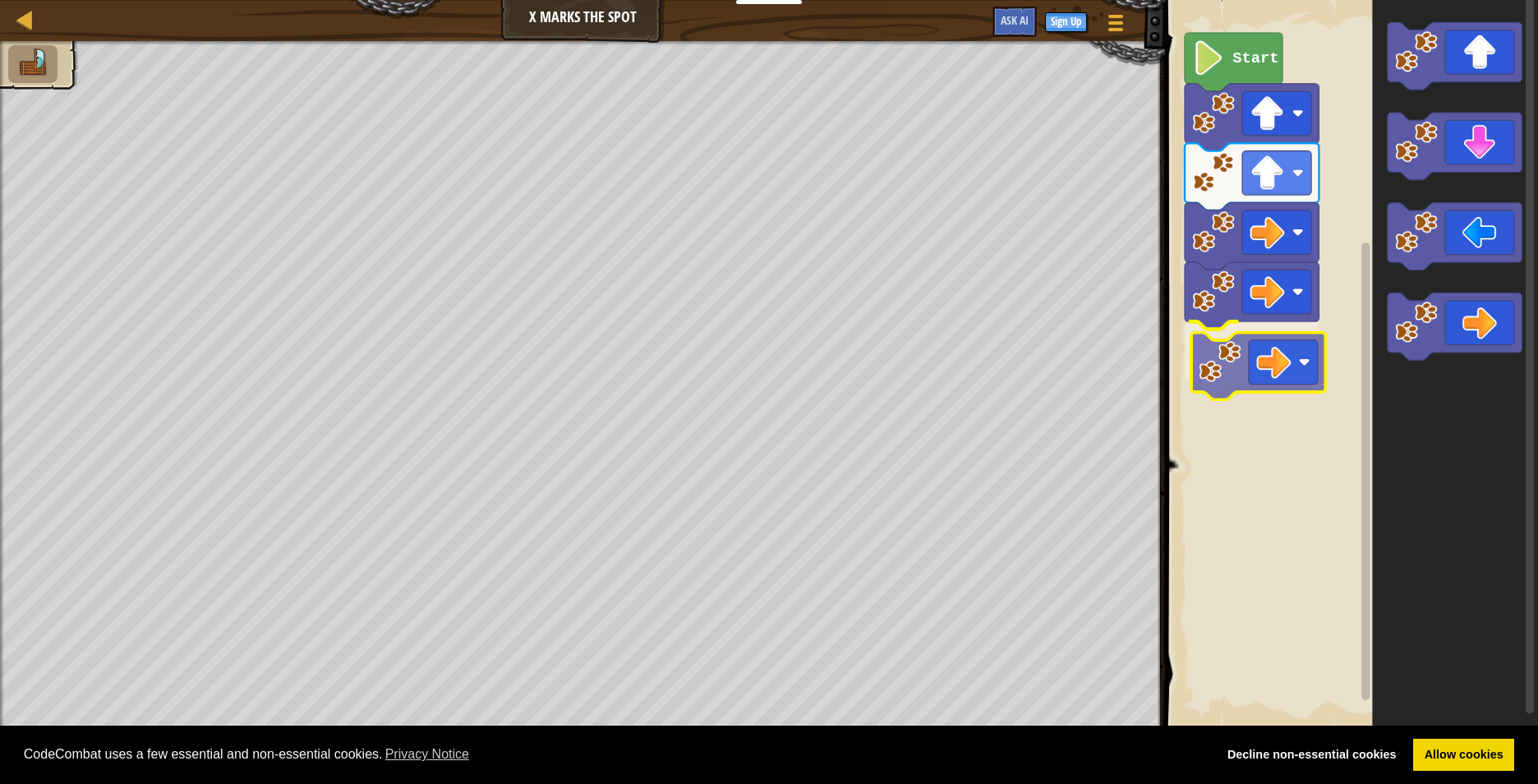
click at [1240, 368] on div "Start" at bounding box center [1350, 365] width 378 height 746
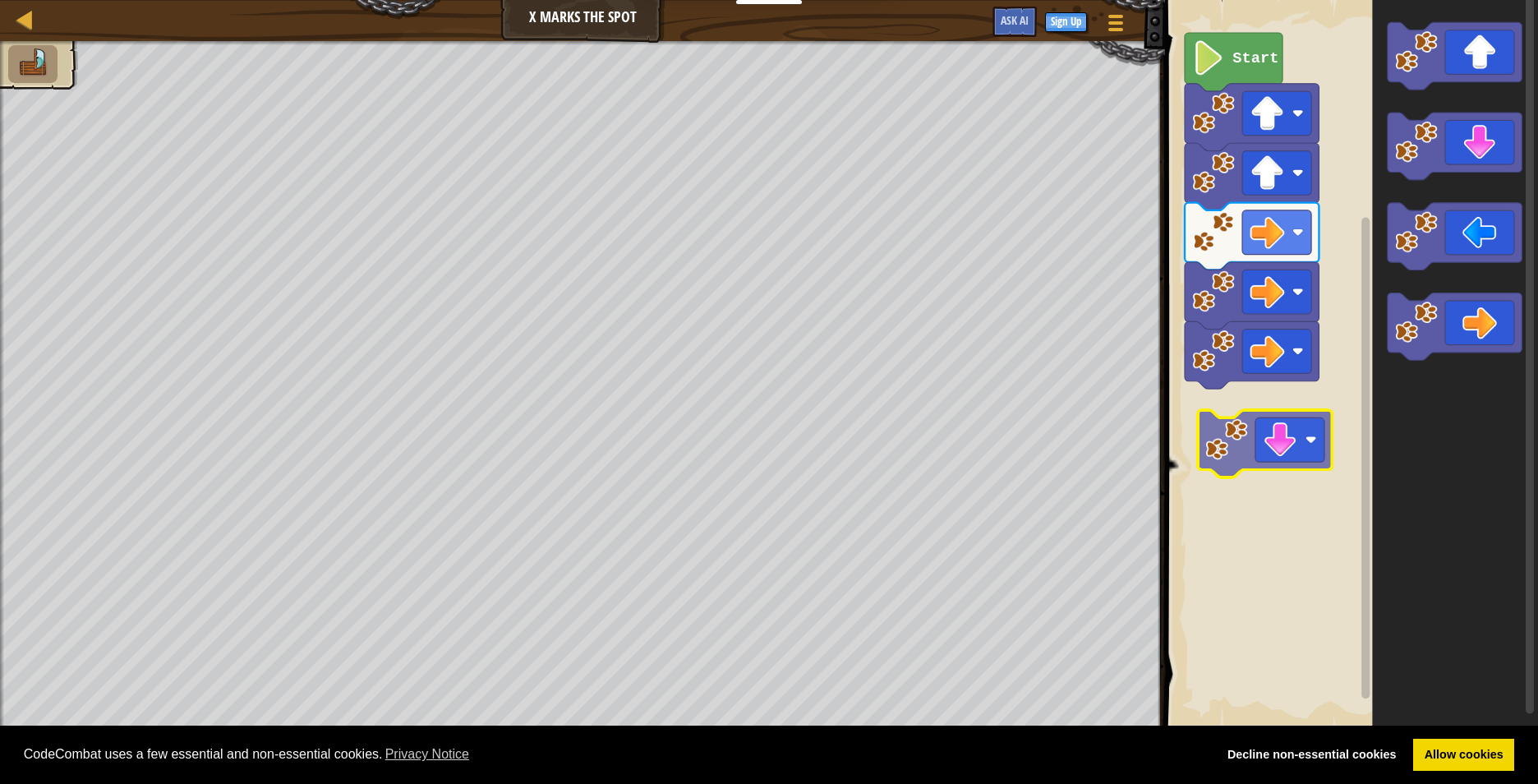
click at [1231, 428] on div "Start" at bounding box center [1350, 365] width 378 height 746
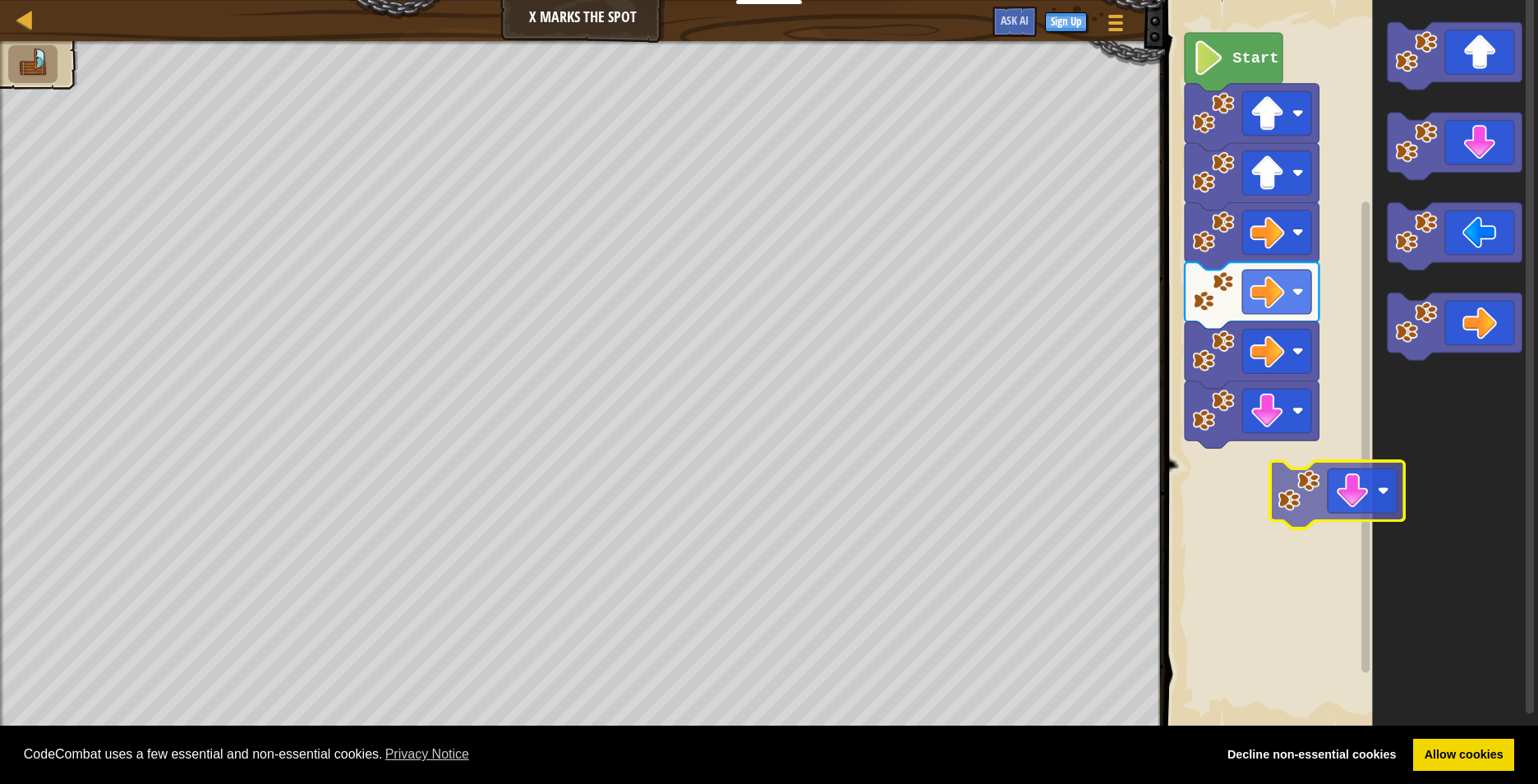
click at [1295, 476] on div "Start" at bounding box center [1350, 365] width 378 height 746
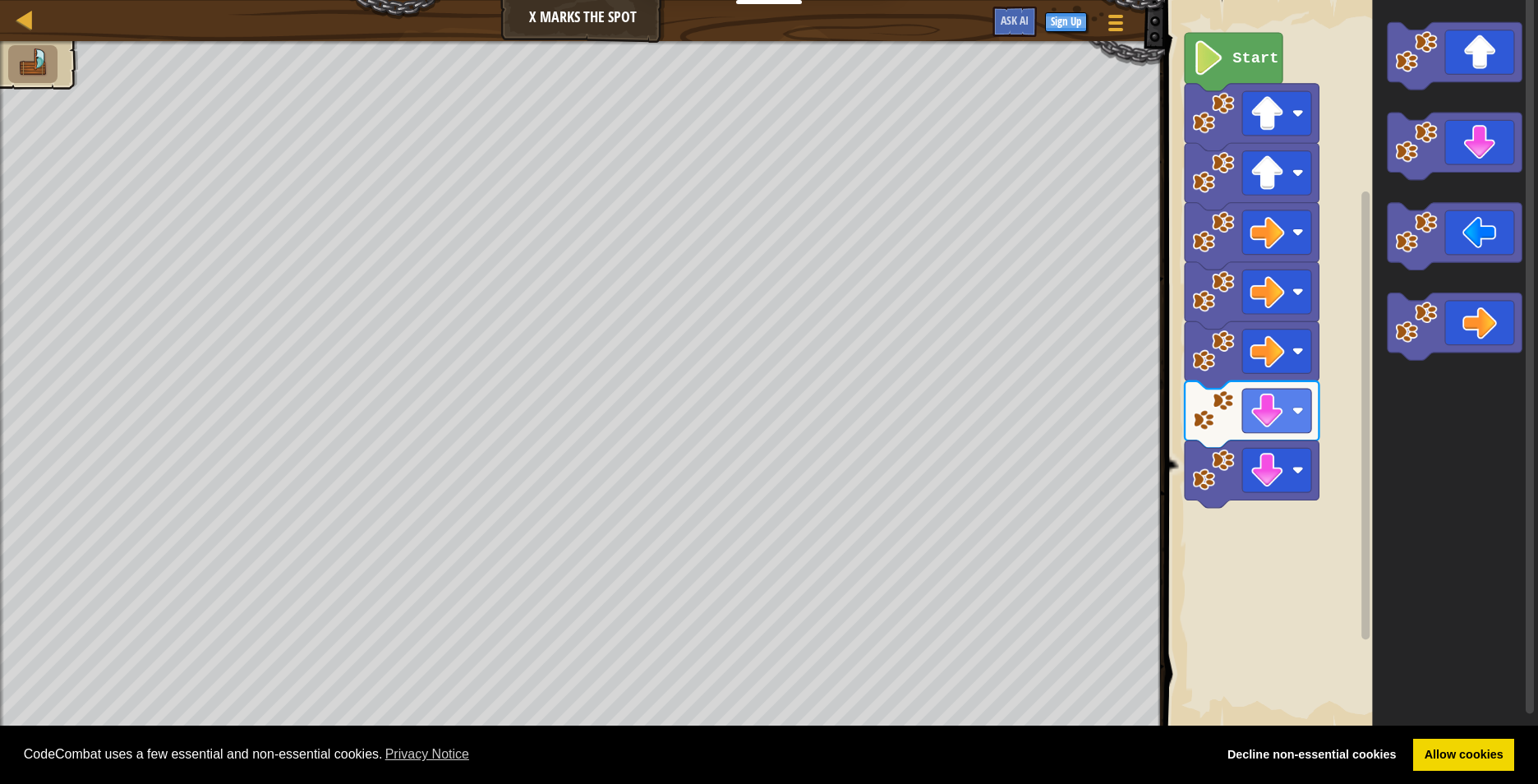
click at [1435, 196] on icon "Blockly Workspace" at bounding box center [1456, 365] width 166 height 746
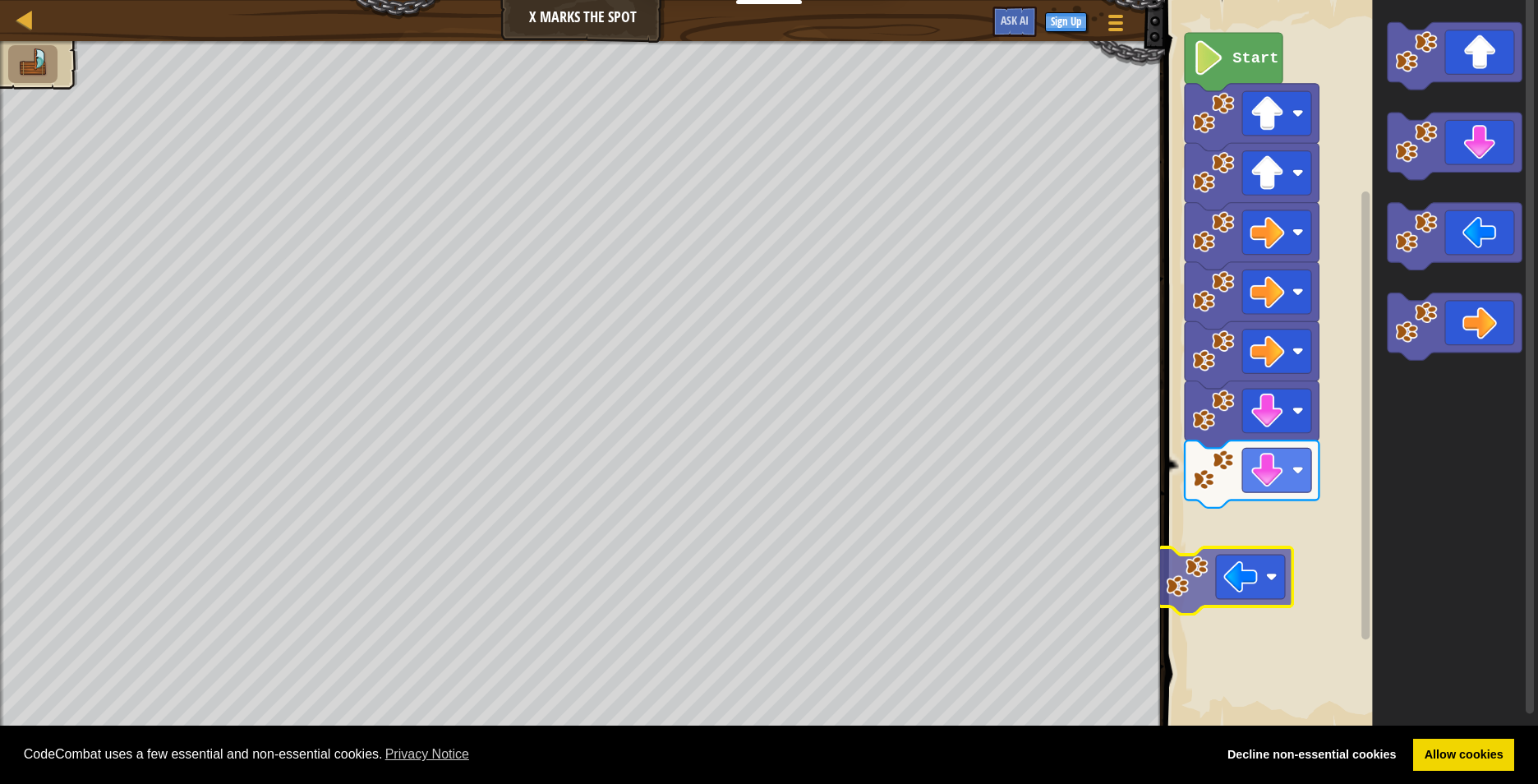
click at [1196, 597] on div "Start" at bounding box center [1350, 365] width 378 height 746
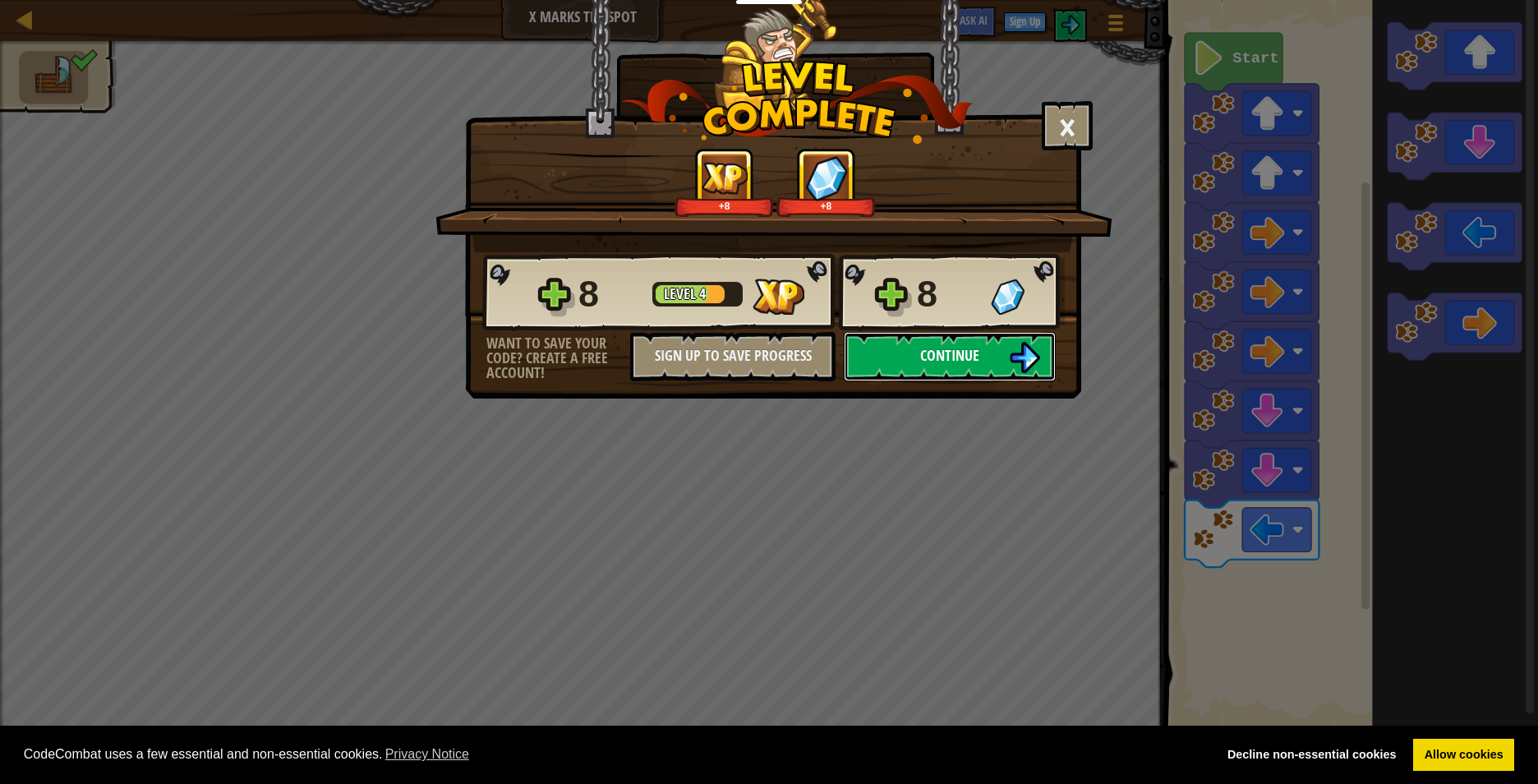
click at [901, 345] on button "Continue" at bounding box center [950, 356] width 212 height 50
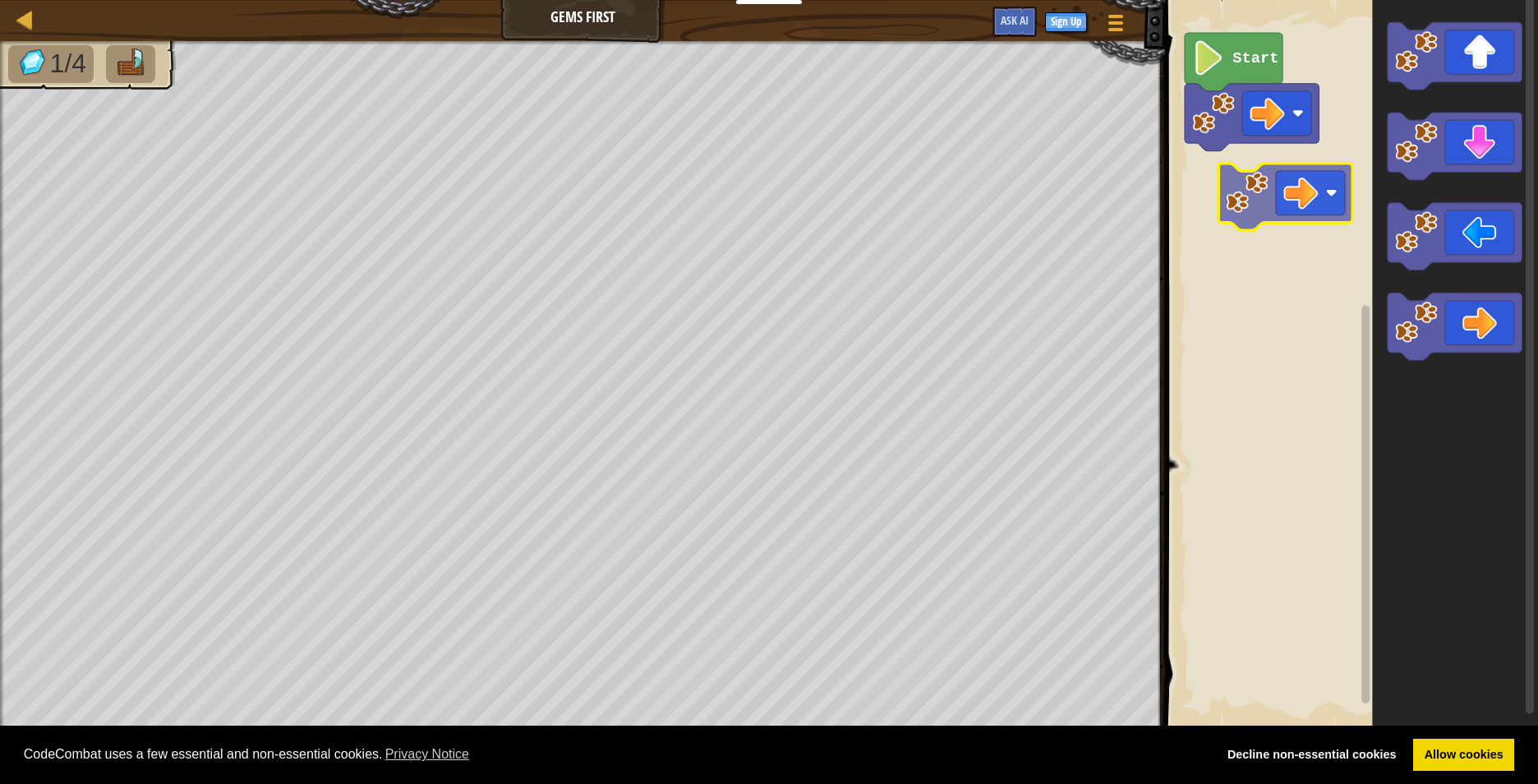
click at [1237, 195] on div "Start" at bounding box center [1350, 365] width 378 height 746
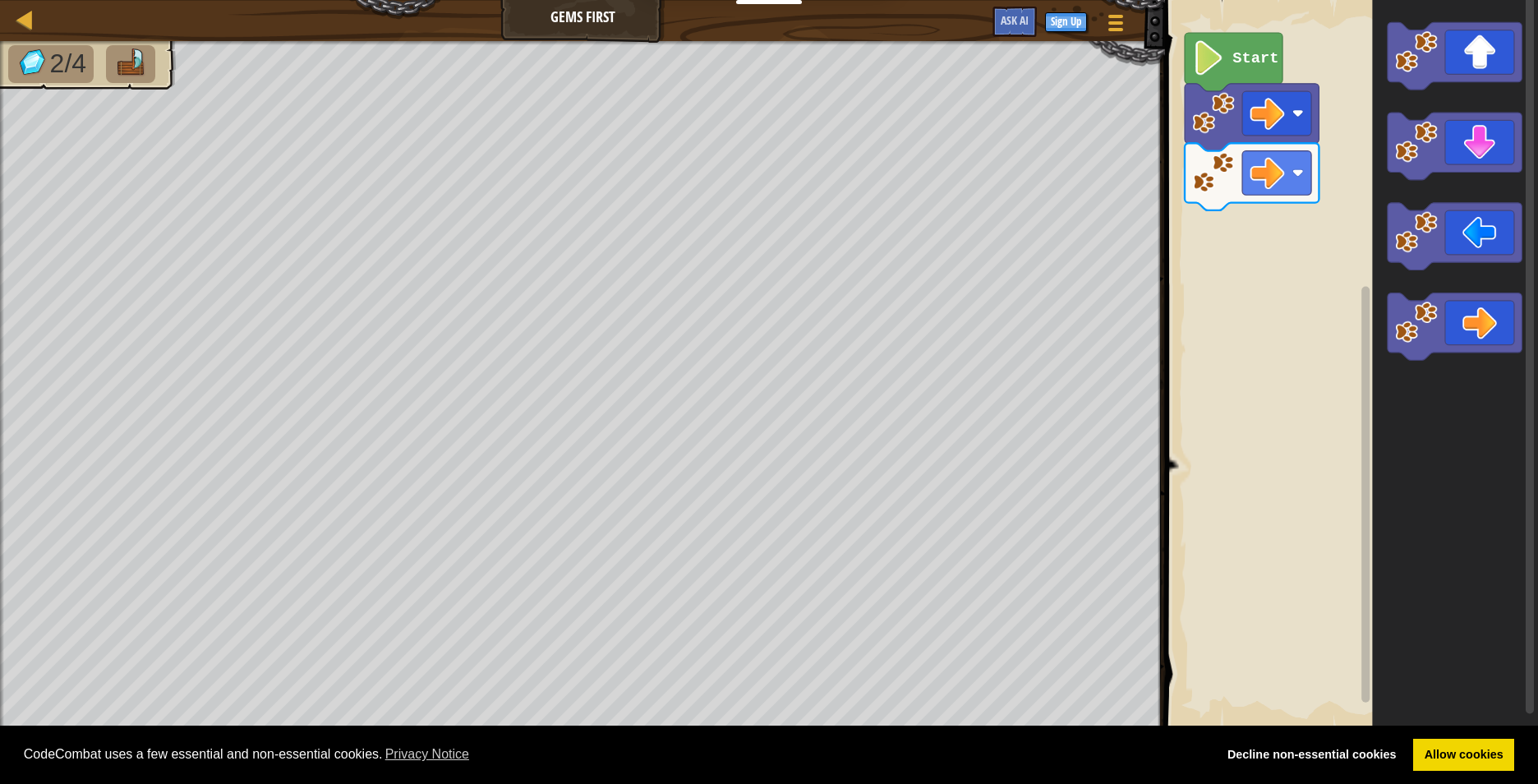
click at [1360, 248] on div "Start" at bounding box center [1350, 365] width 378 height 746
click at [1233, 216] on div "Start" at bounding box center [1350, 365] width 378 height 746
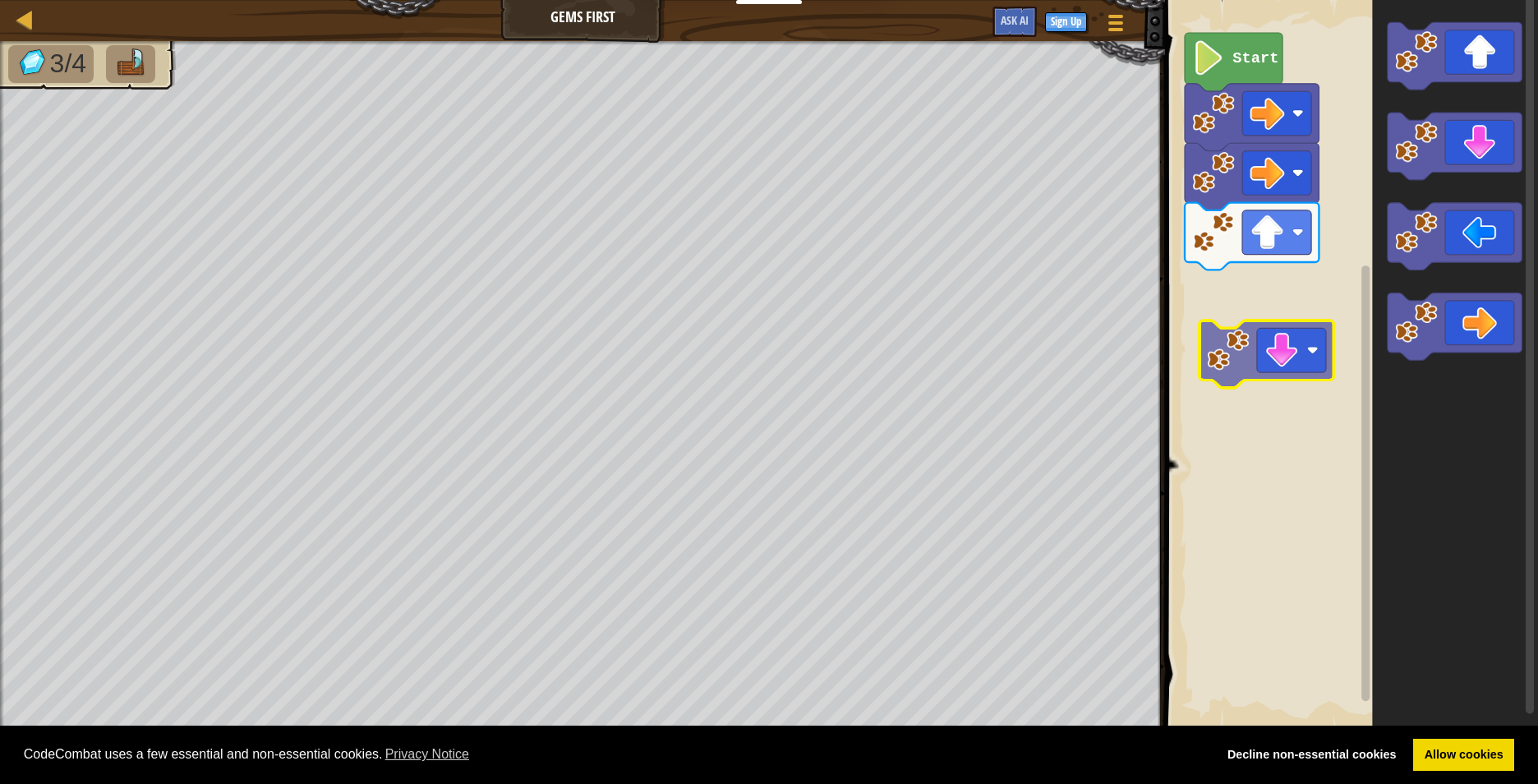
click at [1291, 305] on div "Start" at bounding box center [1350, 365] width 378 height 746
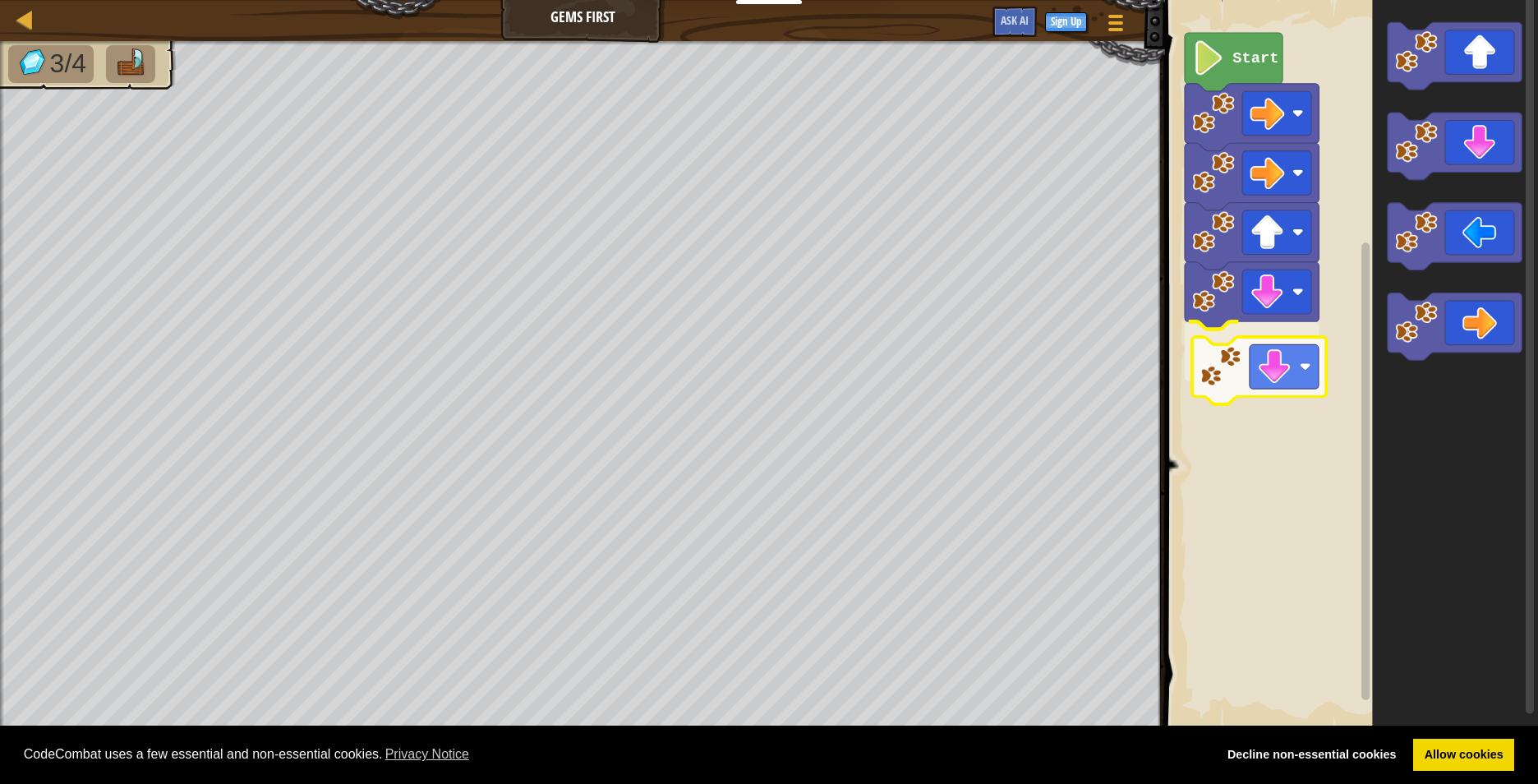
click at [1276, 368] on div "Start" at bounding box center [1350, 365] width 378 height 746
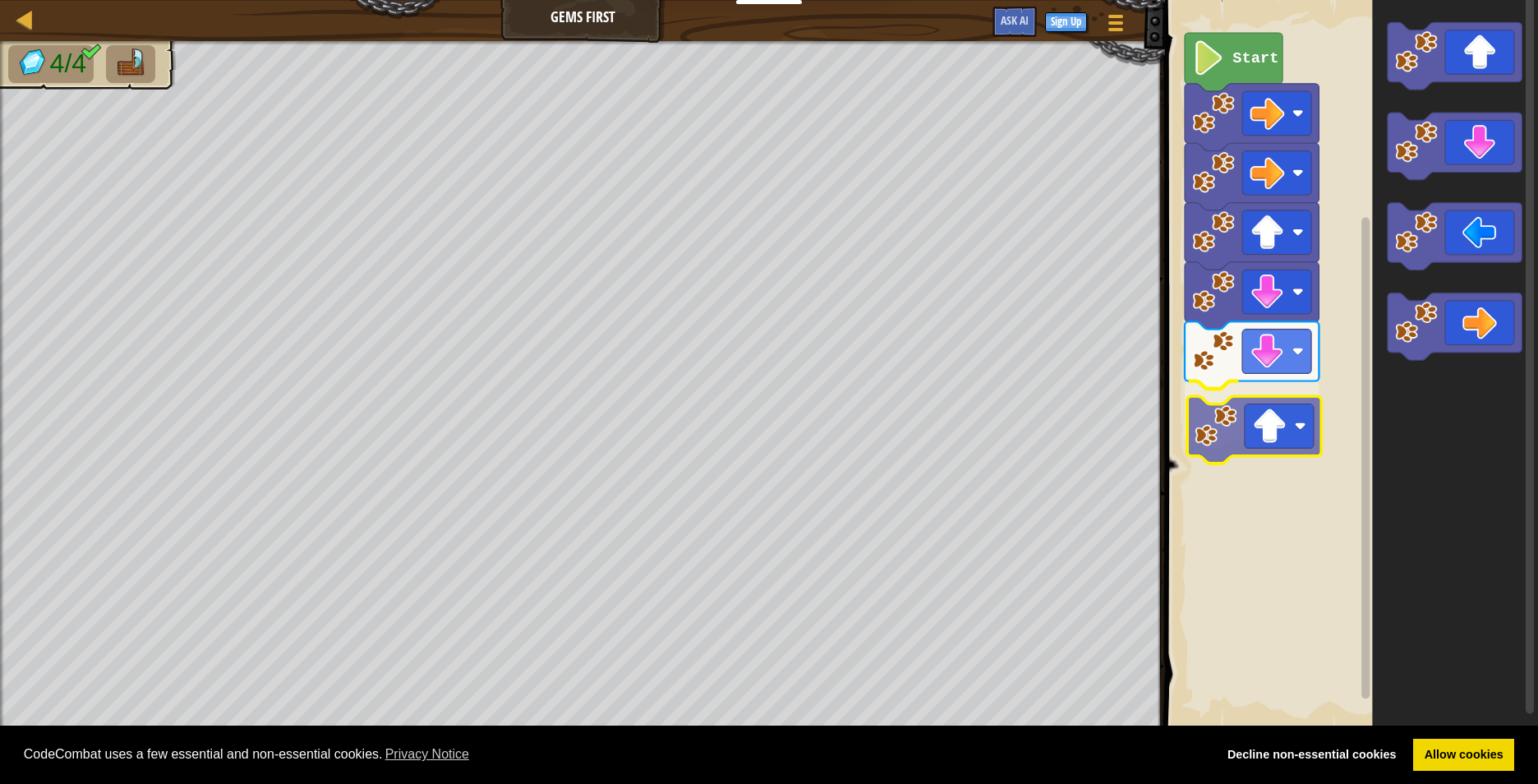
click at [1274, 425] on div "Start" at bounding box center [1350, 365] width 378 height 746
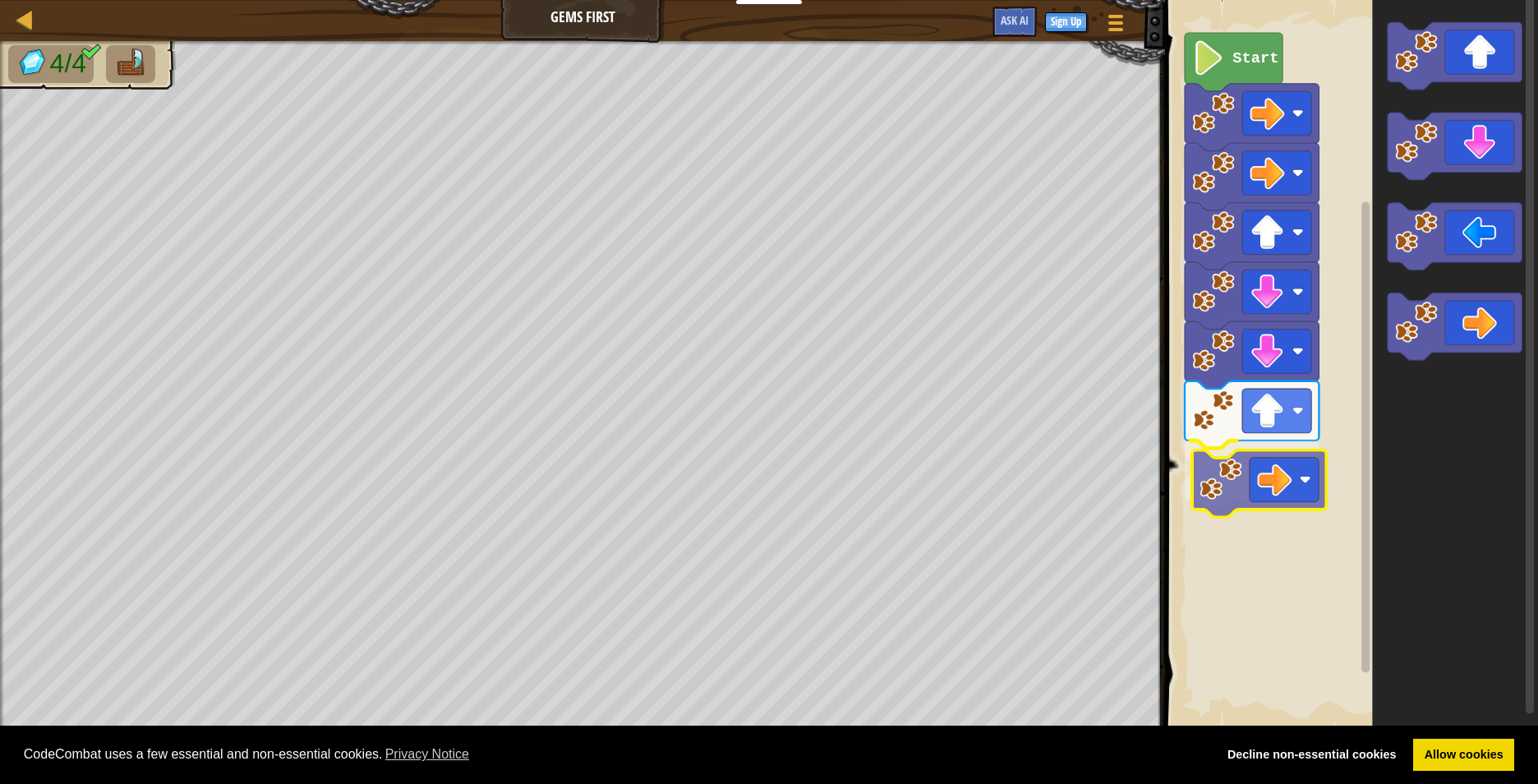
click at [1267, 487] on div "Start" at bounding box center [1350, 365] width 378 height 746
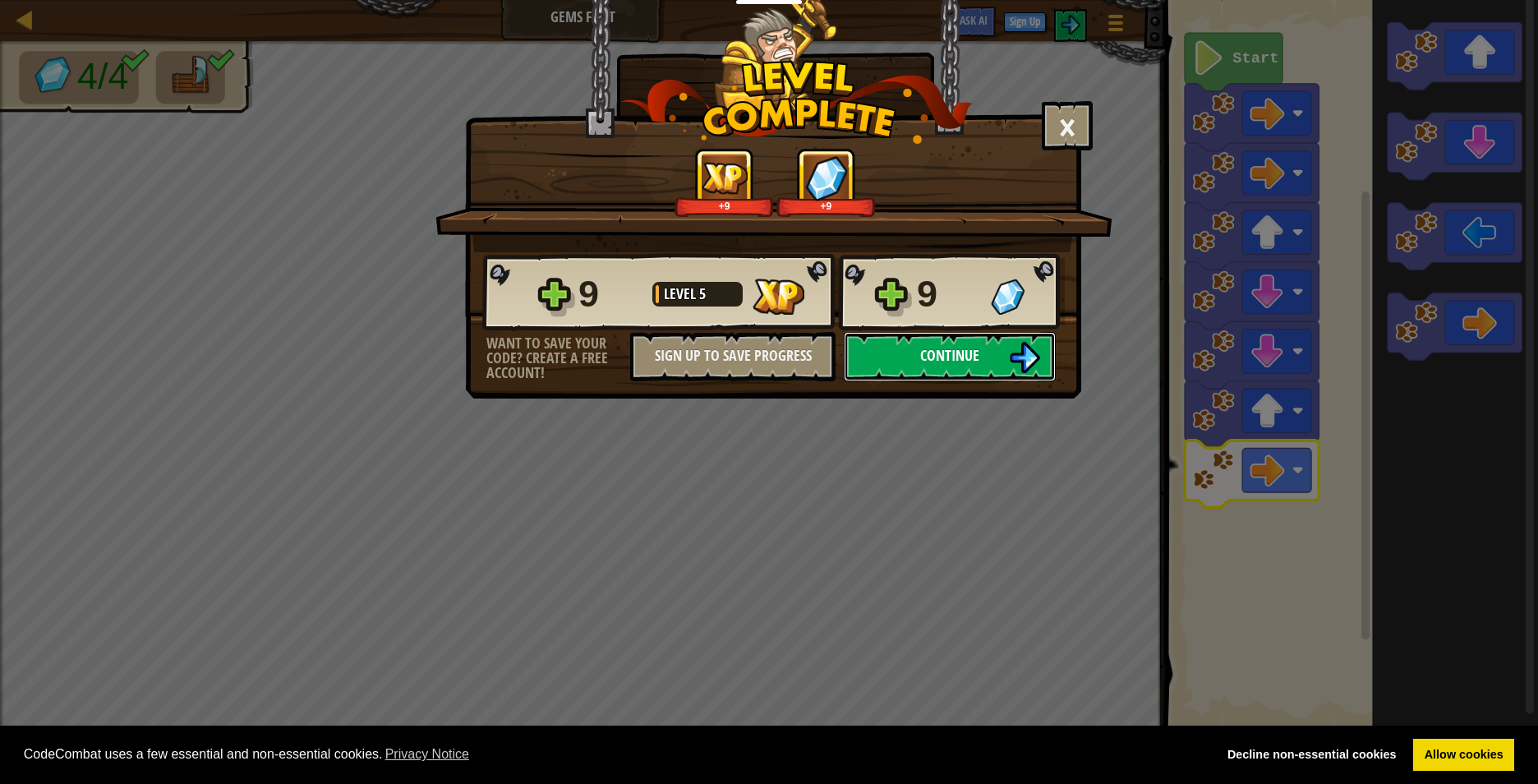
click at [901, 332] on button "Continue" at bounding box center [950, 356] width 212 height 50
